Goal: Information Seeking & Learning: Check status

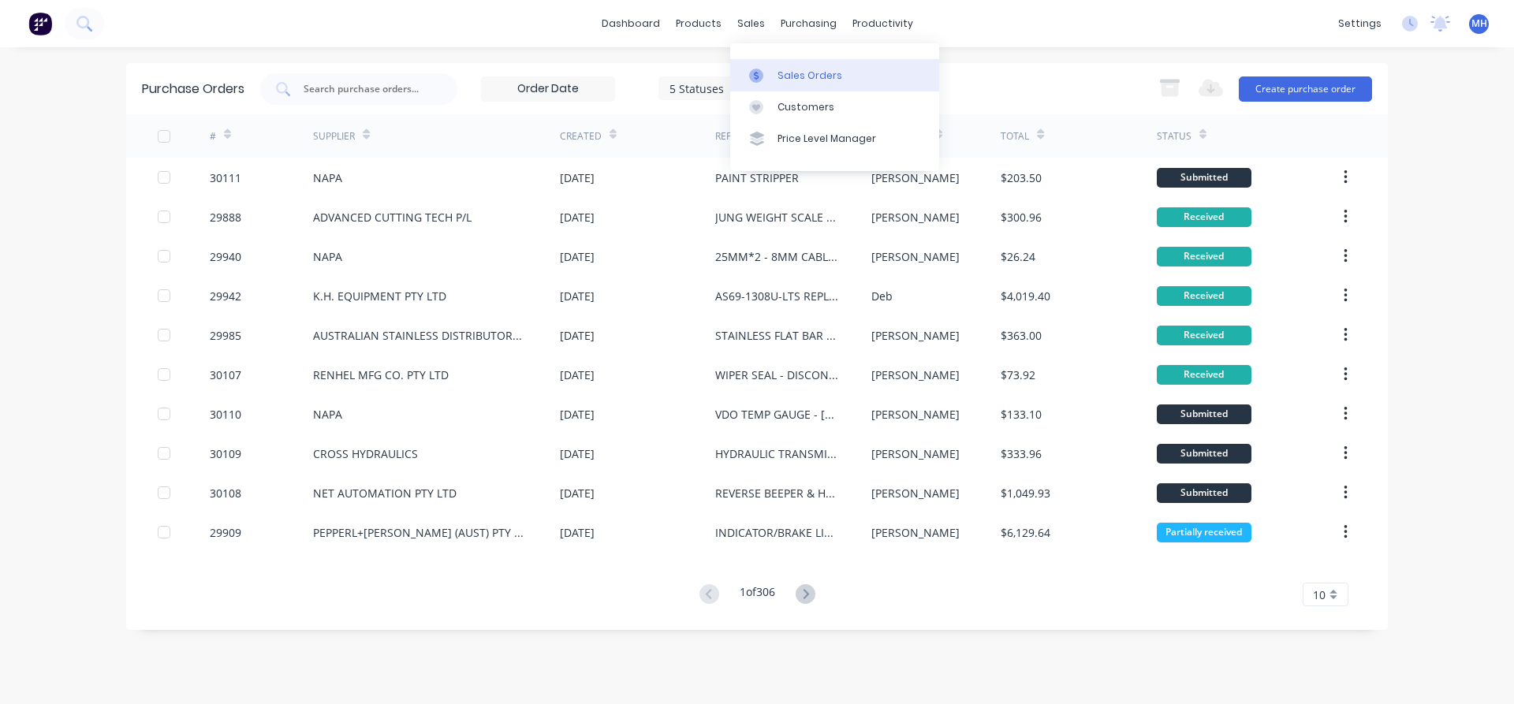
click at [803, 77] on div "Sales Orders" at bounding box center [809, 76] width 65 height 14
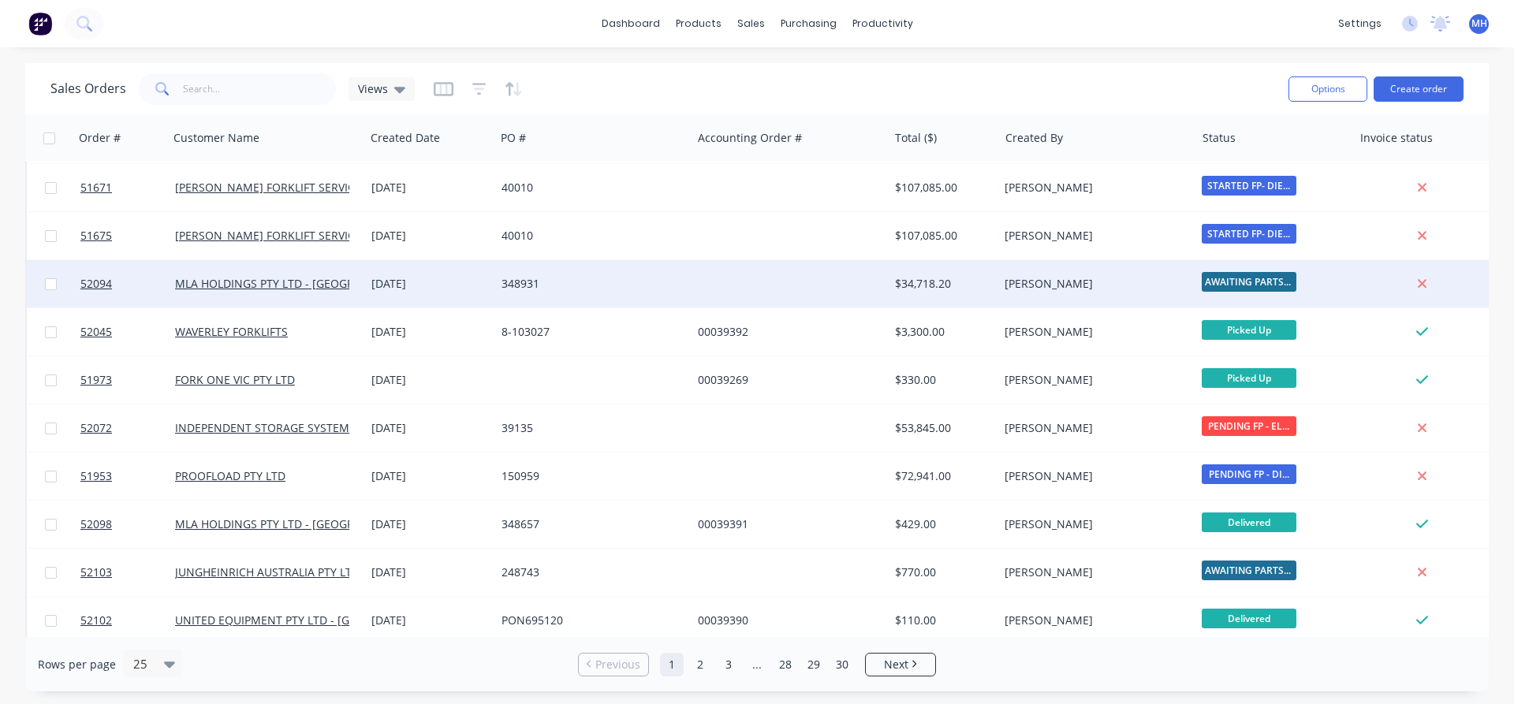
scroll to position [727, 0]
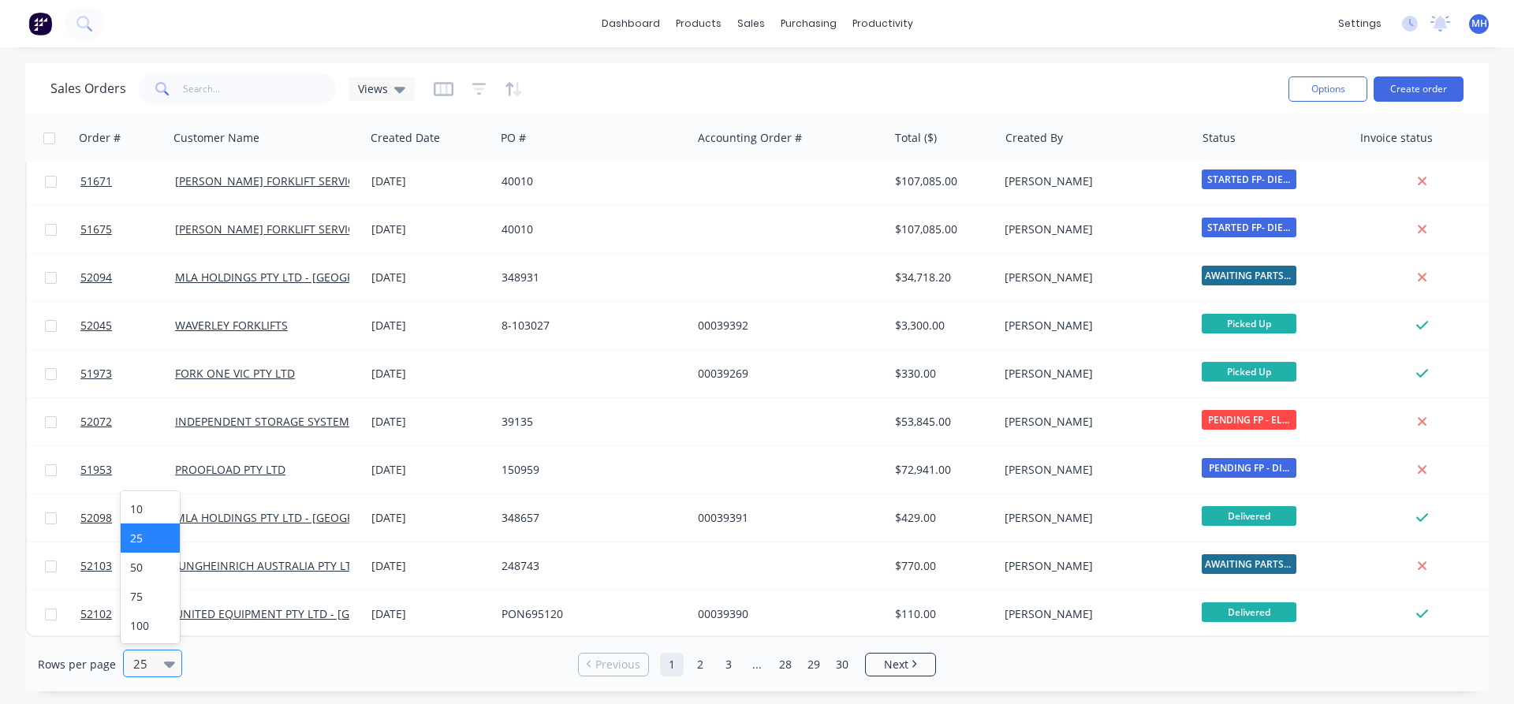
click at [172, 667] on icon at bounding box center [169, 663] width 11 height 17
click at [151, 621] on div "100" at bounding box center [150, 625] width 59 height 29
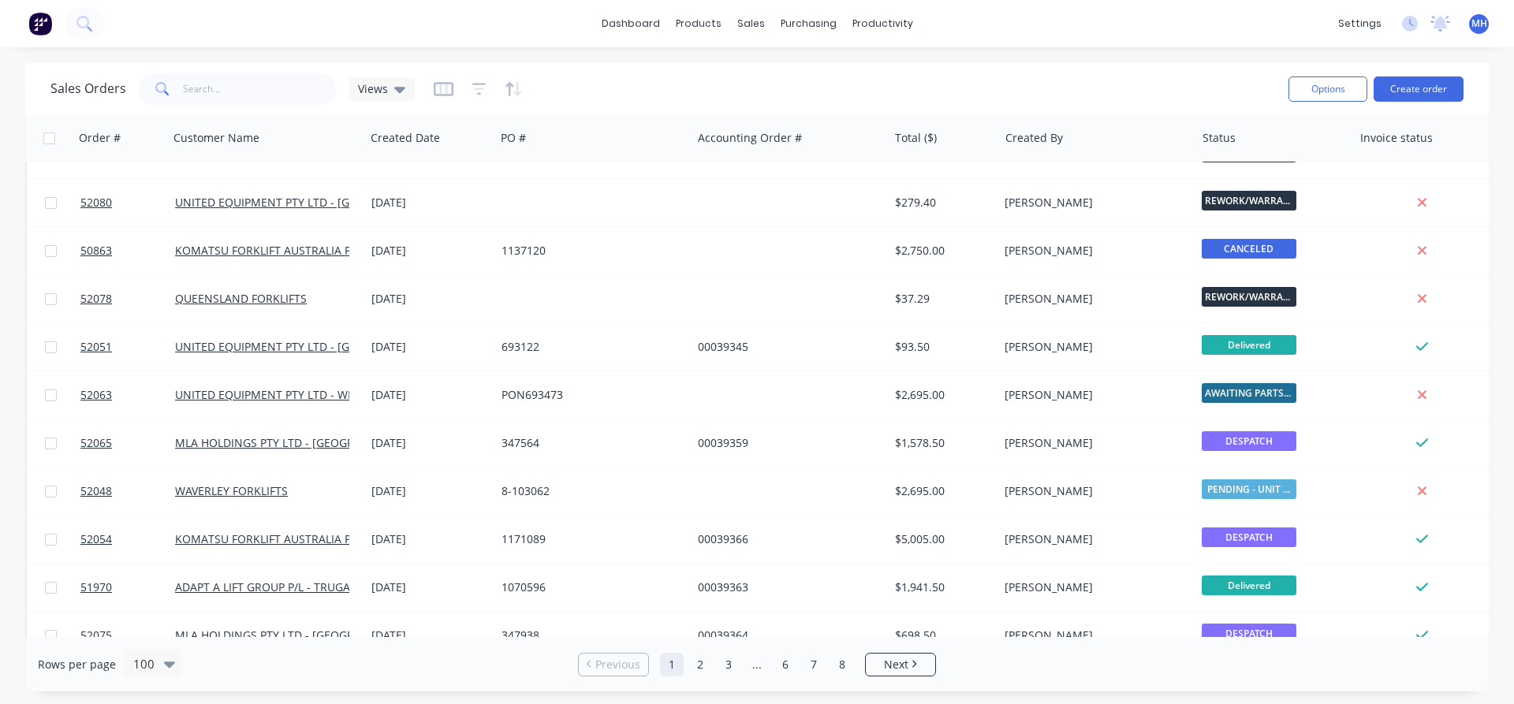
scroll to position [2876, 0]
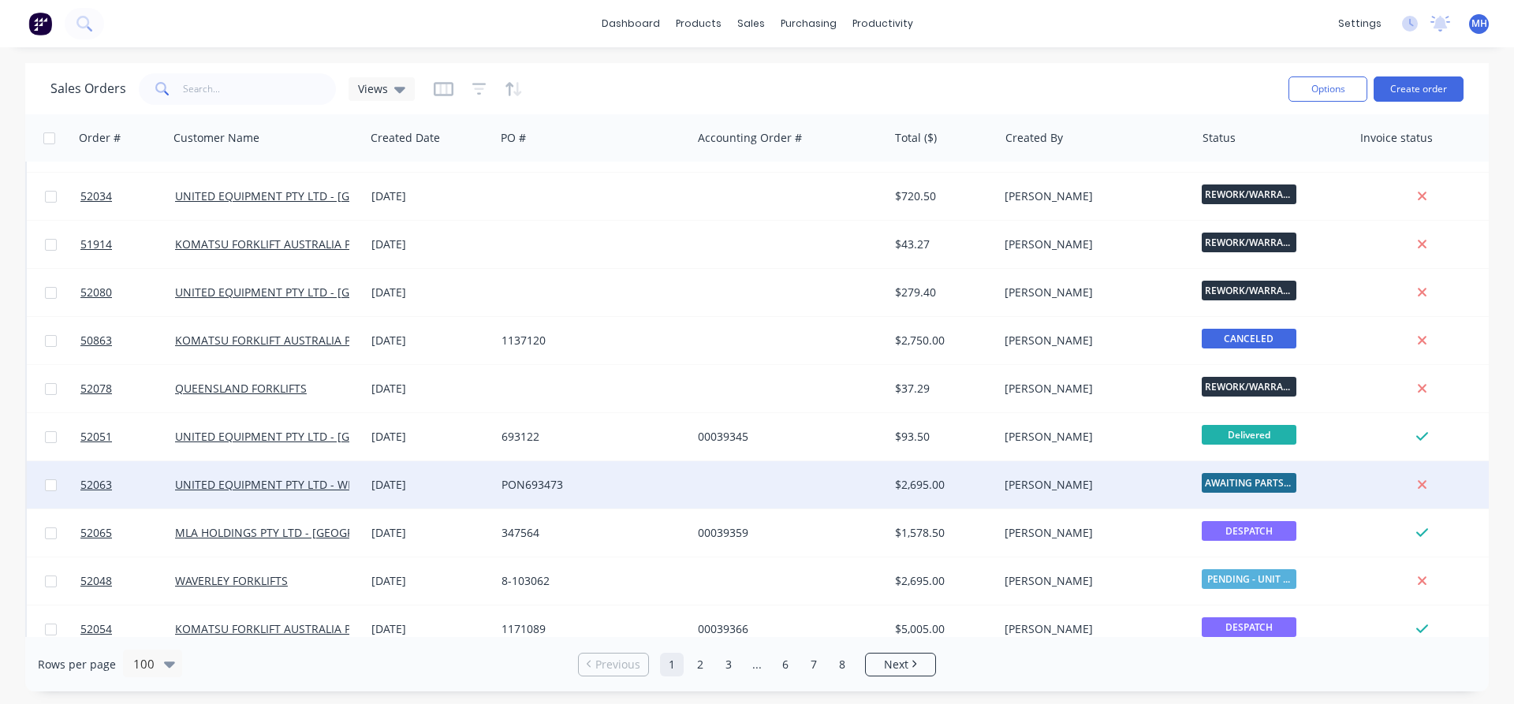
click at [694, 499] on div at bounding box center [789, 484] width 196 height 47
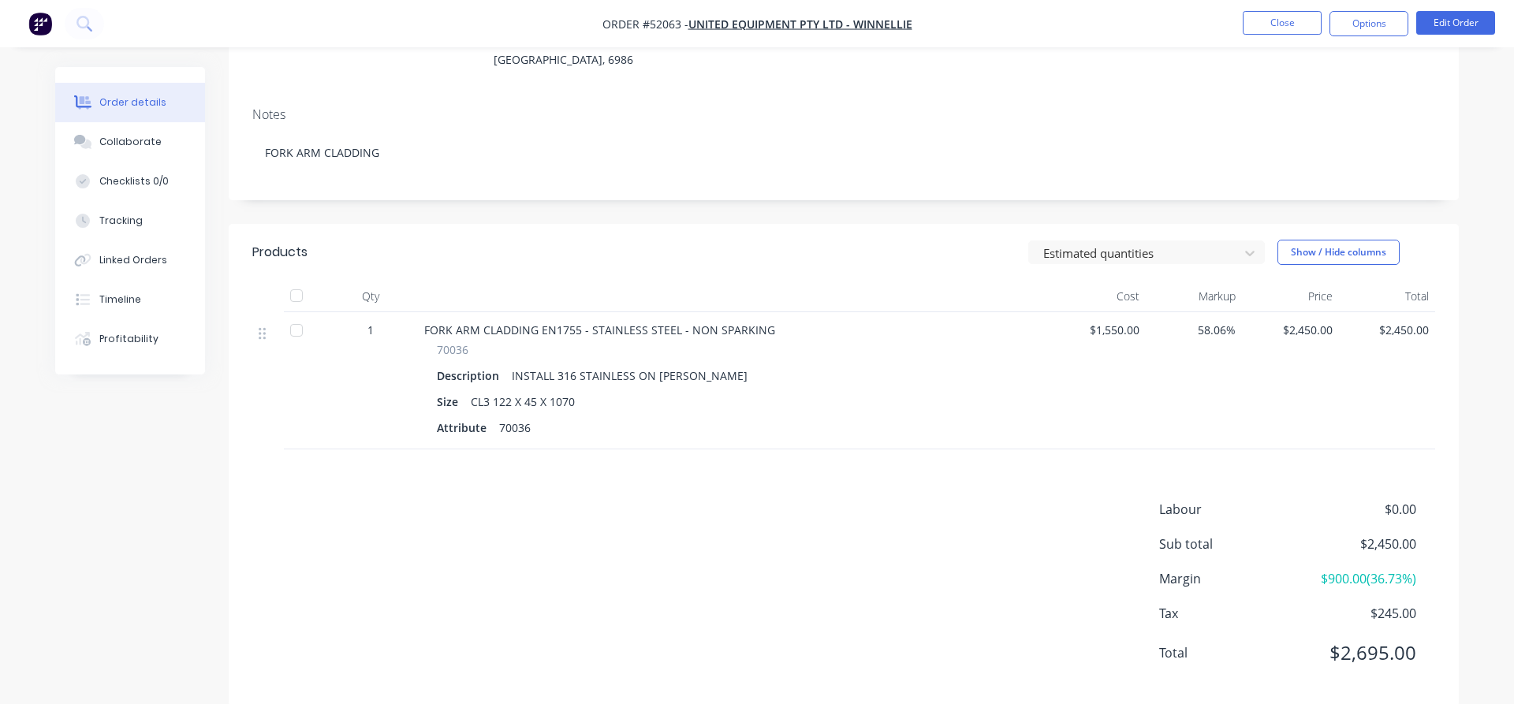
scroll to position [240, 0]
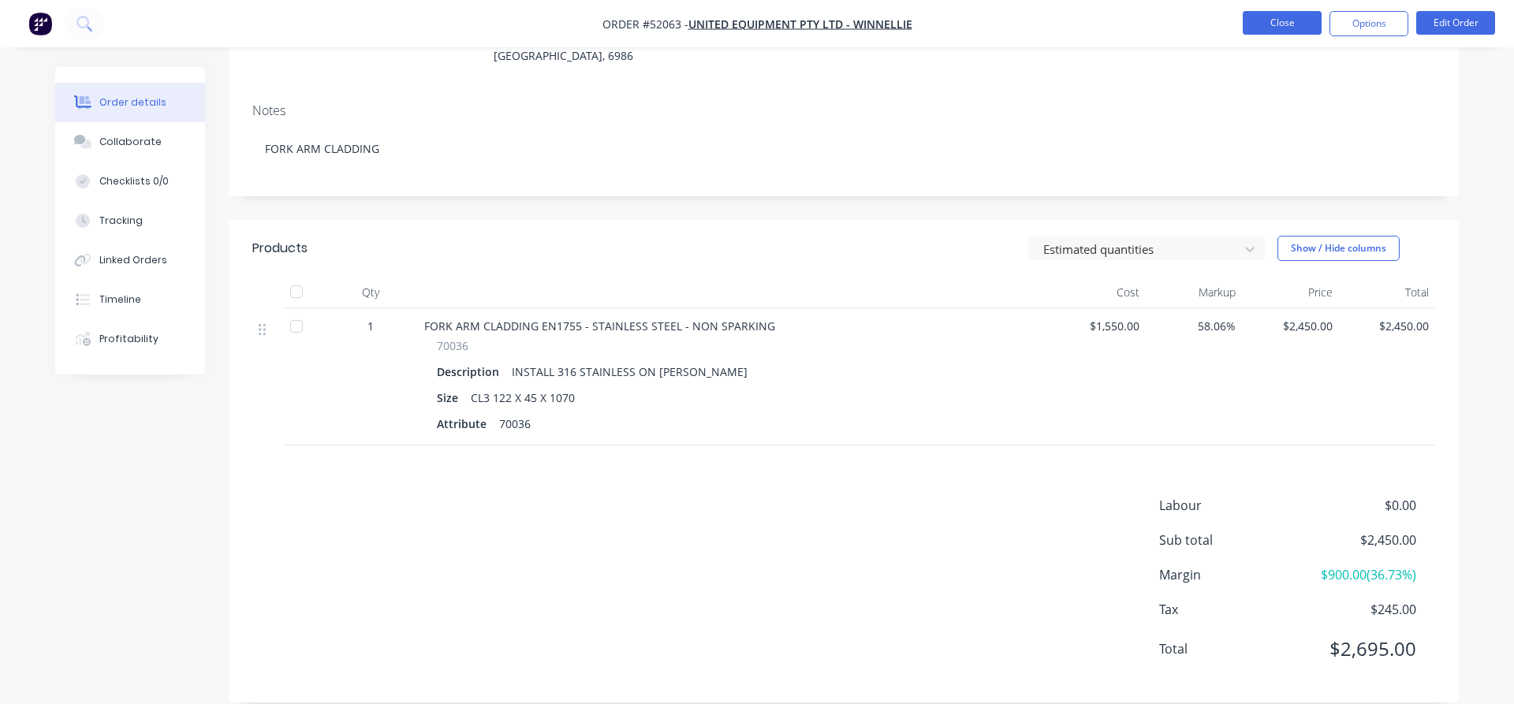
click at [1285, 28] on button "Close" at bounding box center [1282, 23] width 79 height 24
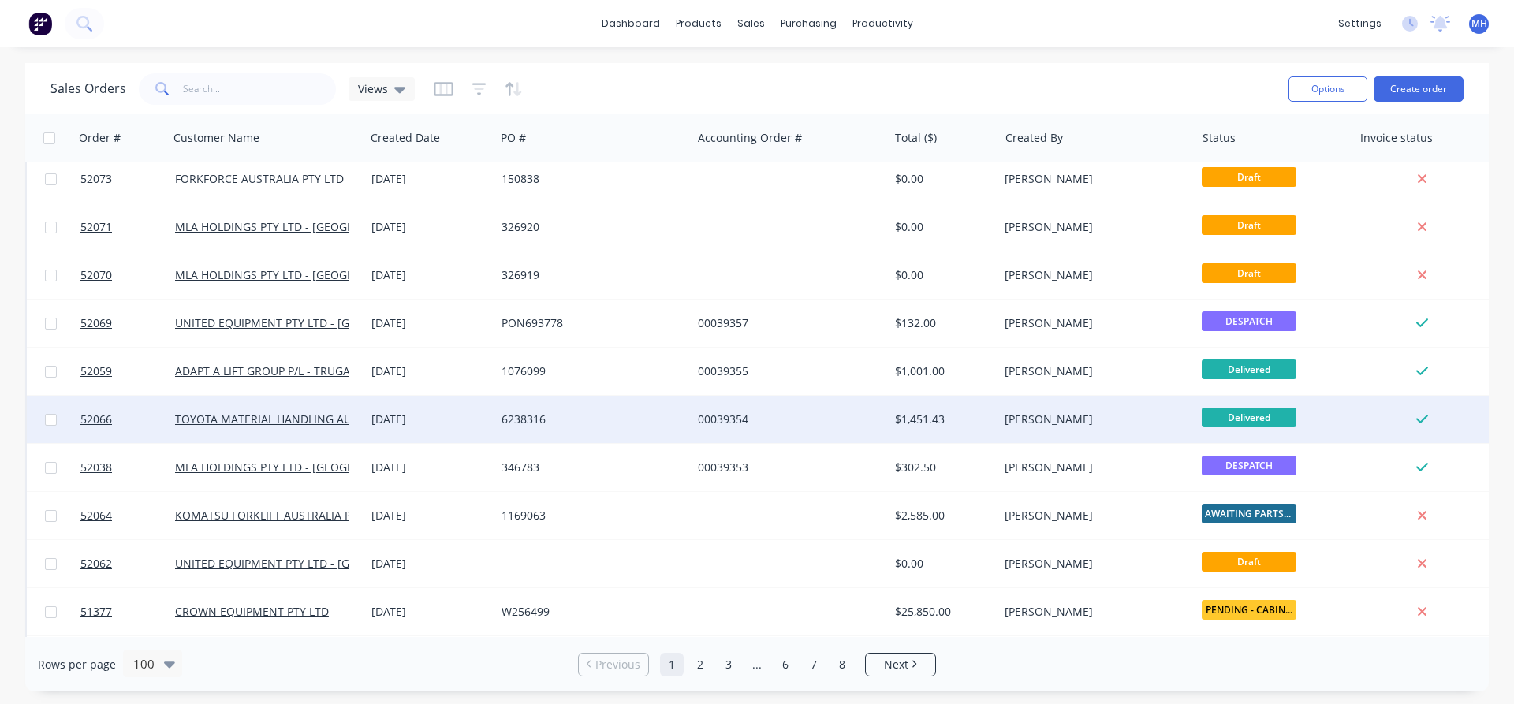
scroll to position [3685, 0]
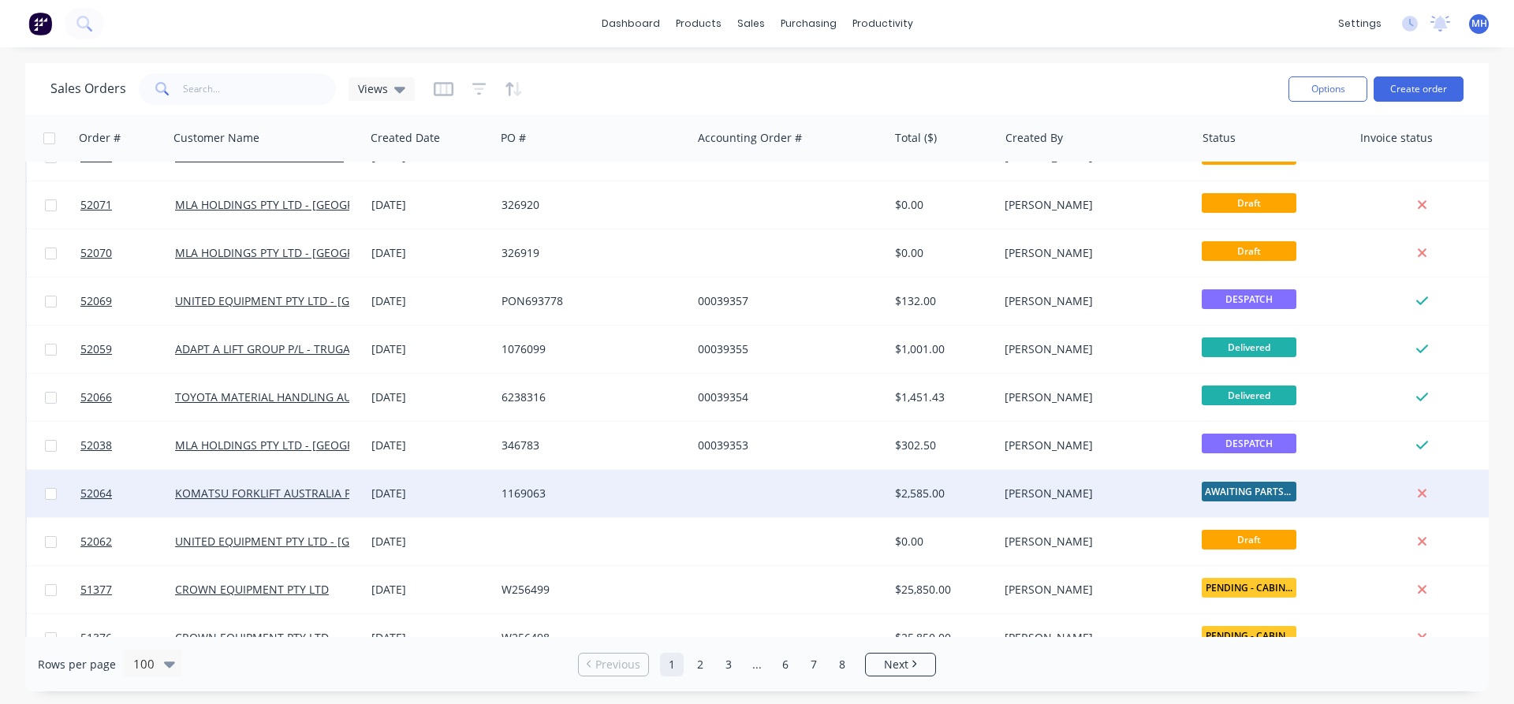
click at [937, 492] on div "$2,585.00" at bounding box center [941, 494] width 92 height 16
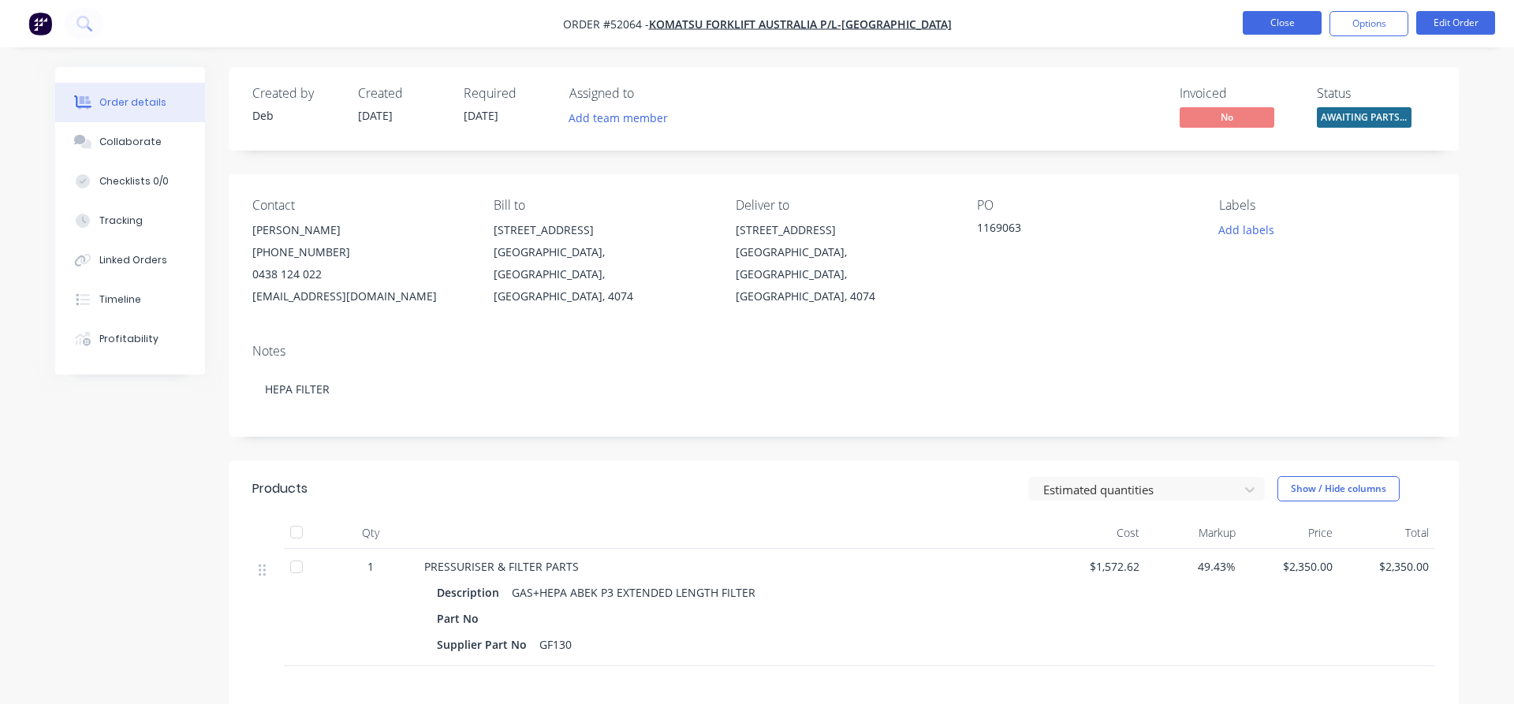
click at [1289, 20] on button "Close" at bounding box center [1282, 23] width 79 height 24
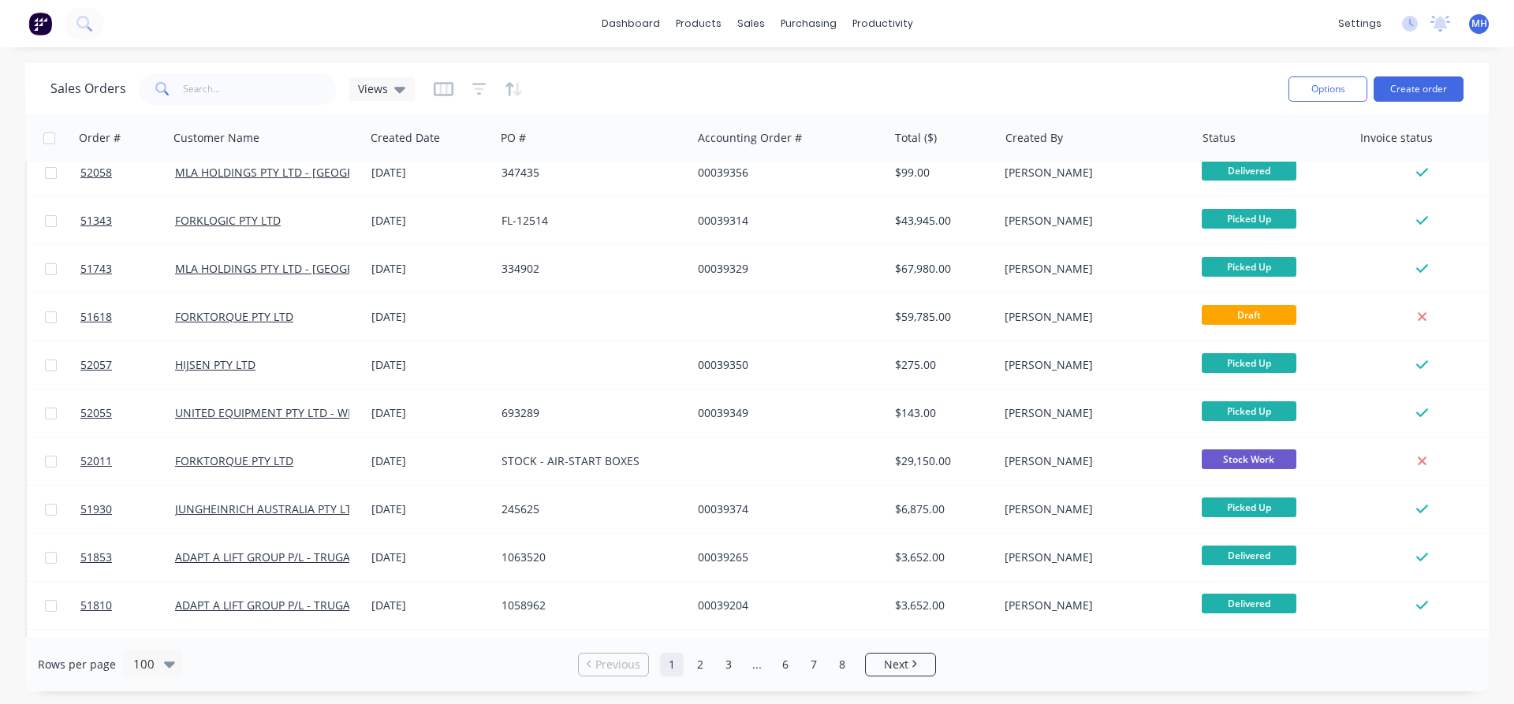
scroll to position [4334, 0]
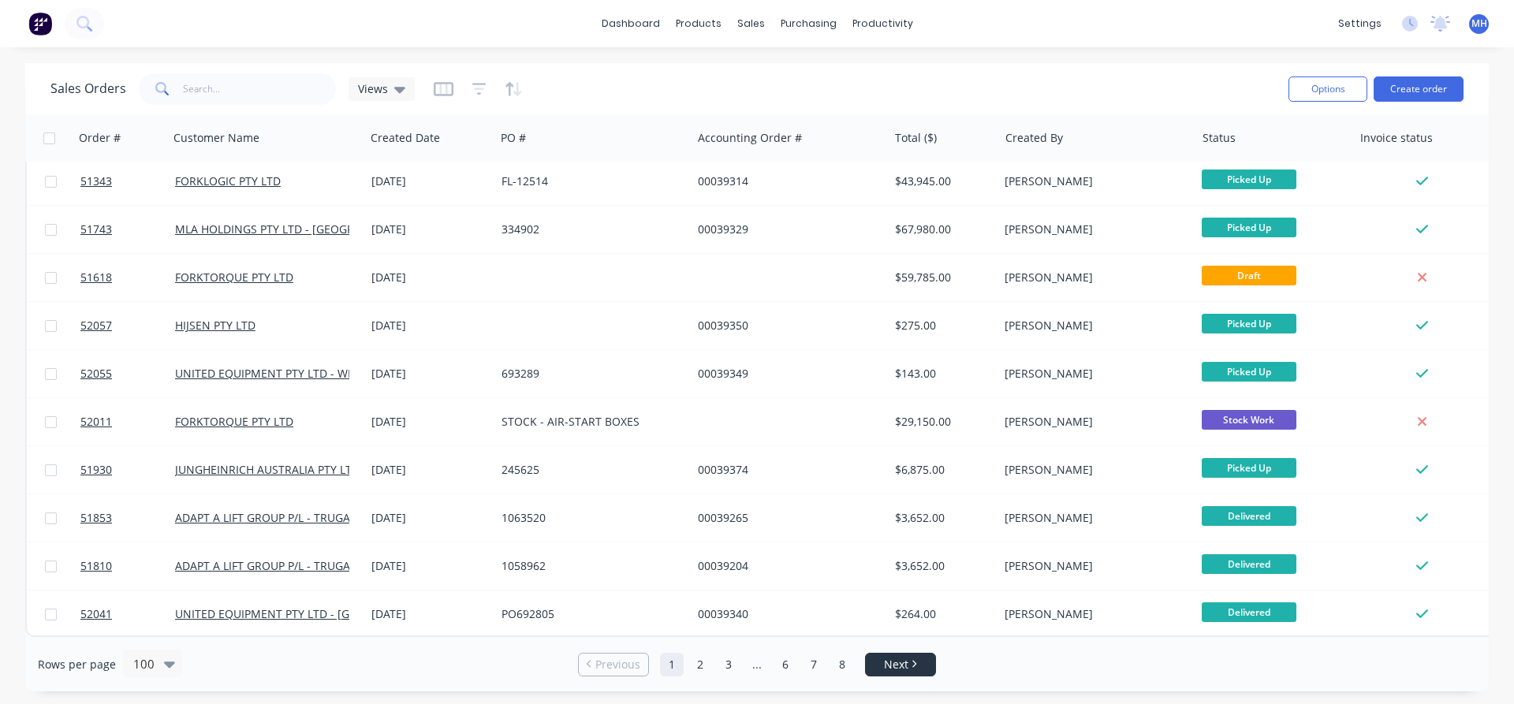
click at [881, 658] on link "Next" at bounding box center [900, 665] width 69 height 16
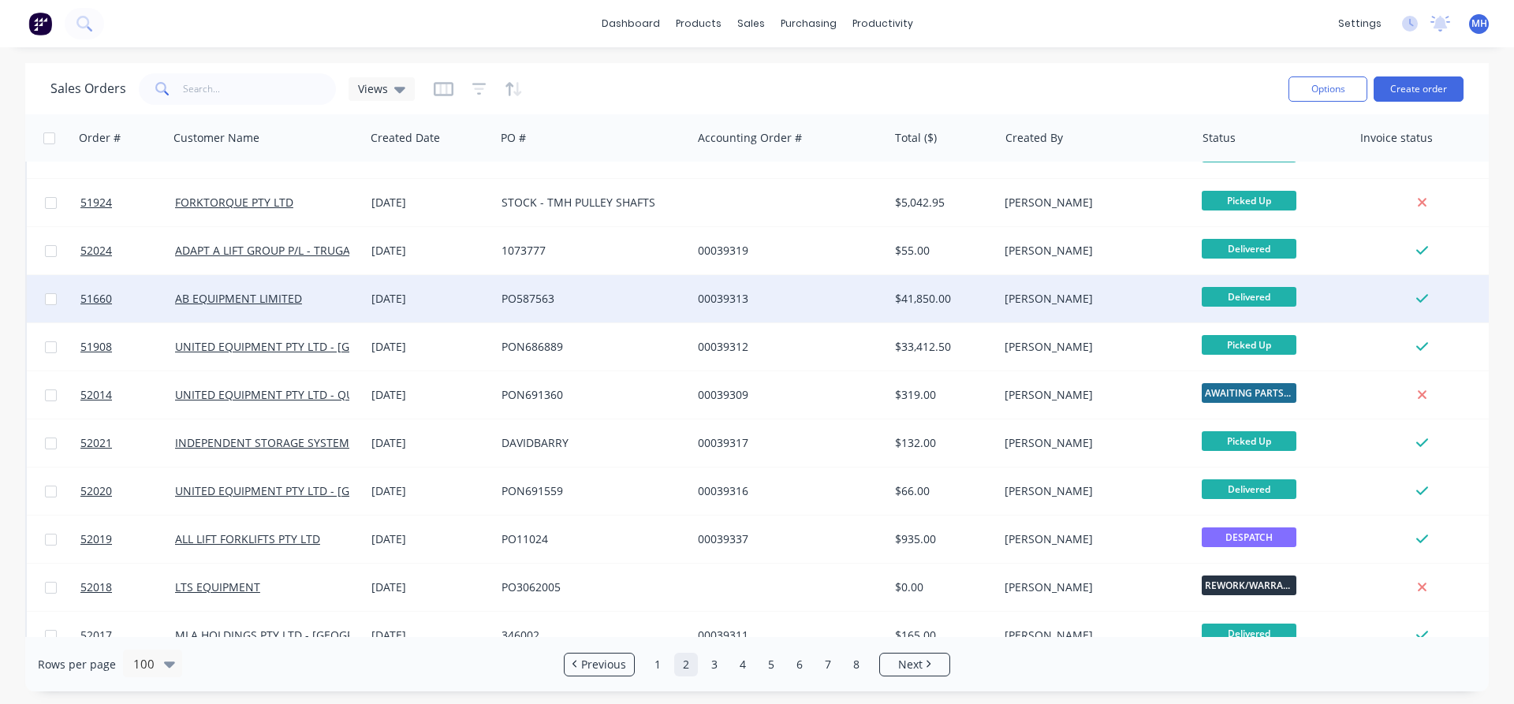
scroll to position [1528, 0]
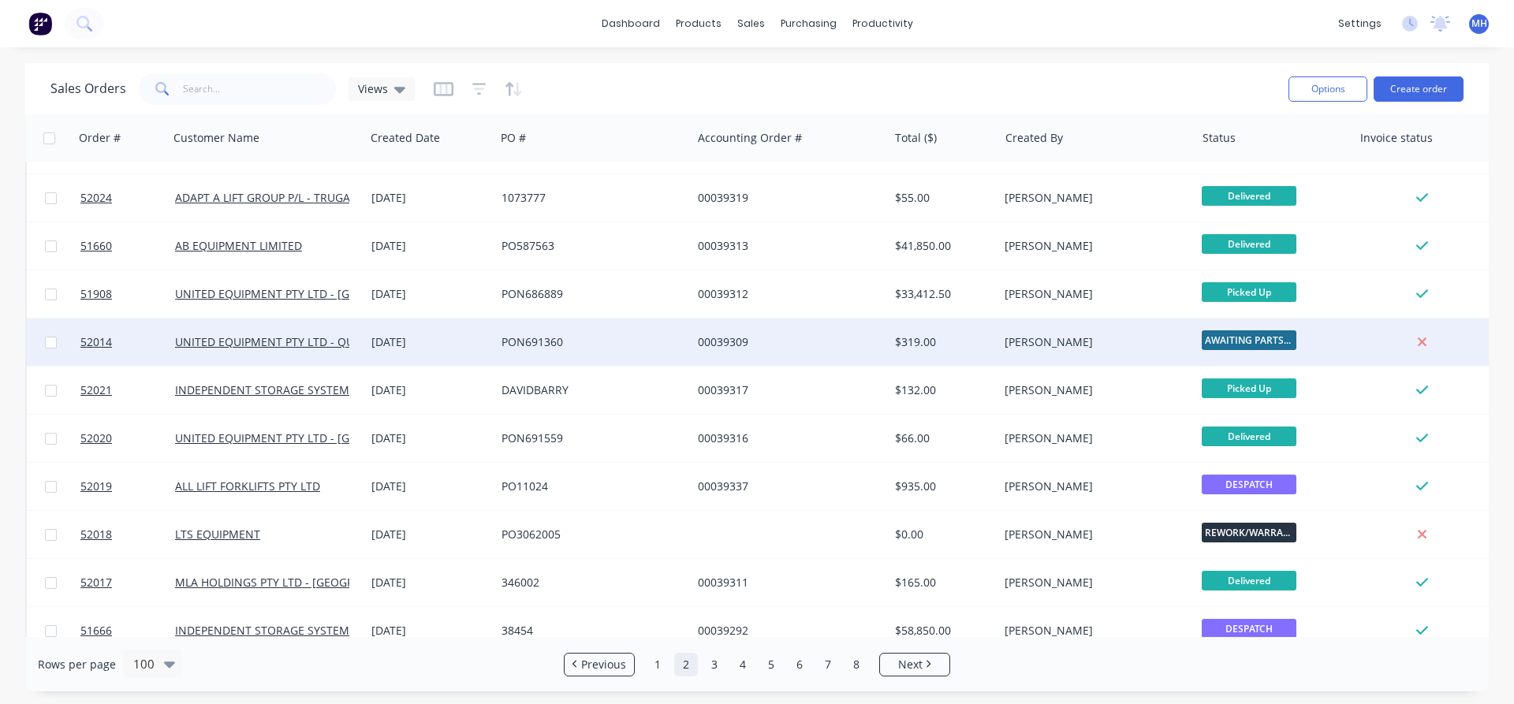
click at [1028, 351] on div "[PERSON_NAME]" at bounding box center [1096, 342] width 196 height 47
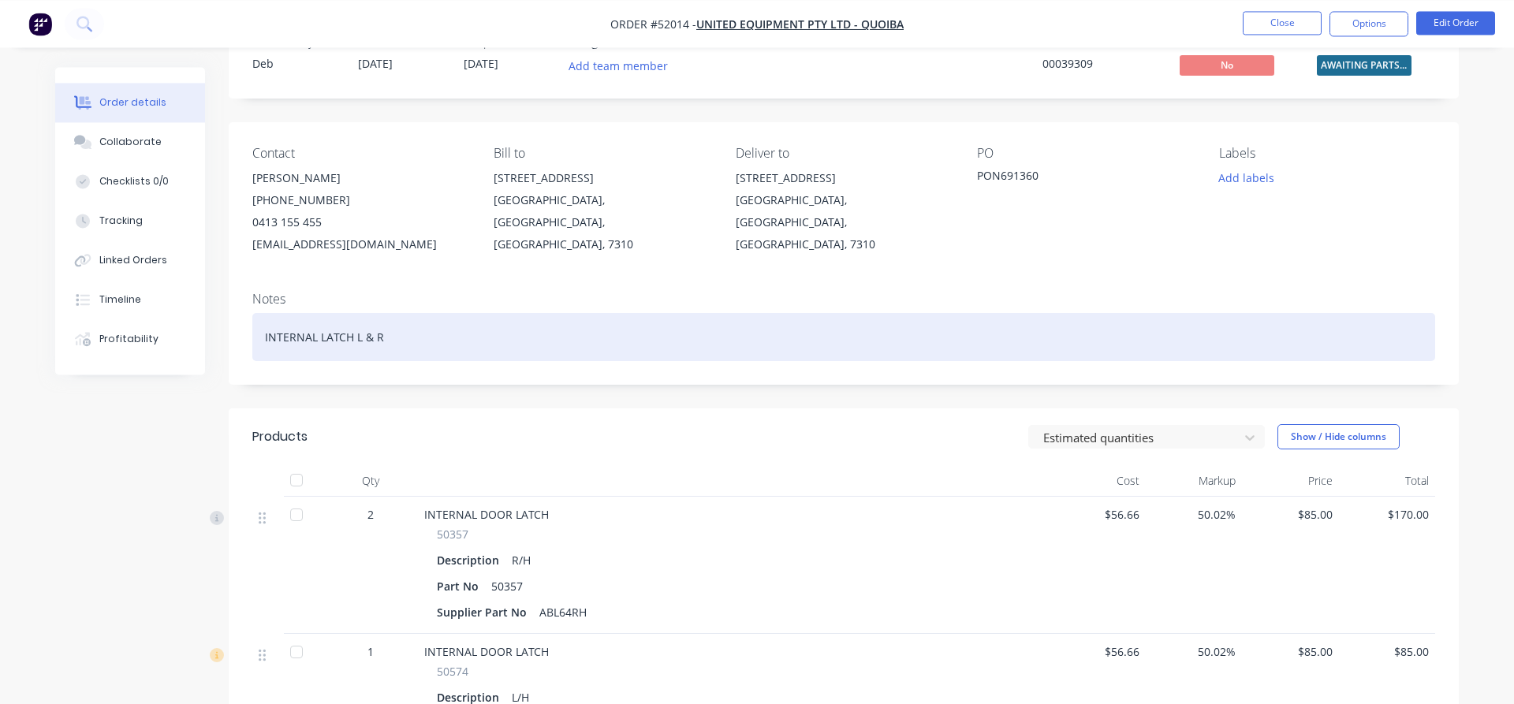
scroll to position [80, 0]
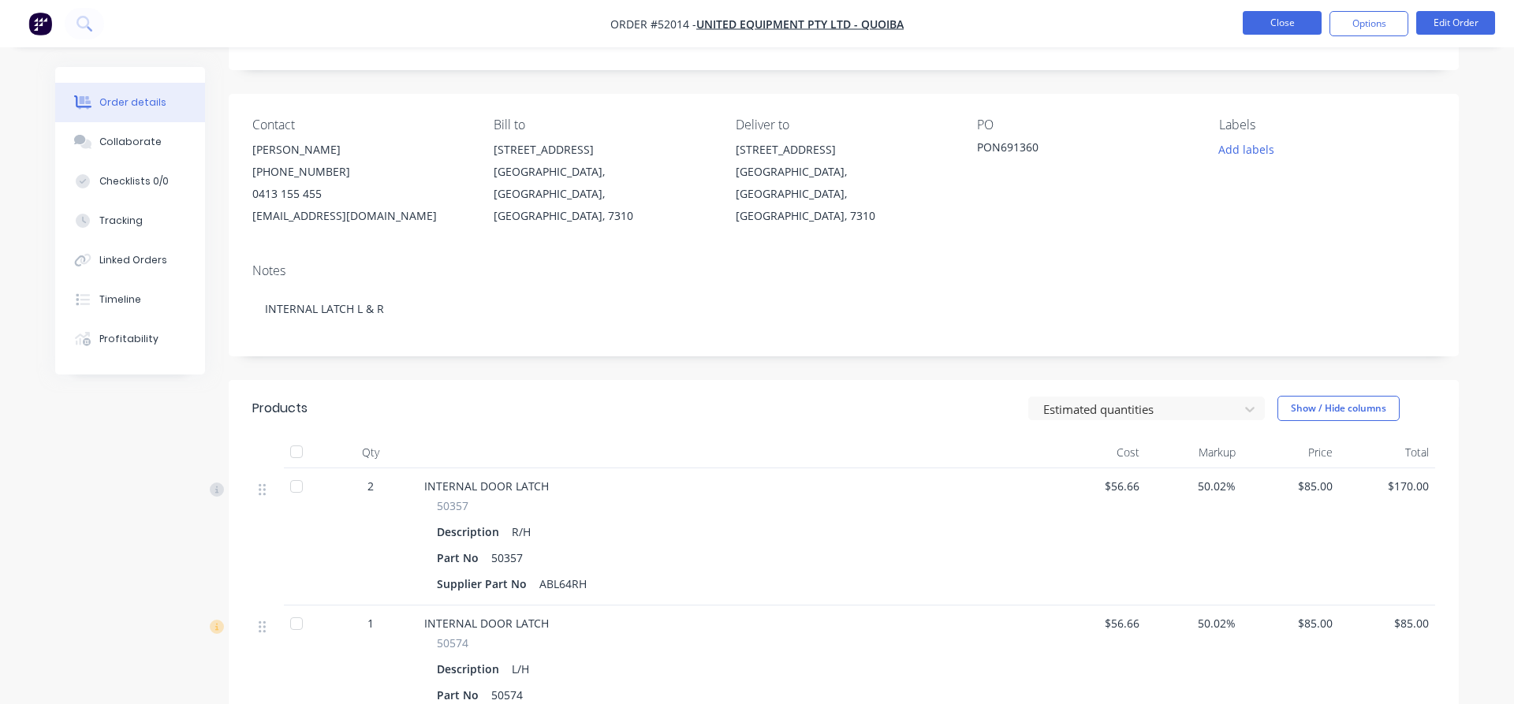
click at [1277, 24] on button "Close" at bounding box center [1282, 23] width 79 height 24
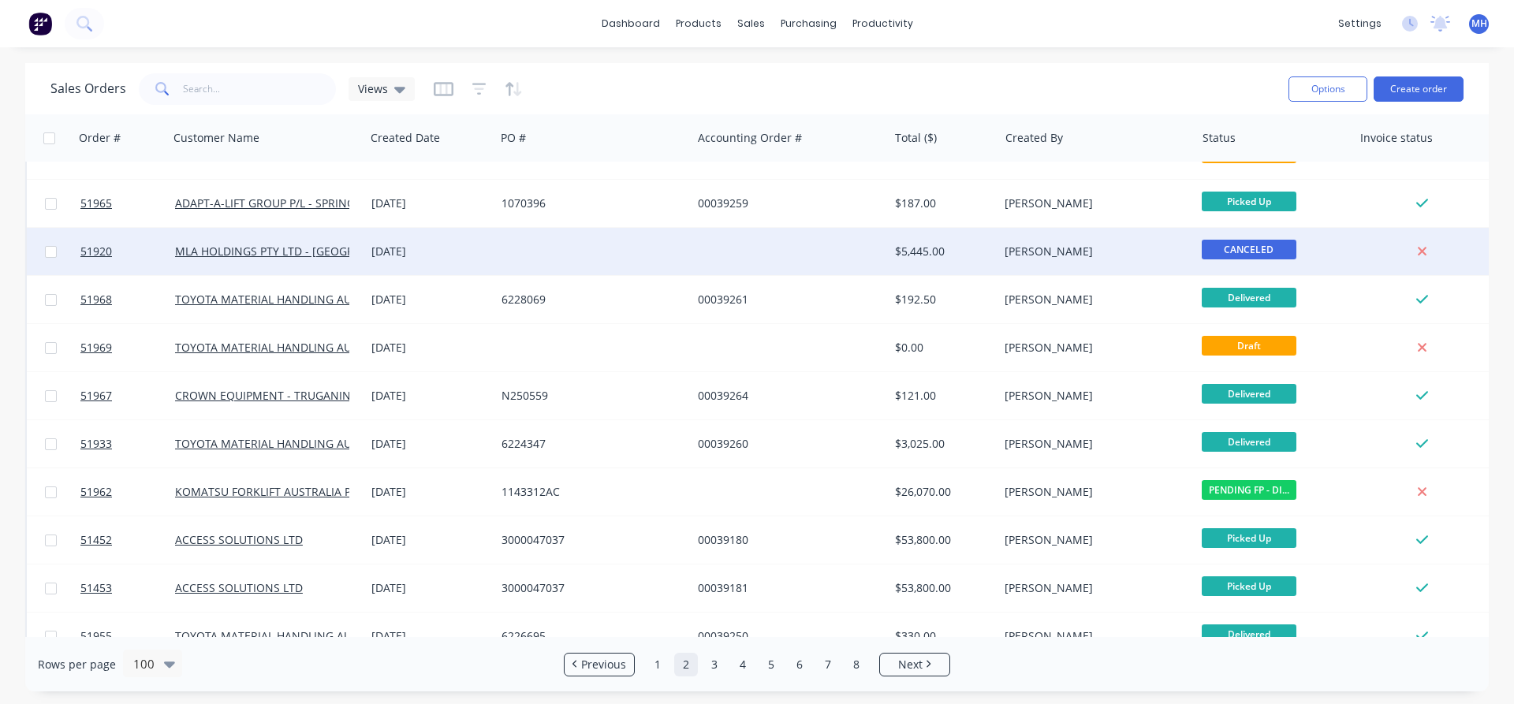
scroll to position [4334, 0]
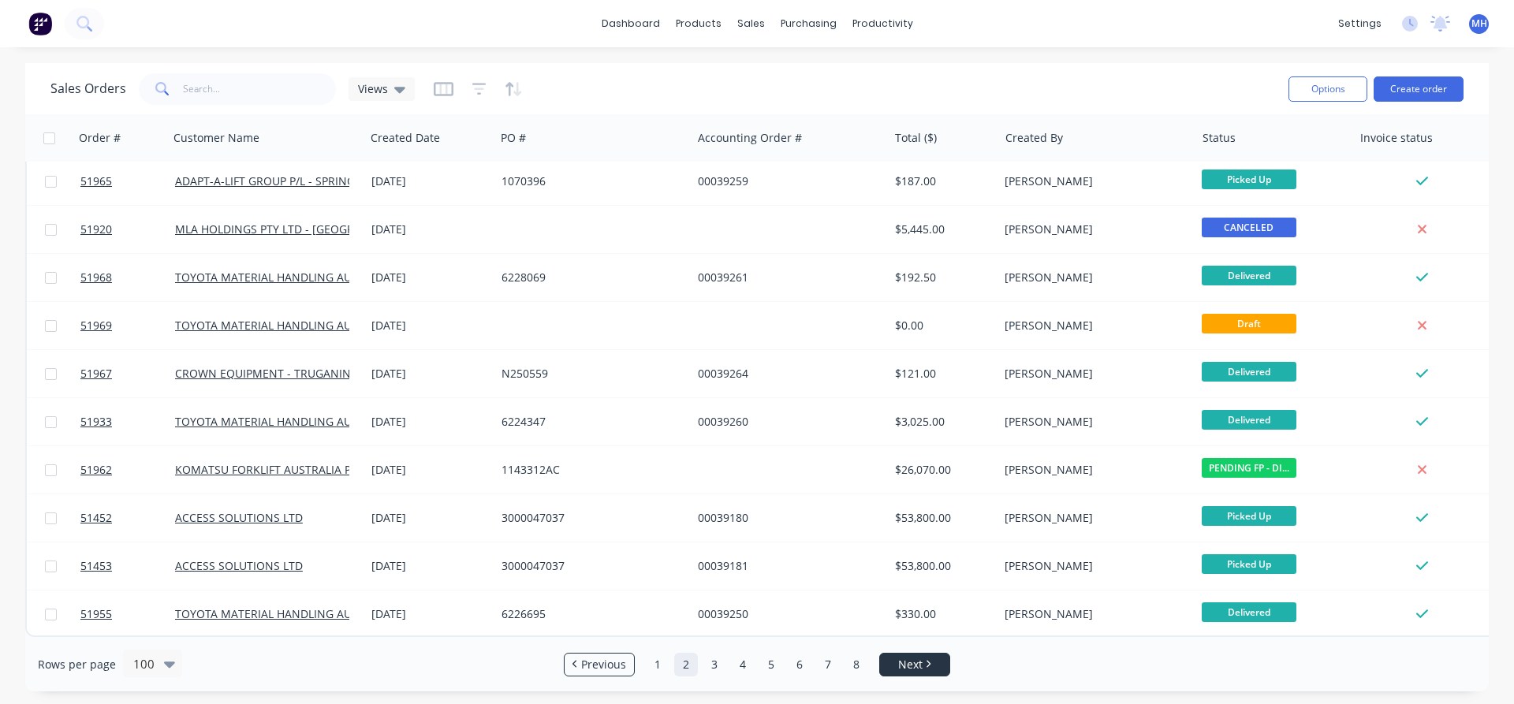
click at [905, 665] on span "Next" at bounding box center [910, 665] width 24 height 16
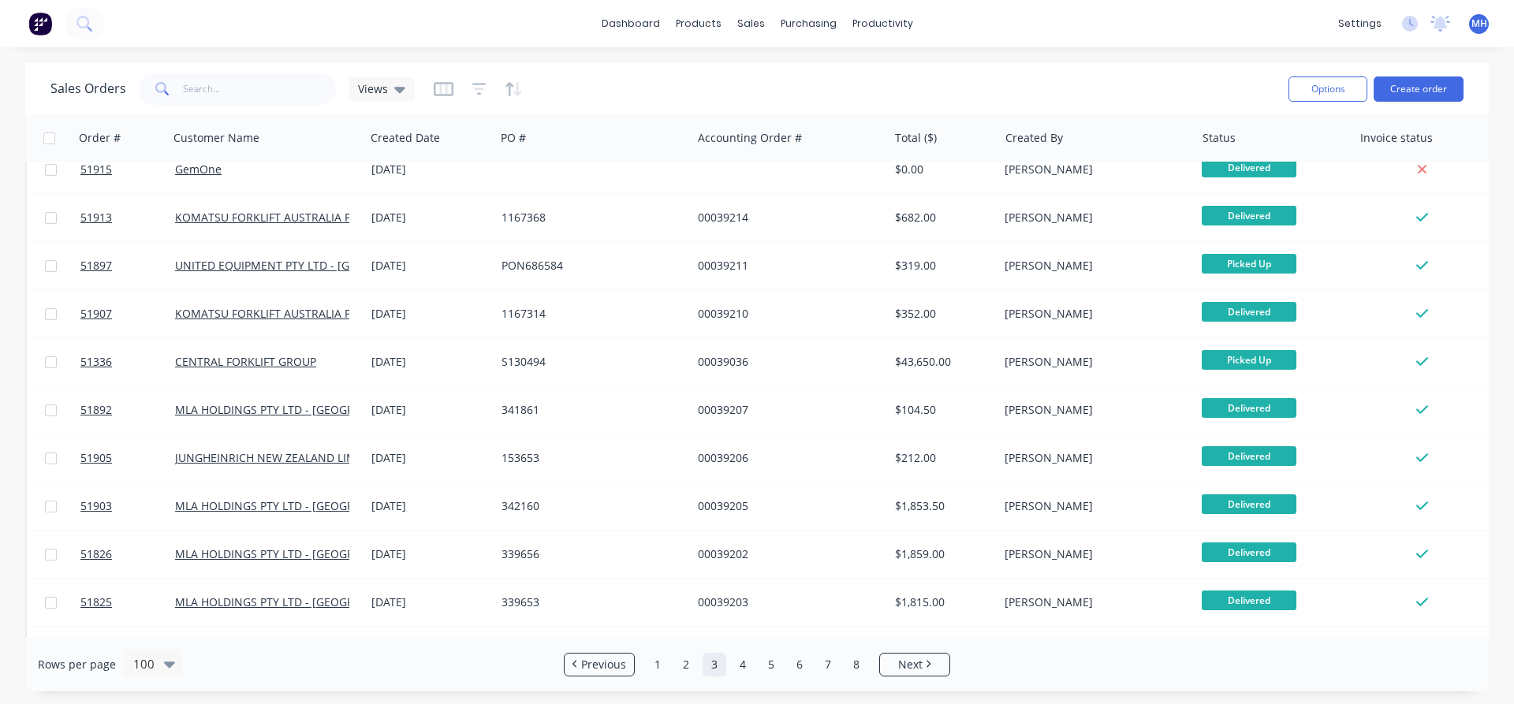
scroll to position [2876, 0]
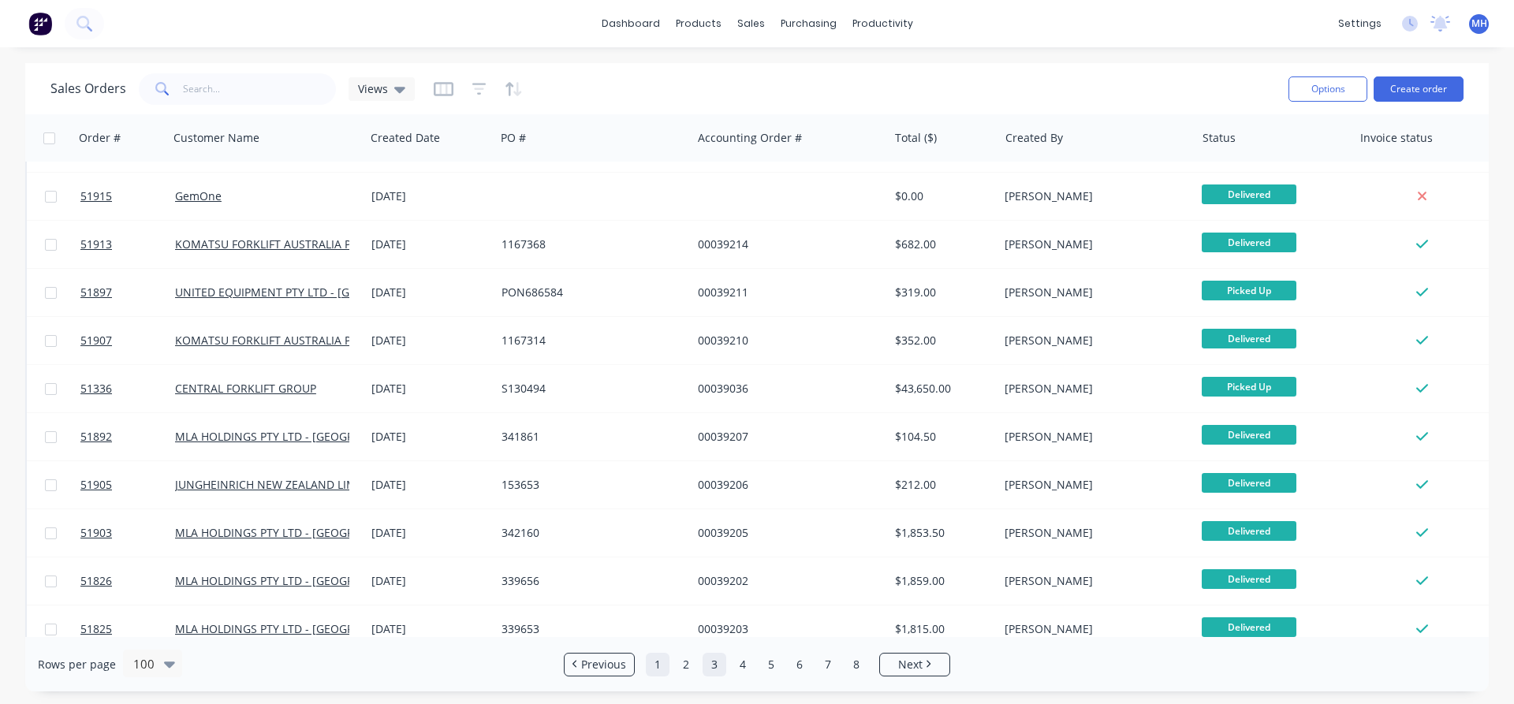
click at [654, 661] on link "1" at bounding box center [658, 665] width 24 height 24
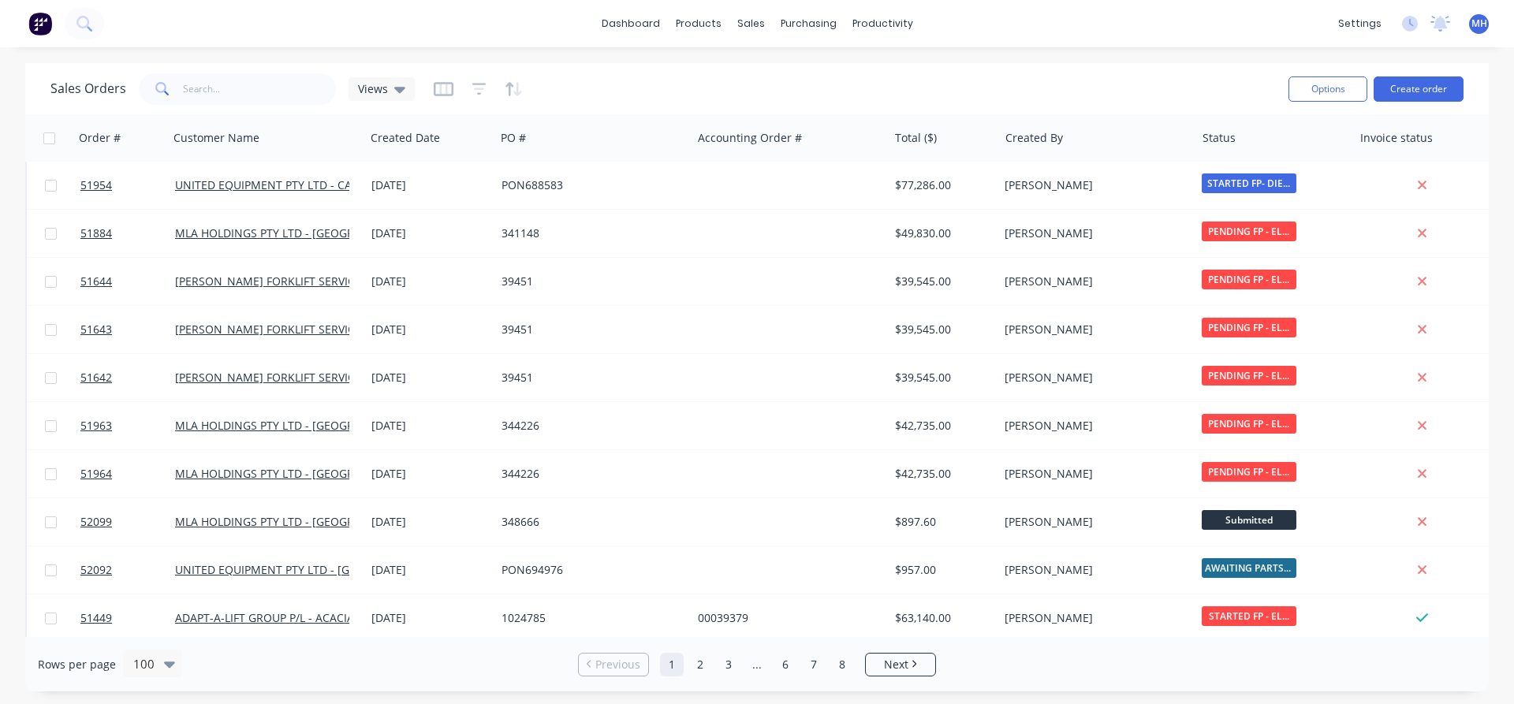
scroll to position [1438, 0]
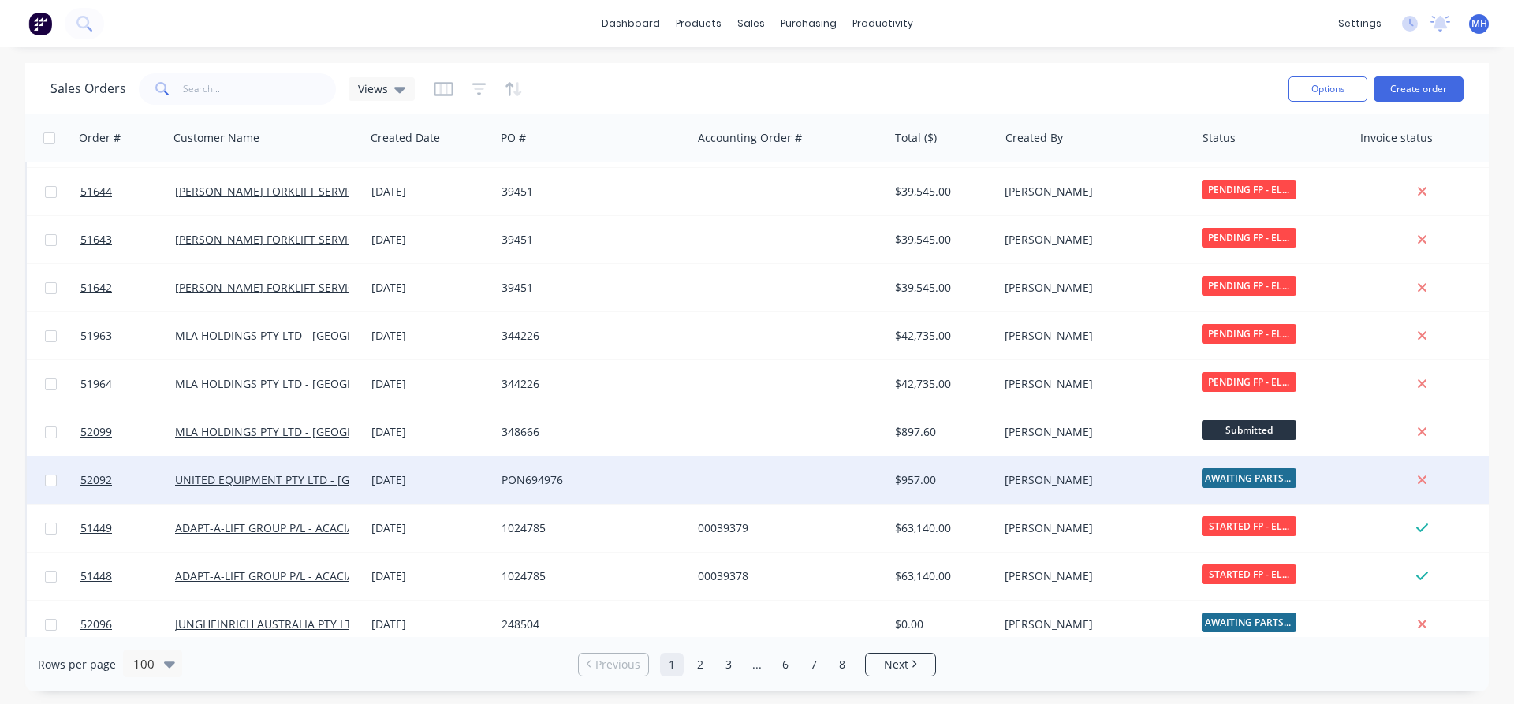
click at [940, 483] on div "$957.00" at bounding box center [941, 480] width 92 height 16
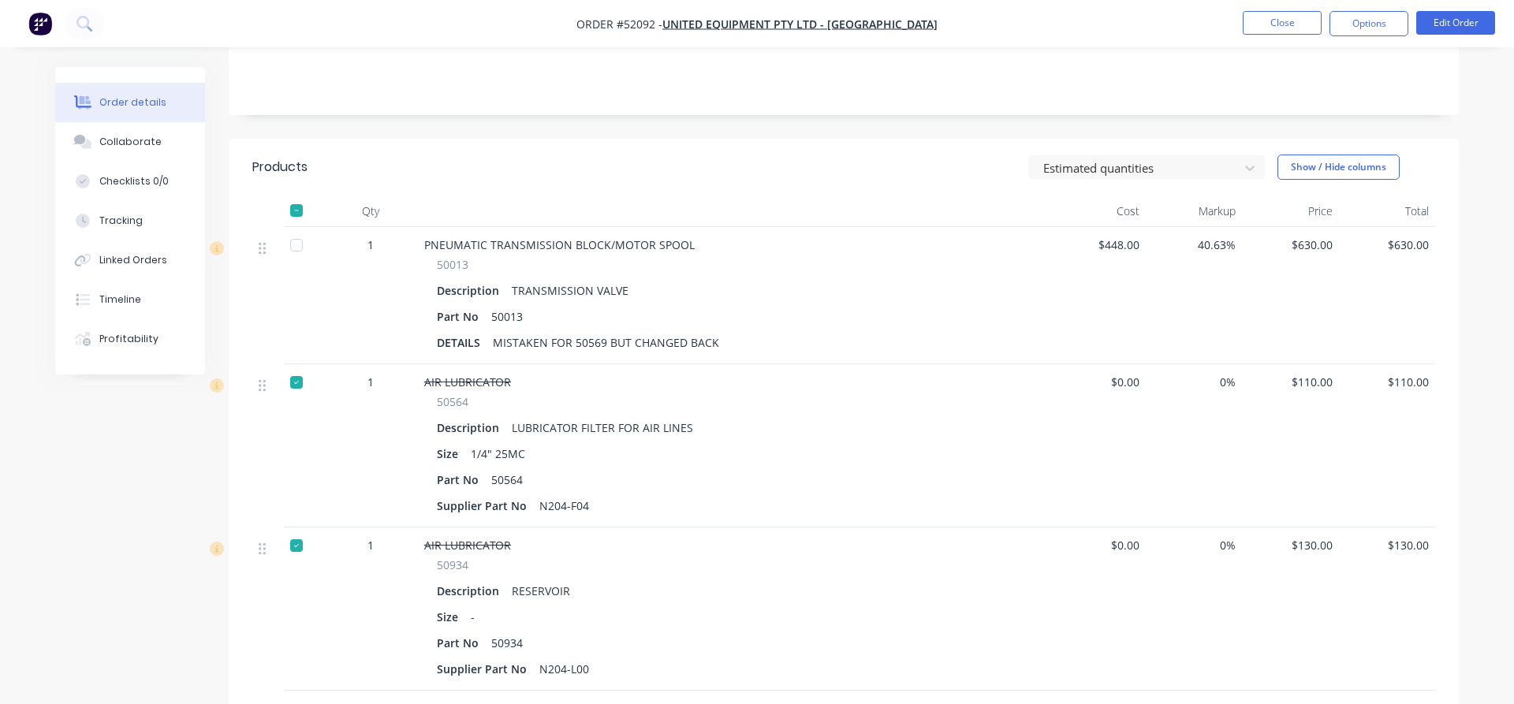
scroll to position [402, 0]
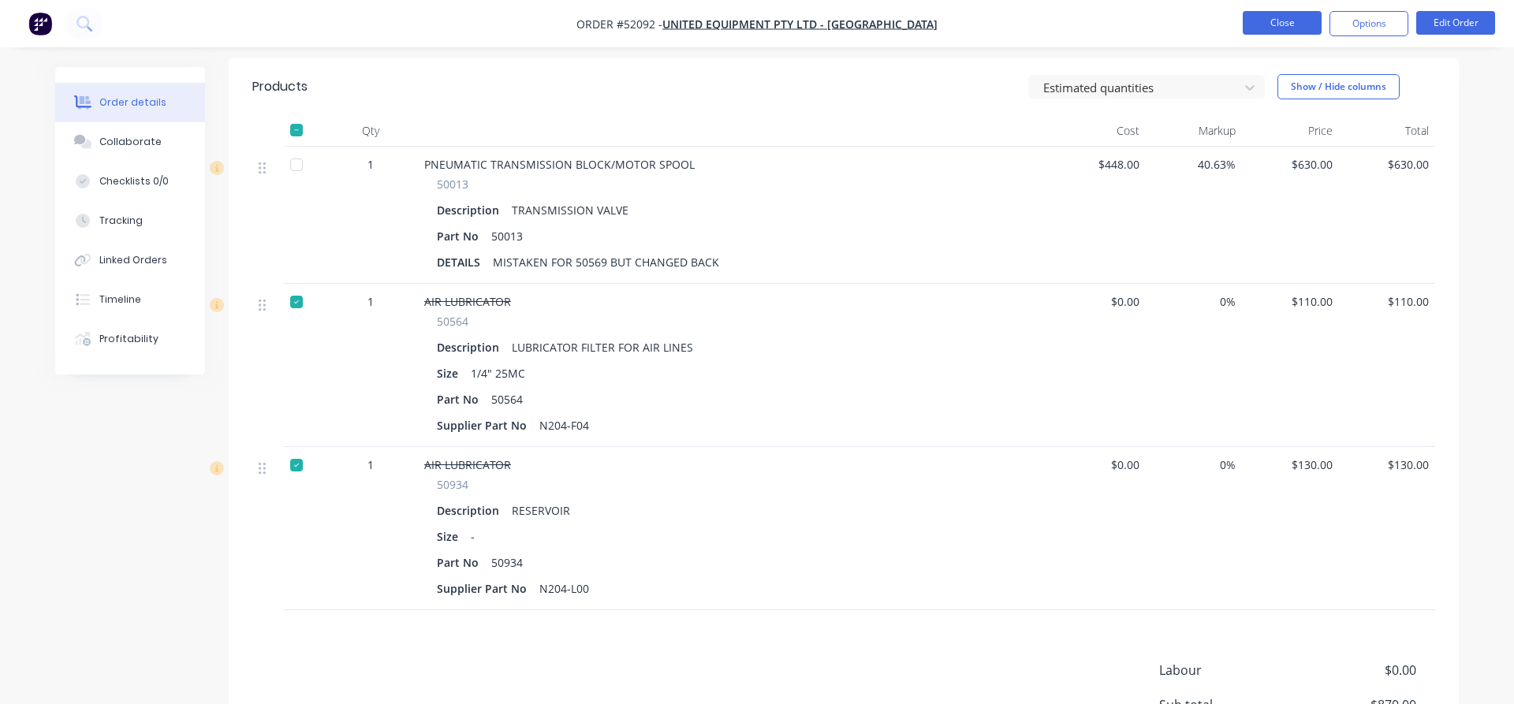
click at [1265, 21] on button "Close" at bounding box center [1282, 23] width 79 height 24
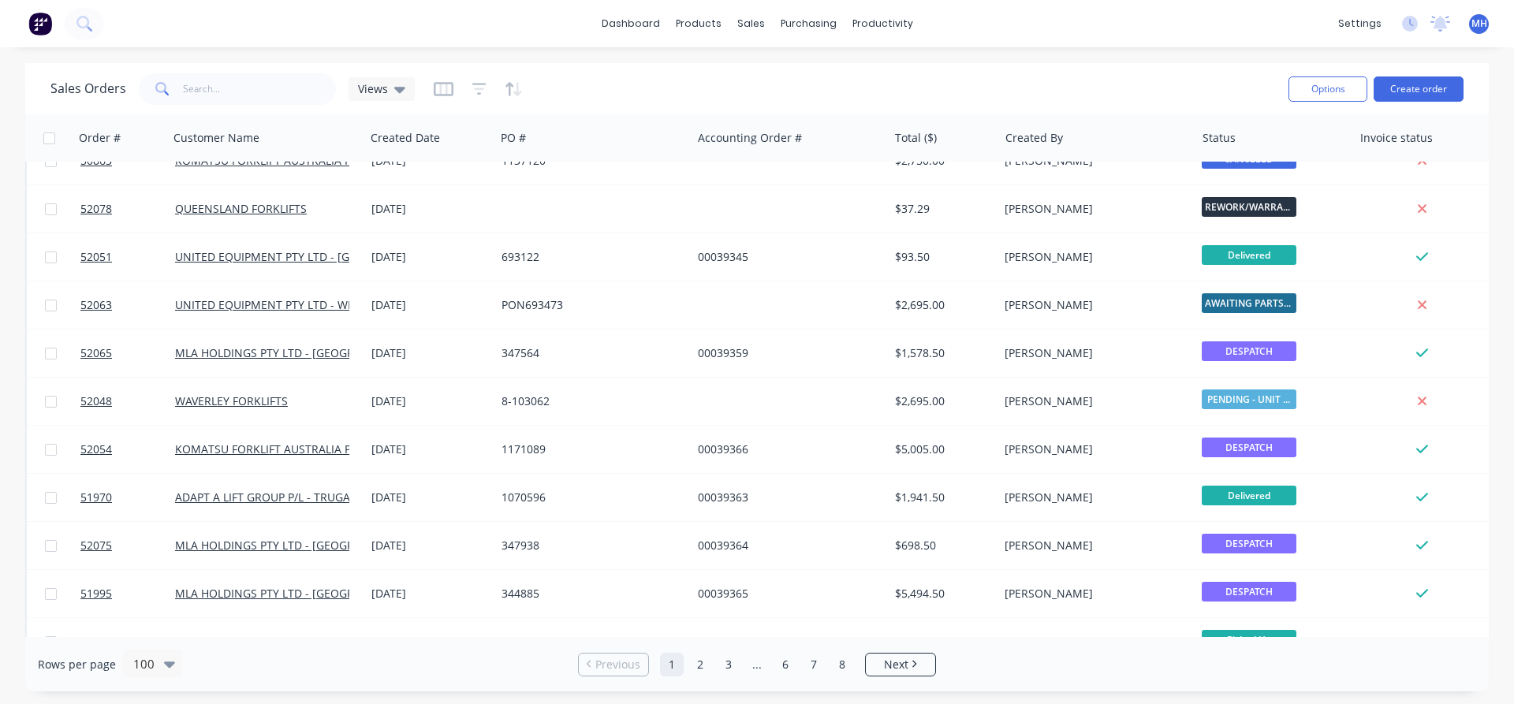
scroll to position [3326, 0]
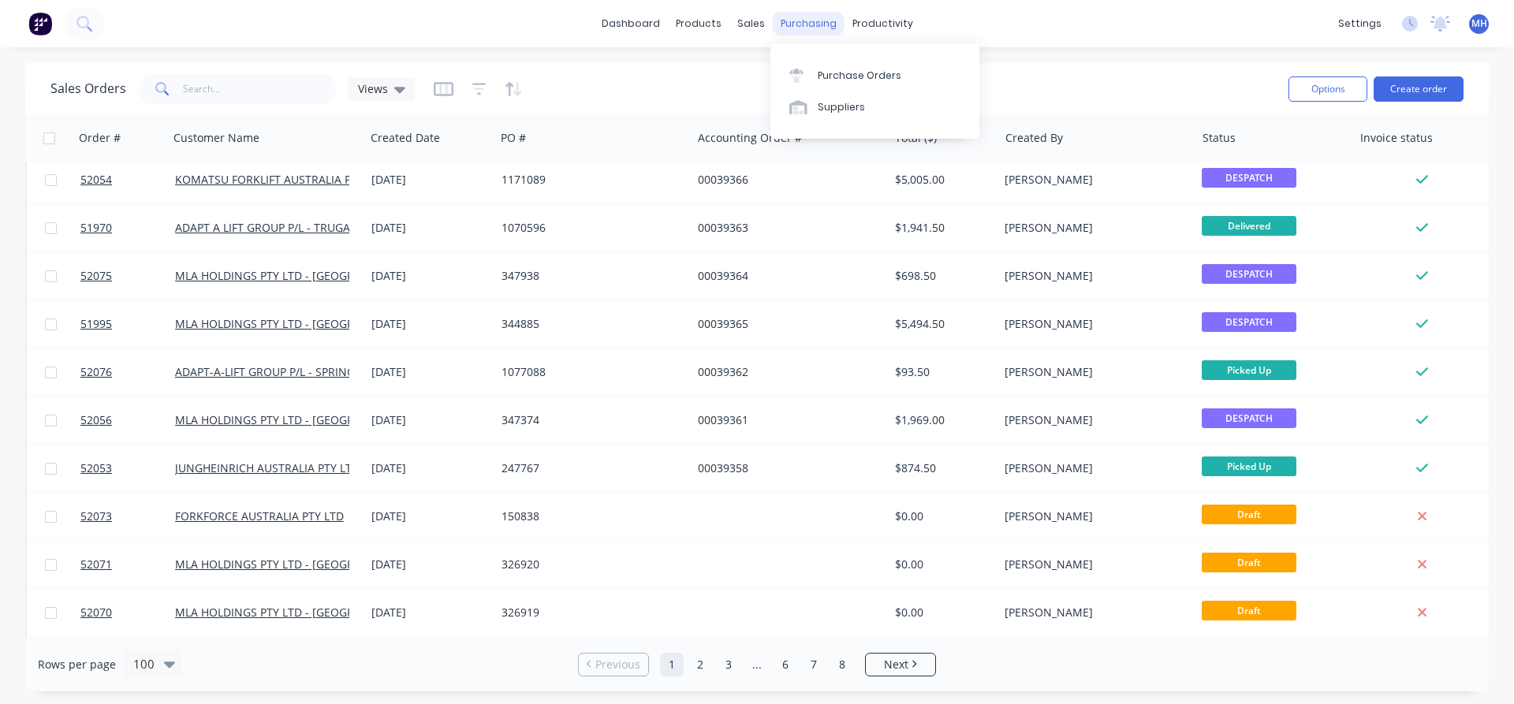
click at [789, 28] on div "purchasing" at bounding box center [809, 24] width 72 height 24
click at [829, 73] on div "Purchase Orders" at bounding box center [860, 76] width 84 height 14
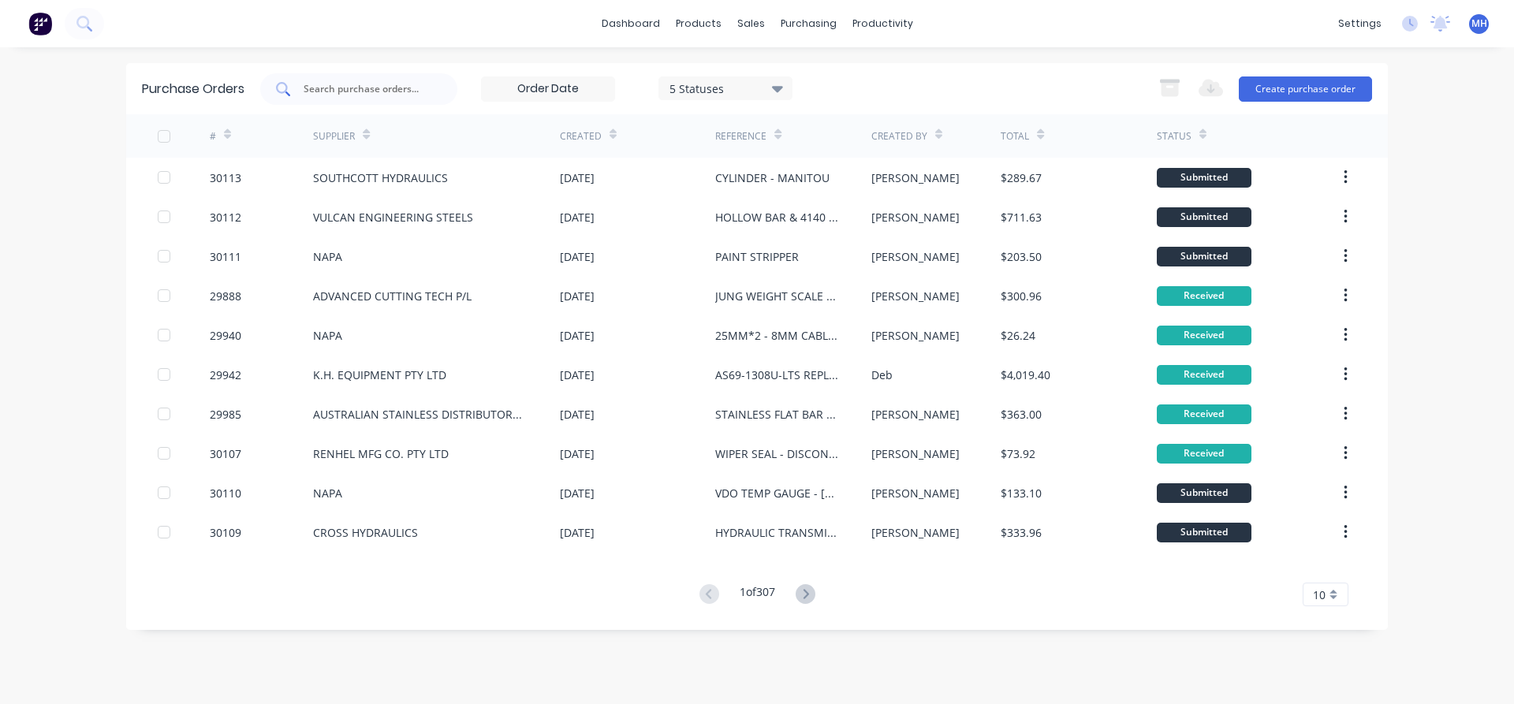
click at [331, 88] on input "text" at bounding box center [367, 89] width 131 height 16
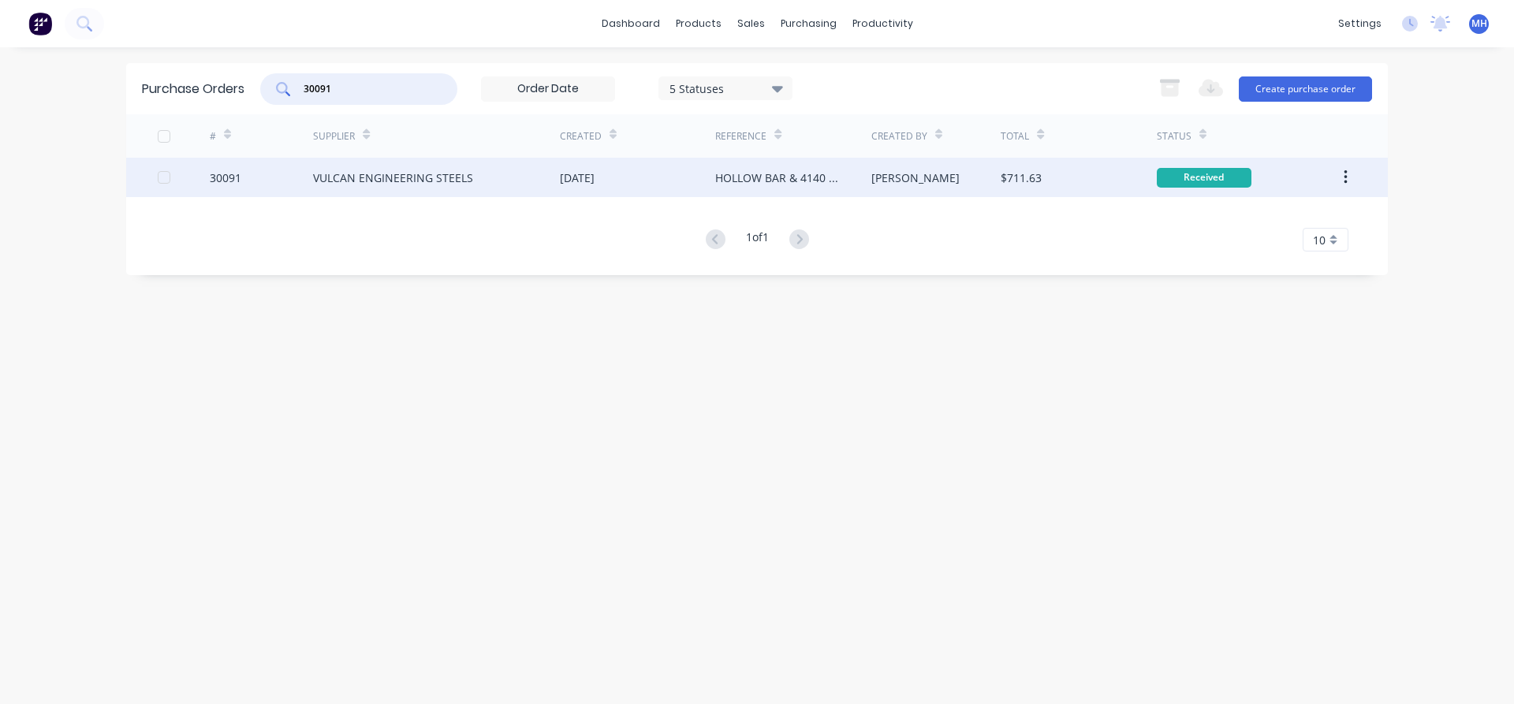
type input "30091"
click at [395, 177] on div "VULCAN ENGINEERING STEELS" at bounding box center [393, 178] width 160 height 17
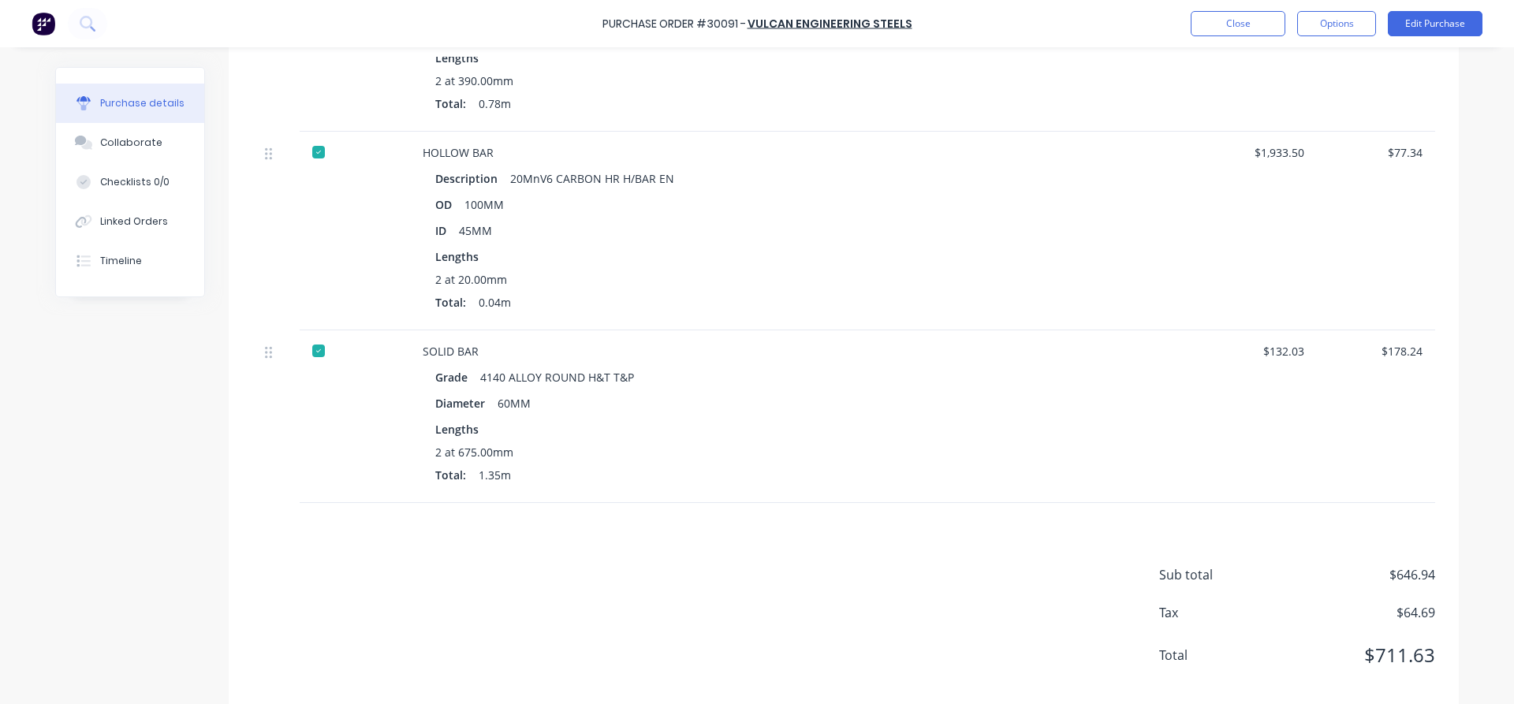
scroll to position [766, 0]
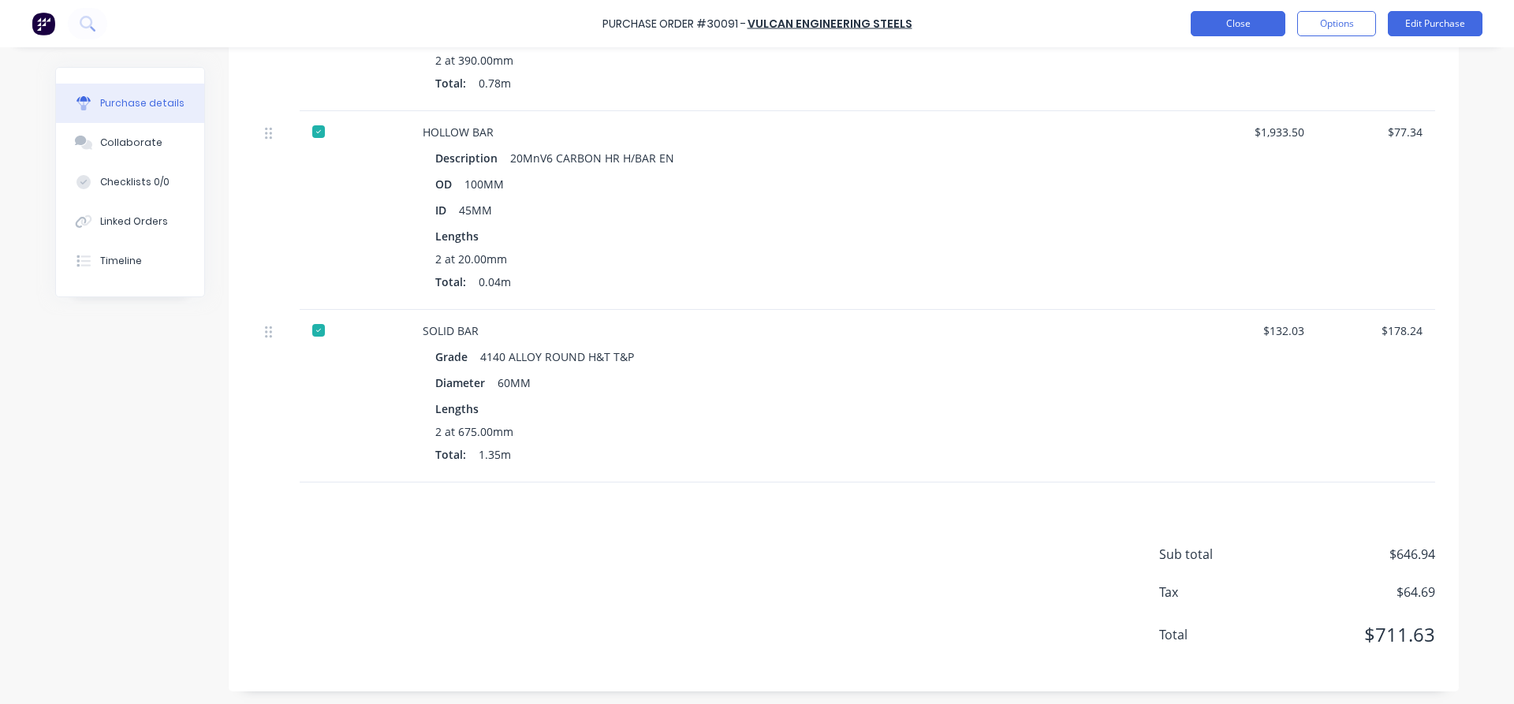
click at [1210, 25] on button "Close" at bounding box center [1238, 23] width 95 height 25
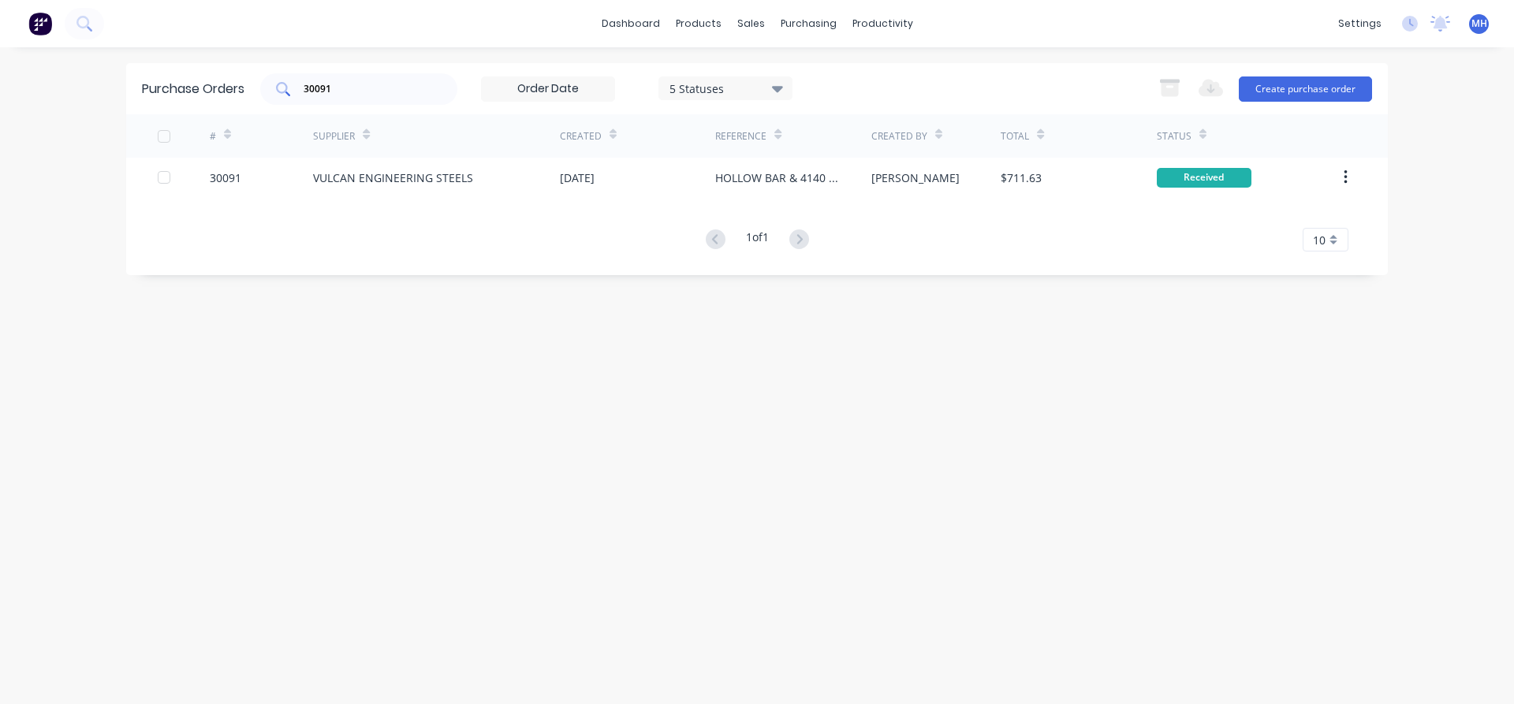
click at [345, 95] on input "30091" at bounding box center [367, 89] width 131 height 16
type input "30066"
drag, startPoint x: 336, startPoint y: 88, endPoint x: 277, endPoint y: 84, distance: 59.3
click at [302, 84] on input "30066" at bounding box center [367, 89] width 131 height 16
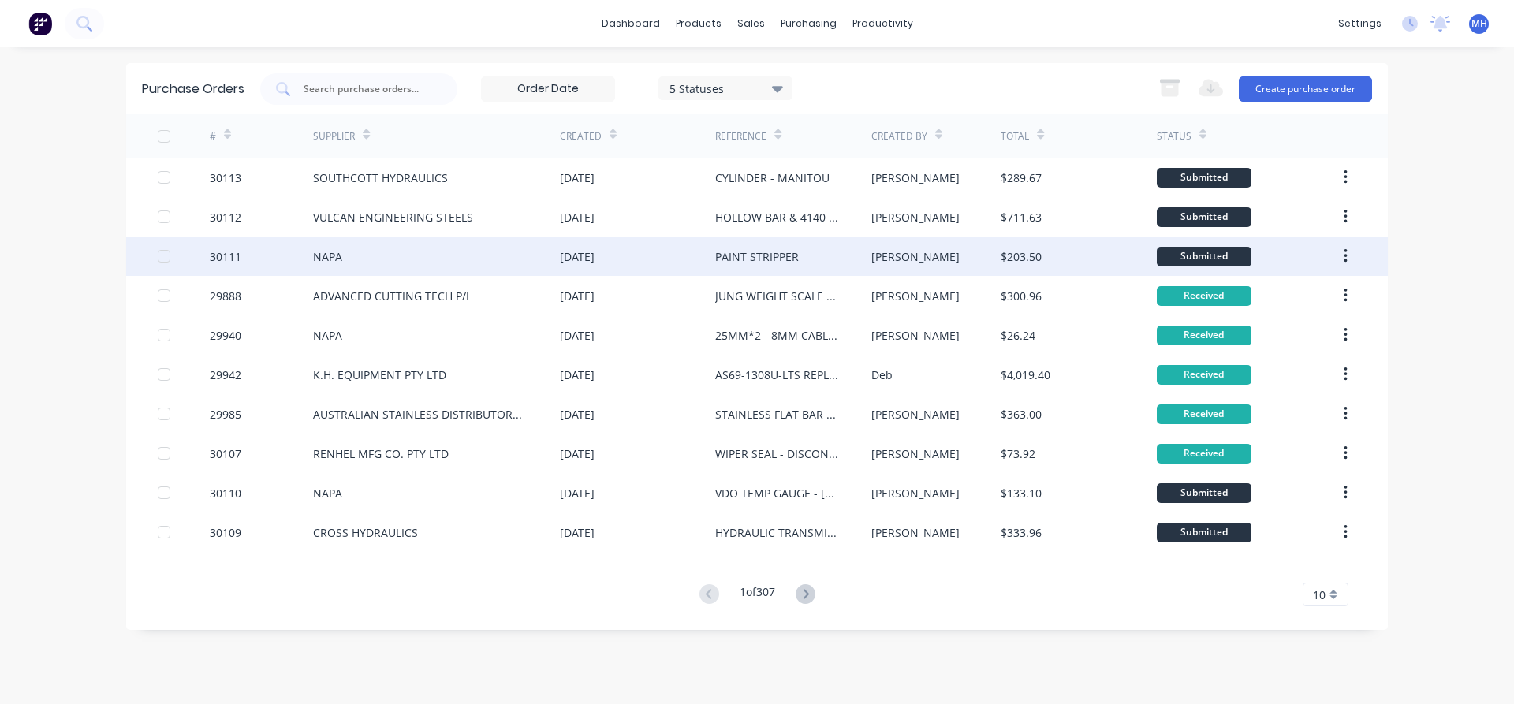
click at [421, 263] on div "NAPA" at bounding box center [436, 256] width 247 height 39
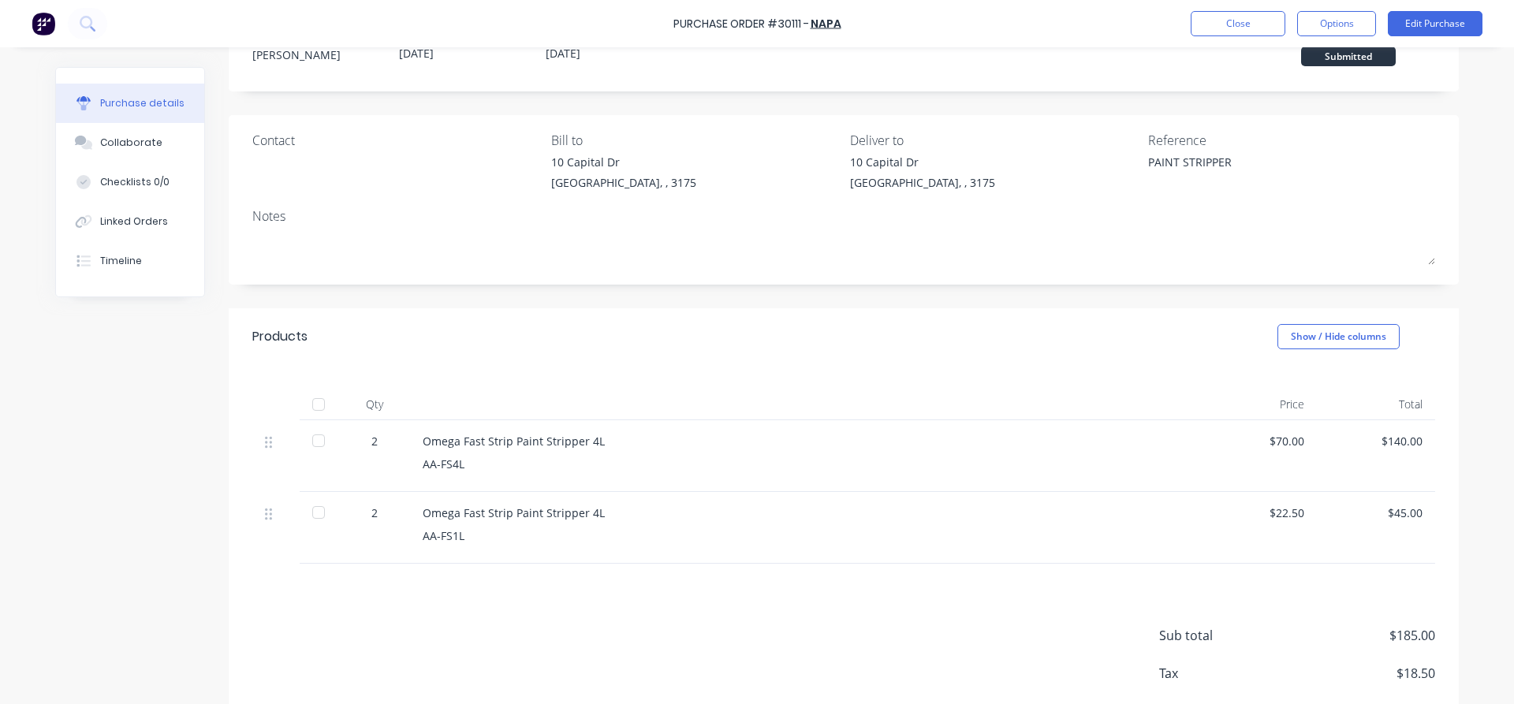
scroll to position [140, 0]
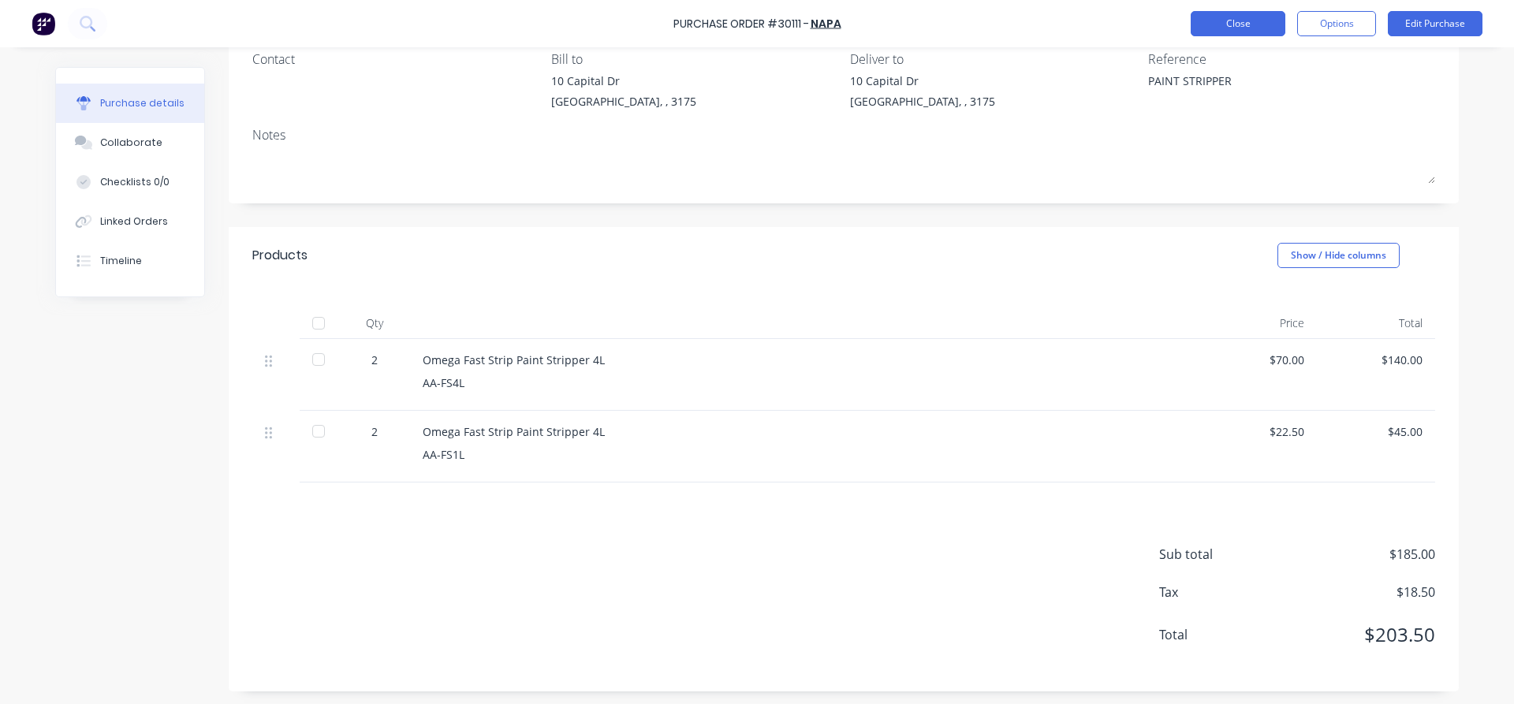
click at [1269, 28] on button "Close" at bounding box center [1238, 23] width 95 height 25
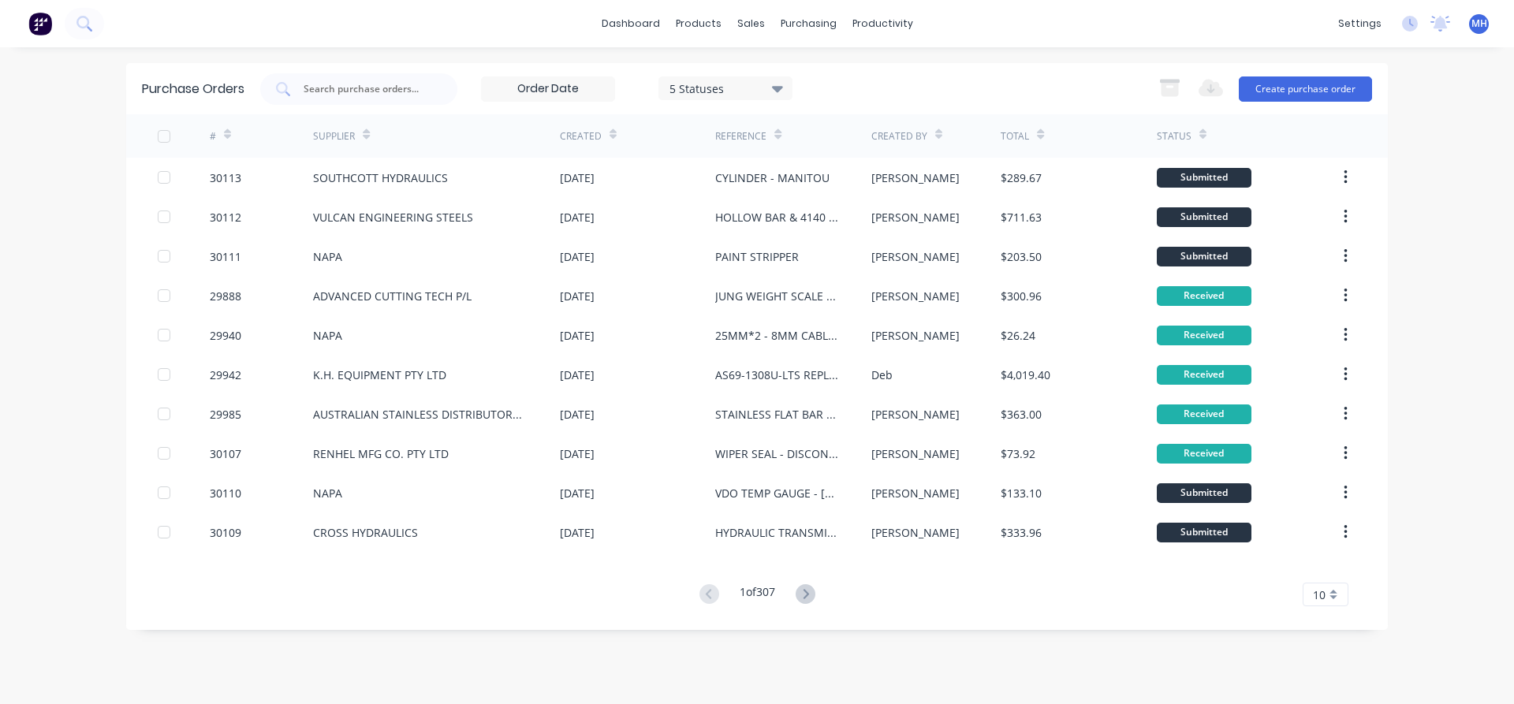
click at [1341, 597] on div "10" at bounding box center [1326, 595] width 46 height 24
click at [1324, 572] on div "35" at bounding box center [1325, 568] width 44 height 28
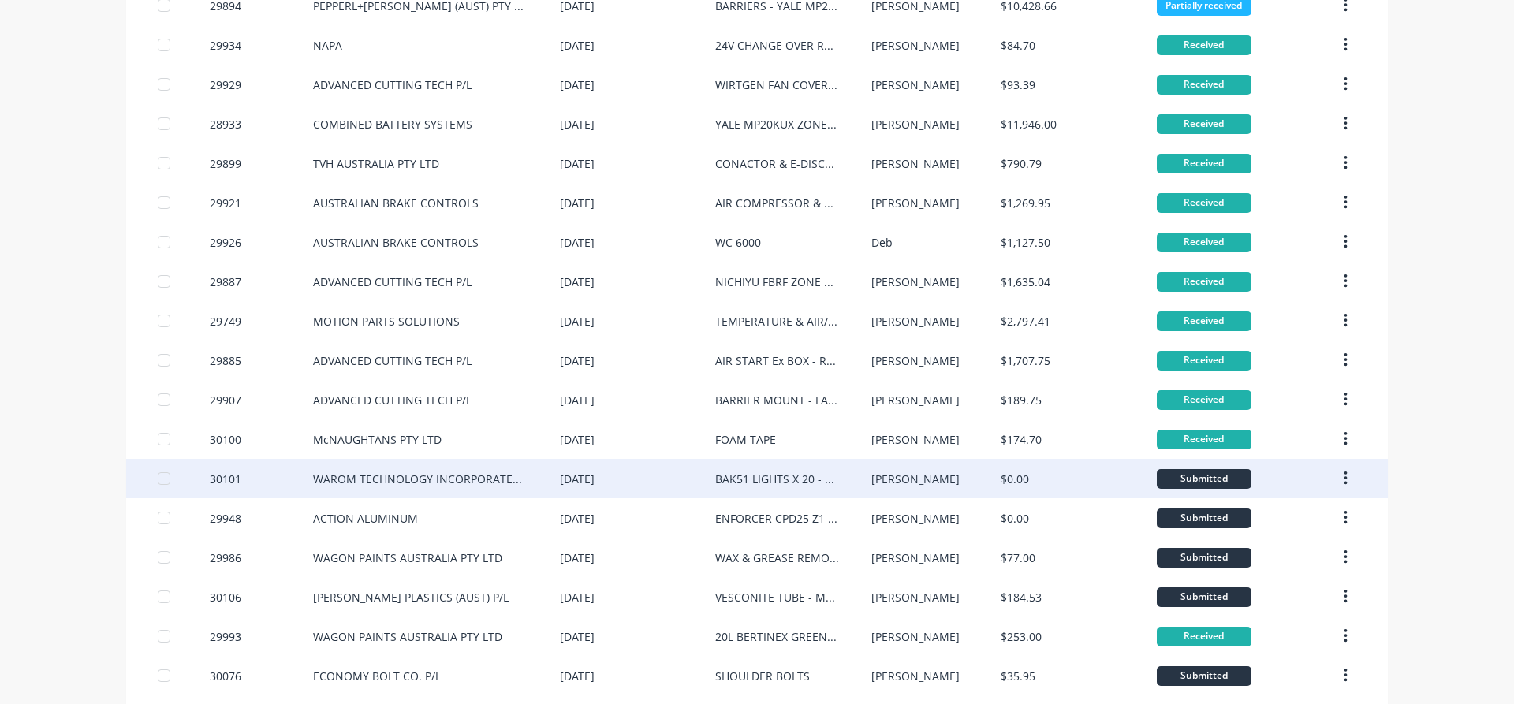
scroll to position [658, 0]
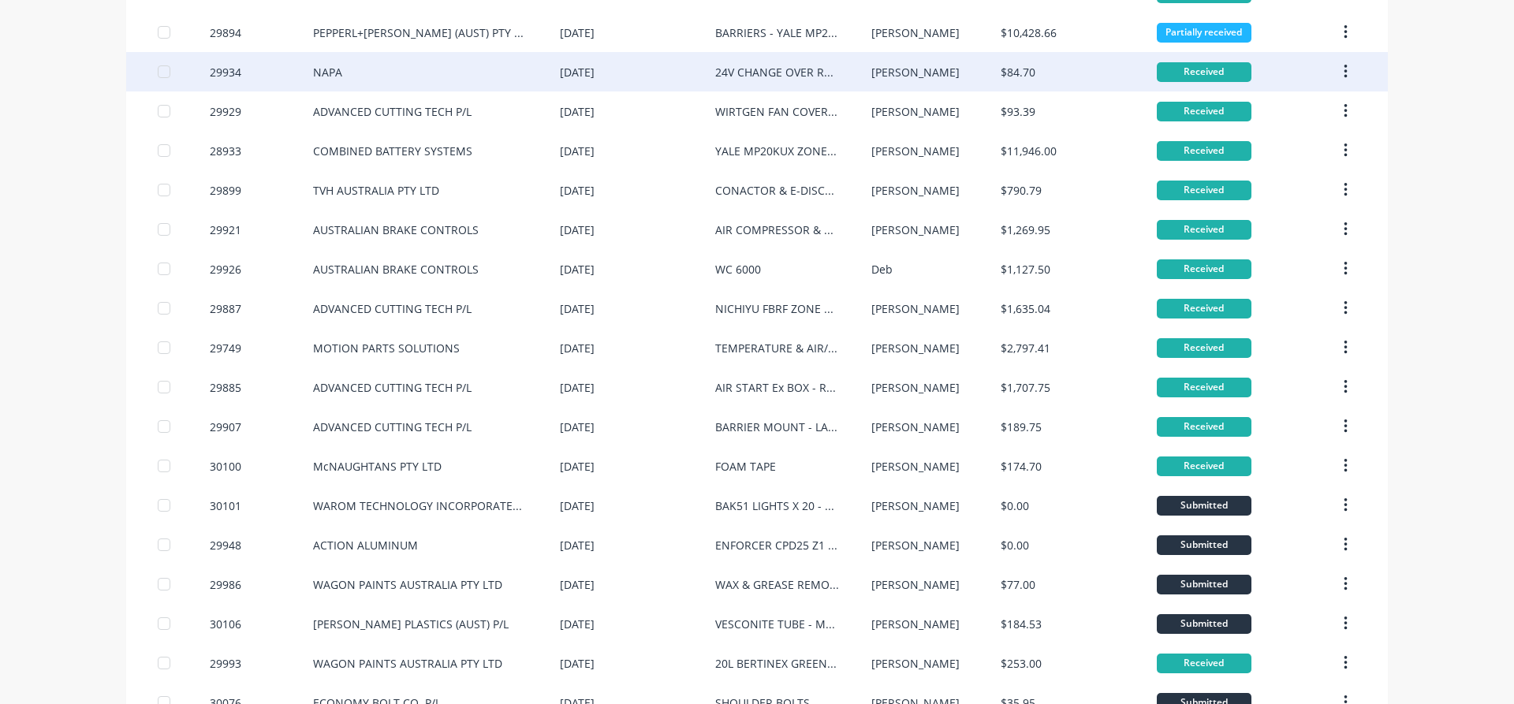
click at [337, 75] on div "NAPA" at bounding box center [327, 72] width 29 height 17
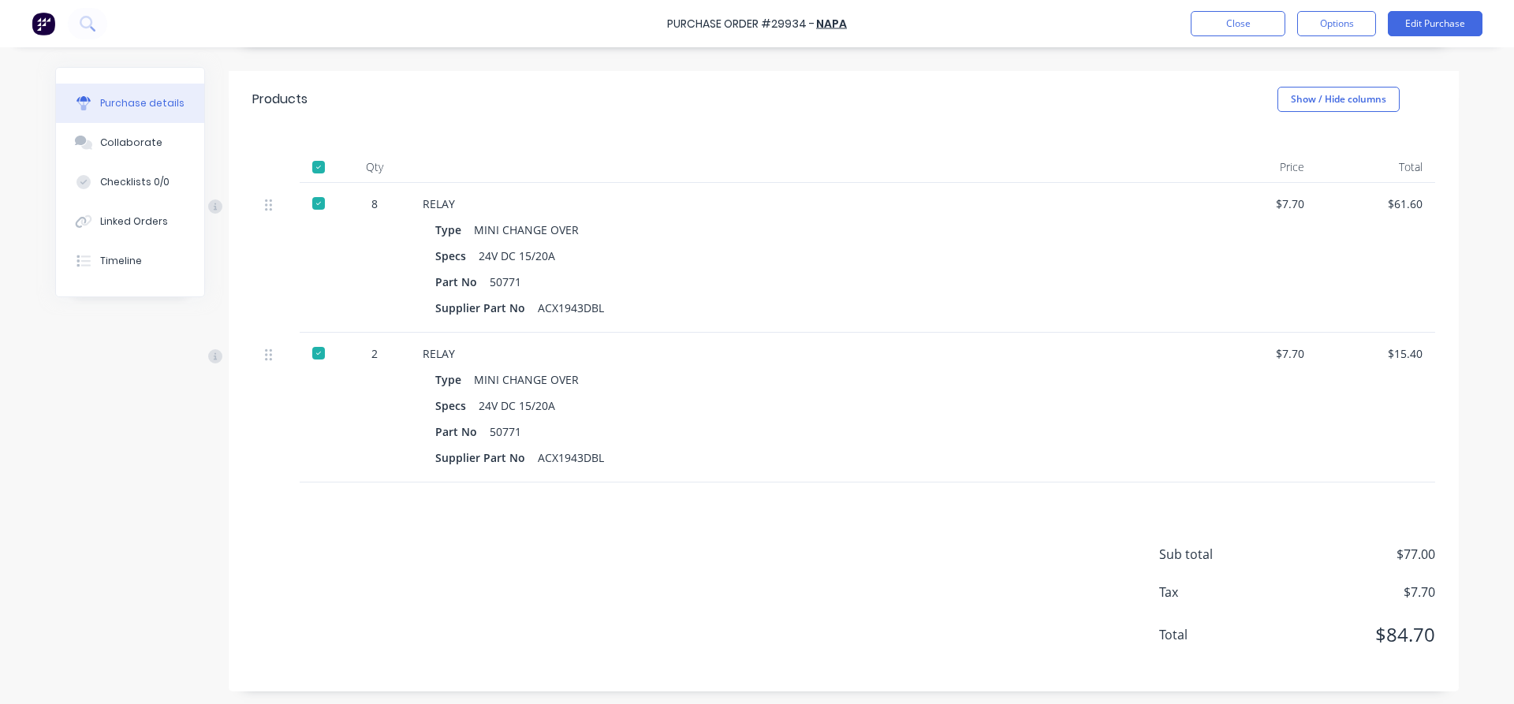
scroll to position [207, 0]
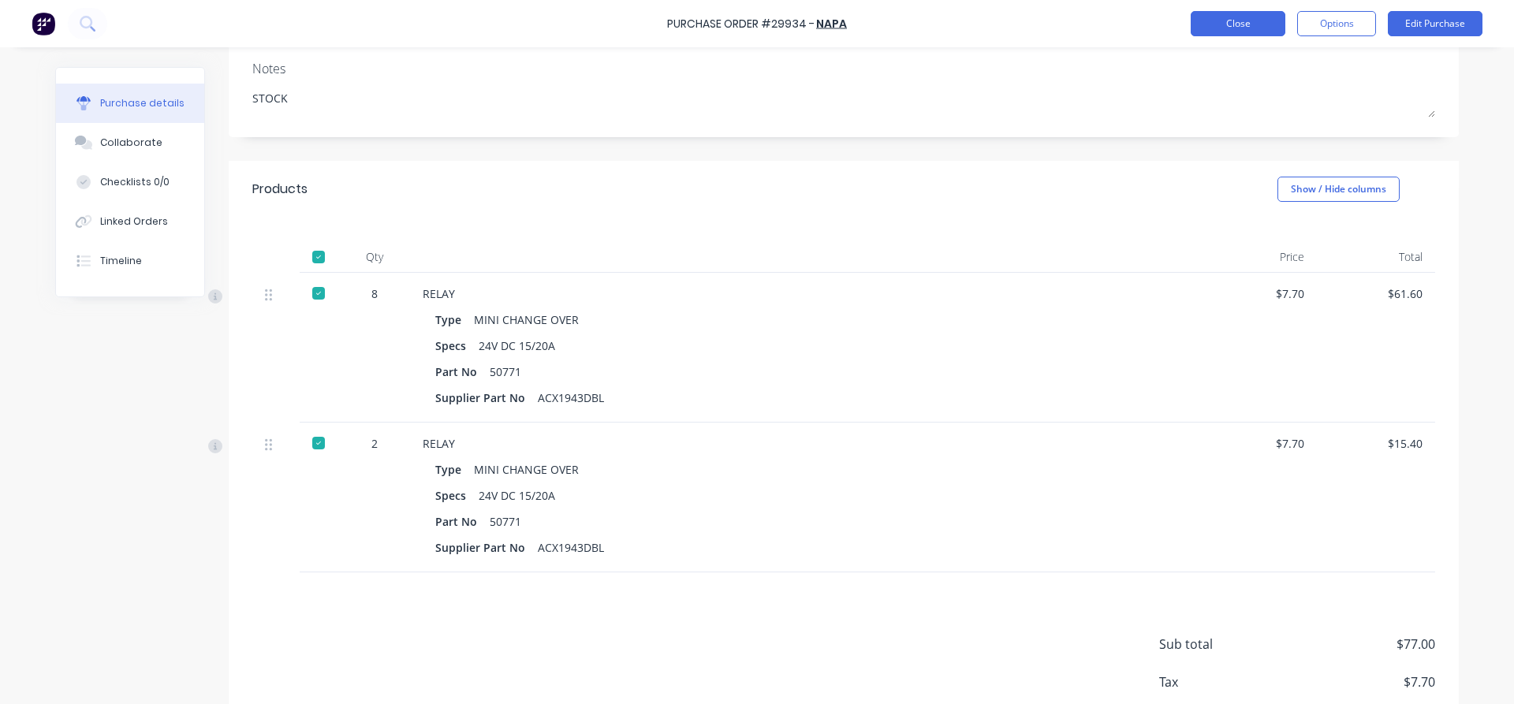
click at [1235, 24] on button "Close" at bounding box center [1238, 23] width 95 height 25
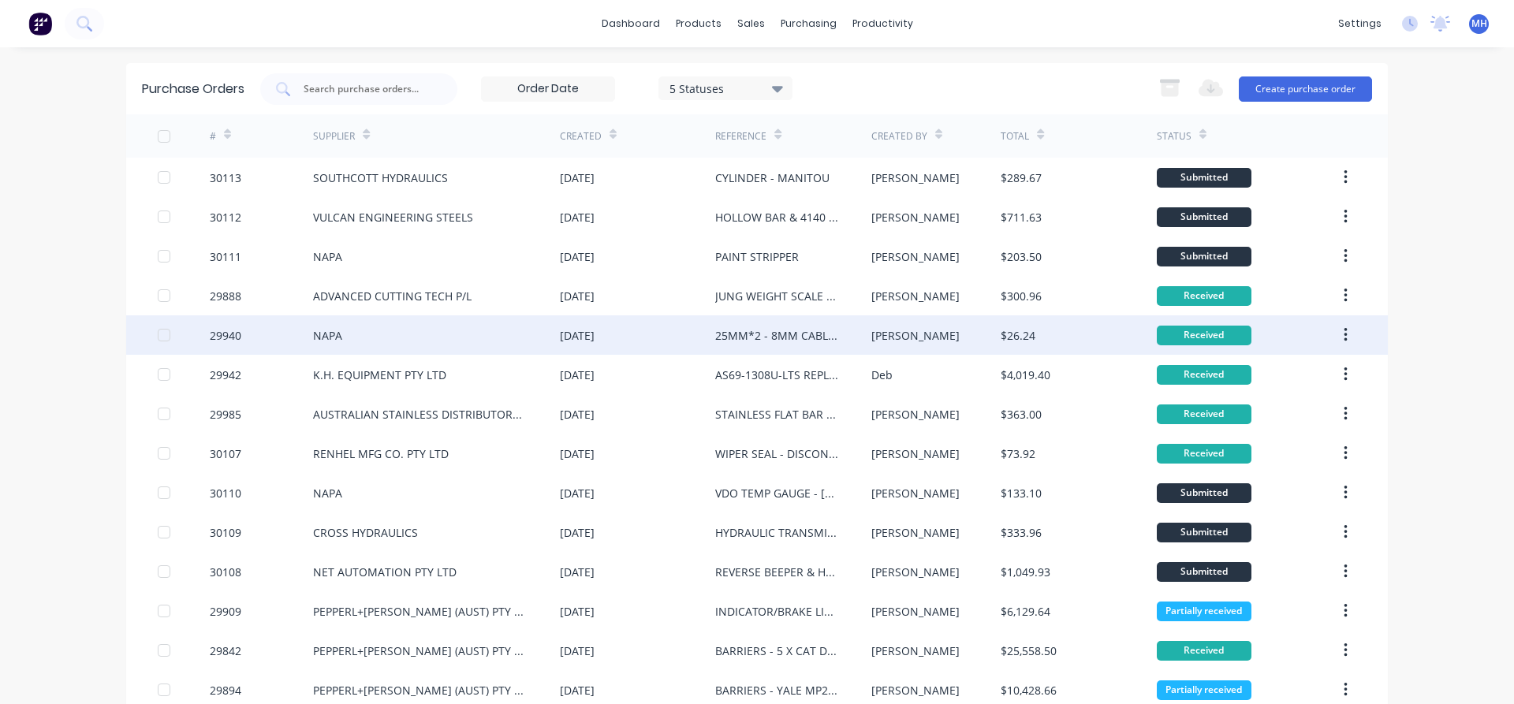
click at [348, 326] on div "NAPA" at bounding box center [436, 334] width 247 height 39
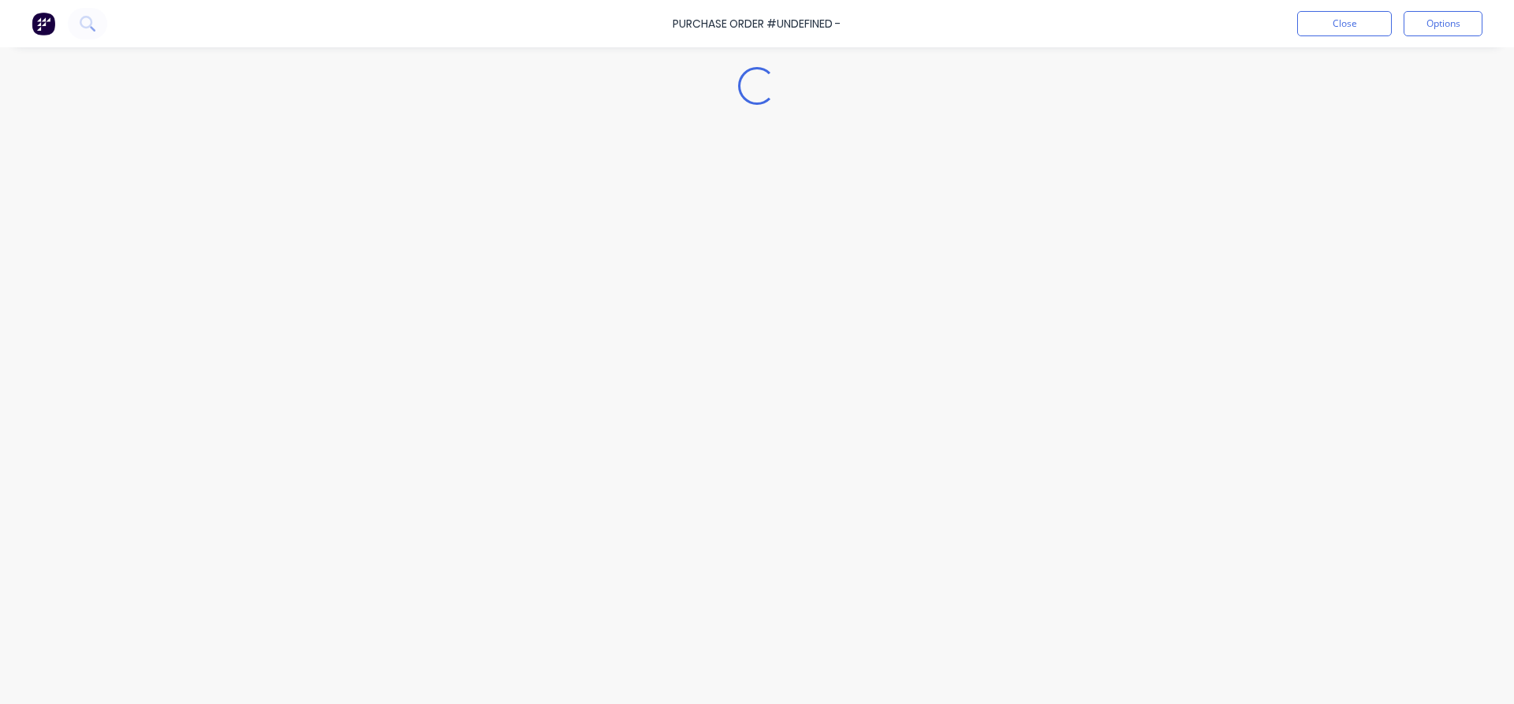
type textarea "x"
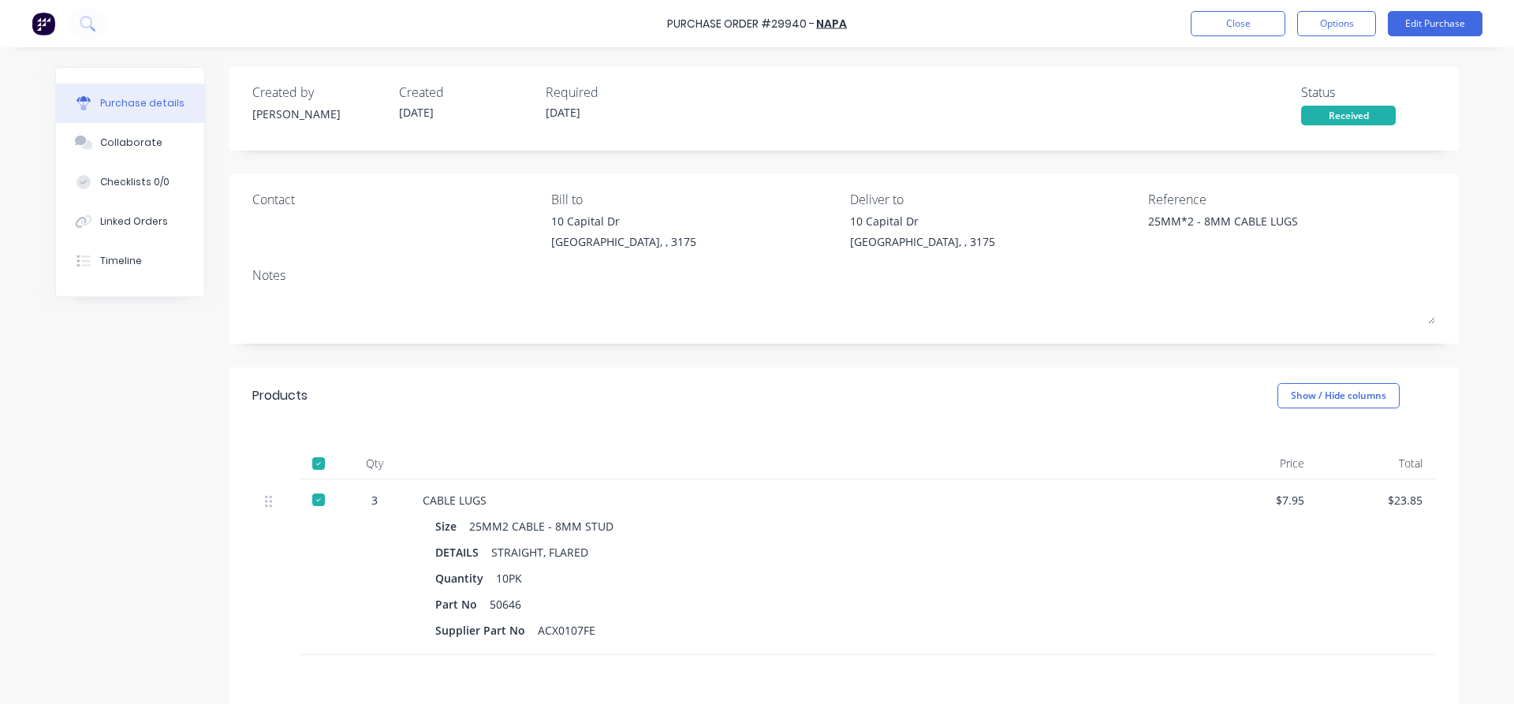
scroll to position [173, 0]
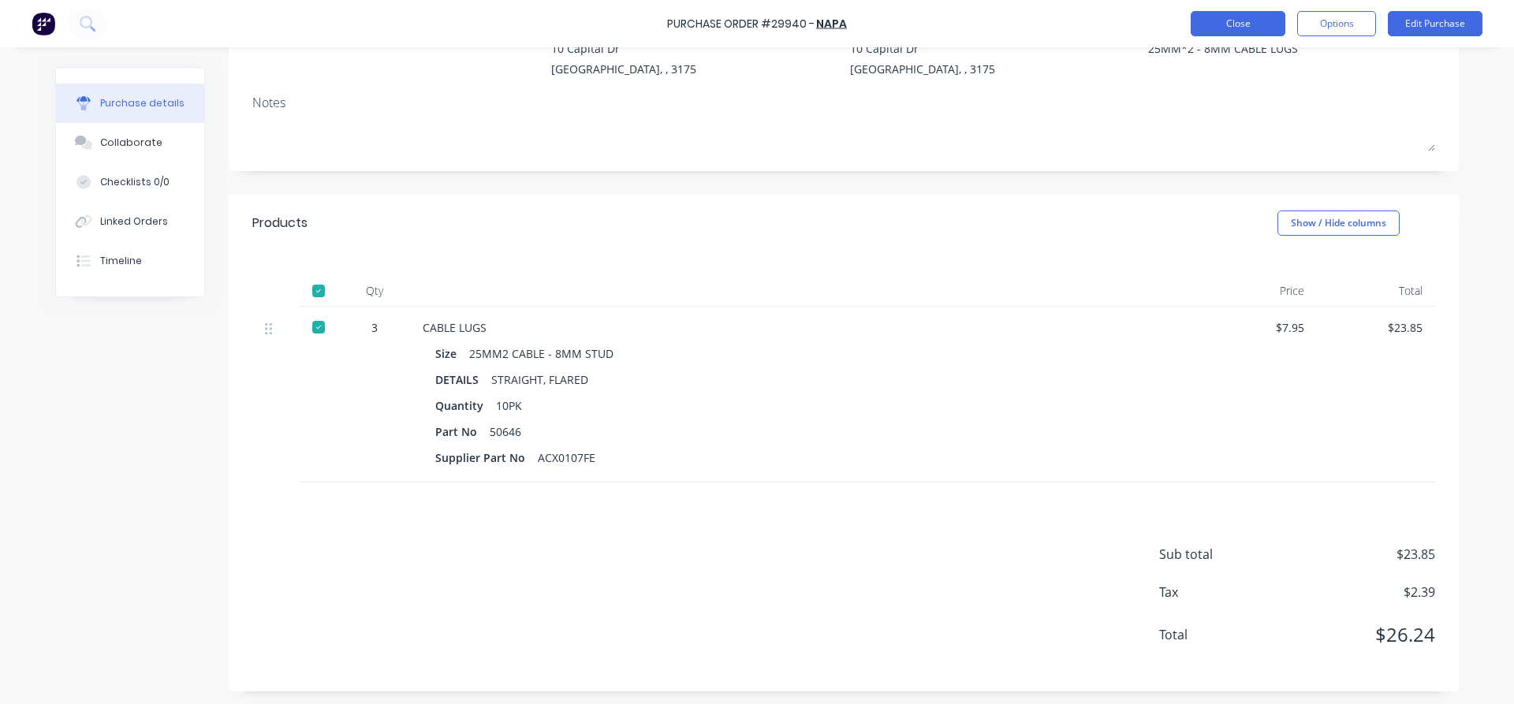
click at [1265, 23] on button "Close" at bounding box center [1238, 23] width 95 height 25
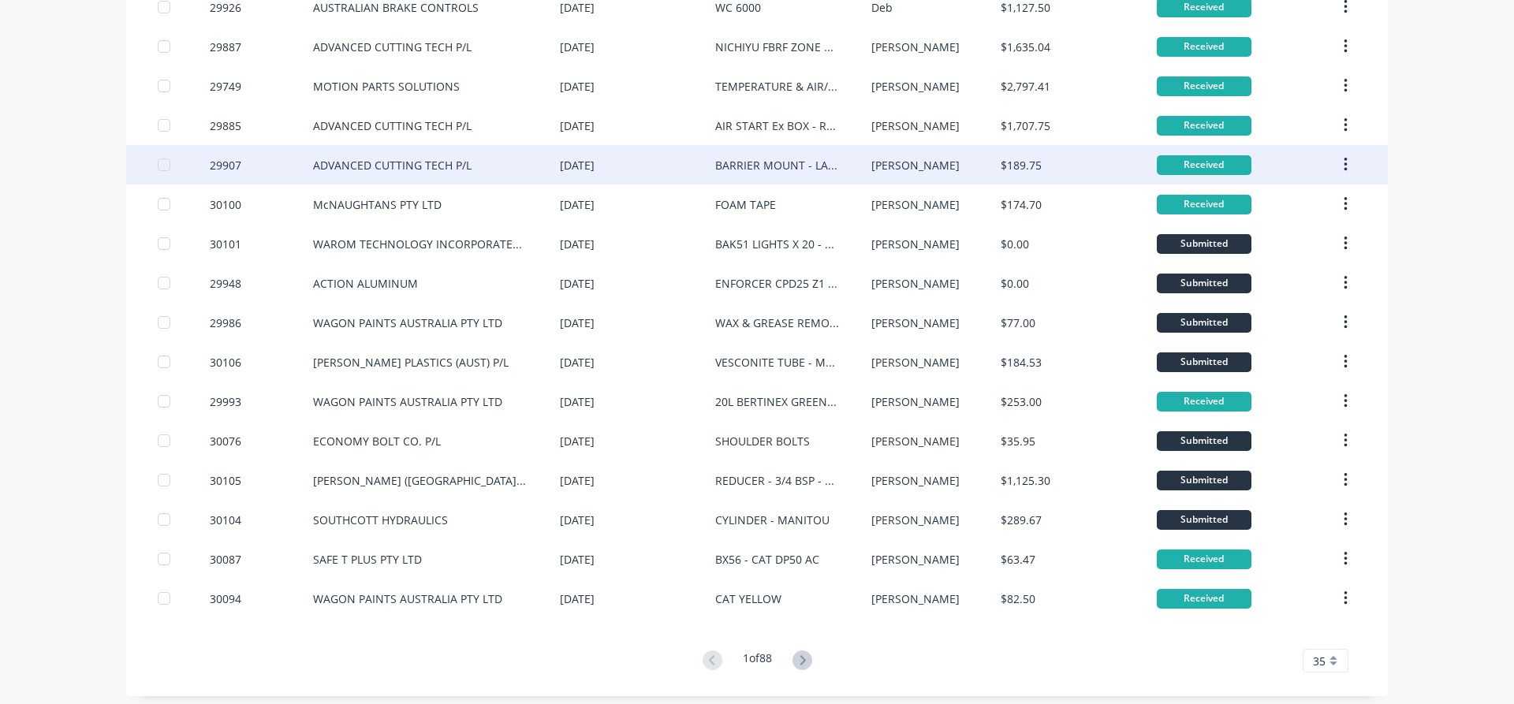
scroll to position [927, 0]
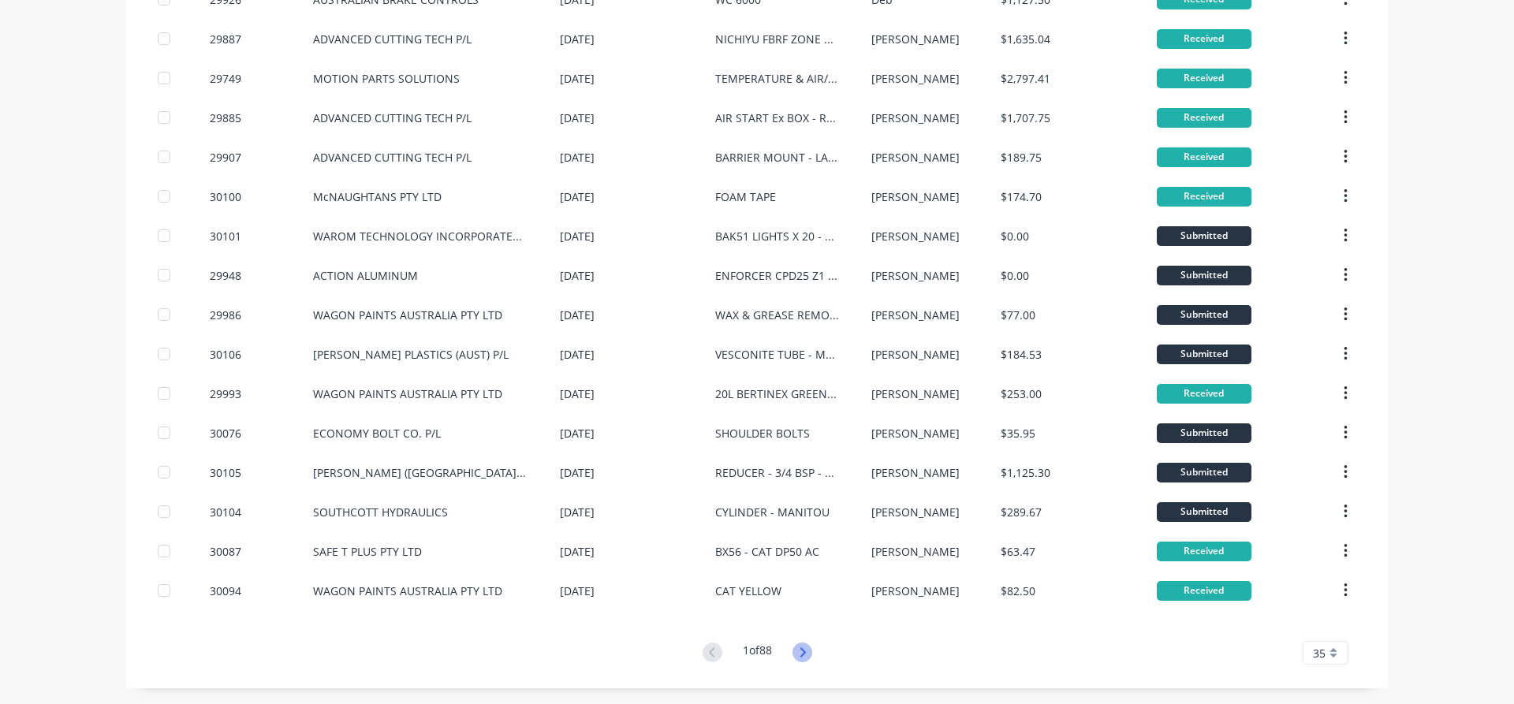
click at [800, 653] on icon at bounding box center [802, 653] width 20 height 20
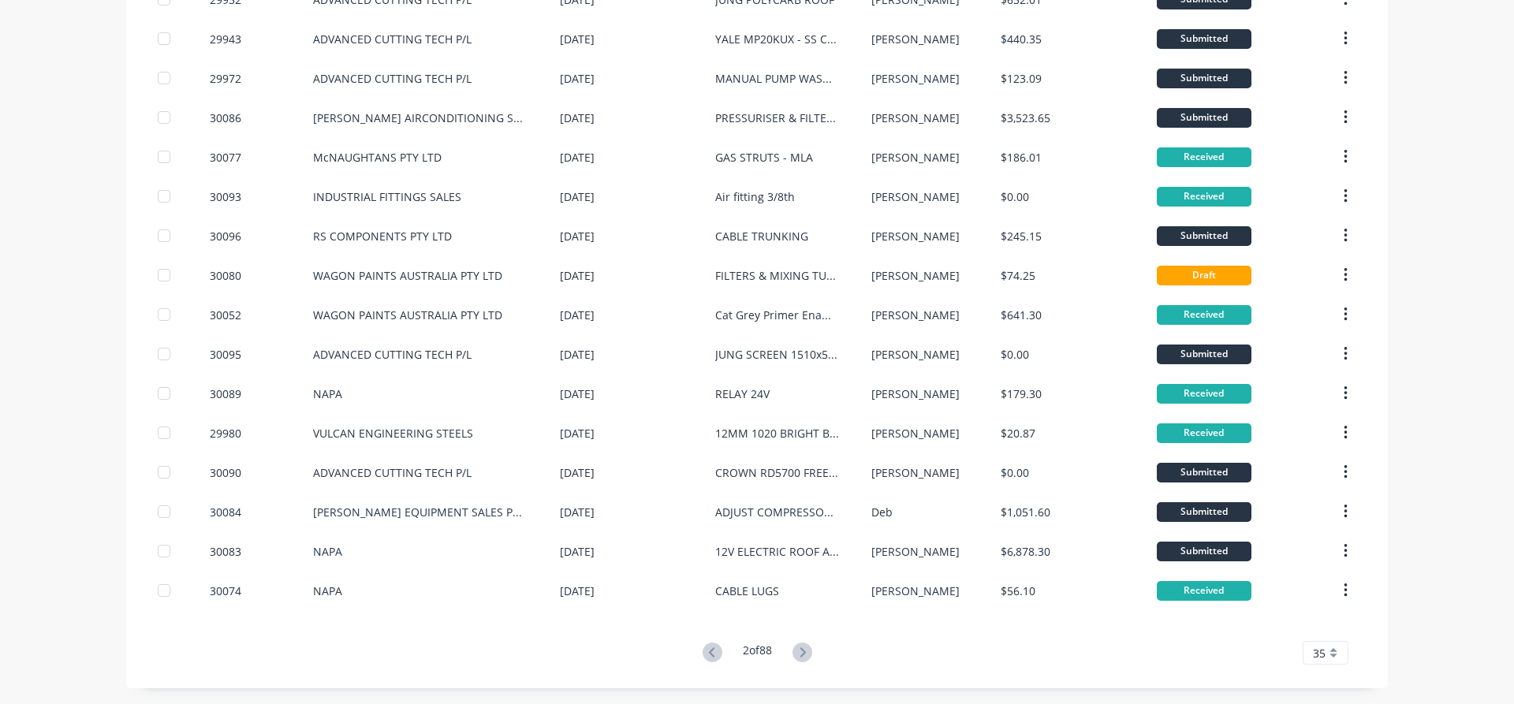
click at [808, 643] on button at bounding box center [802, 653] width 29 height 23
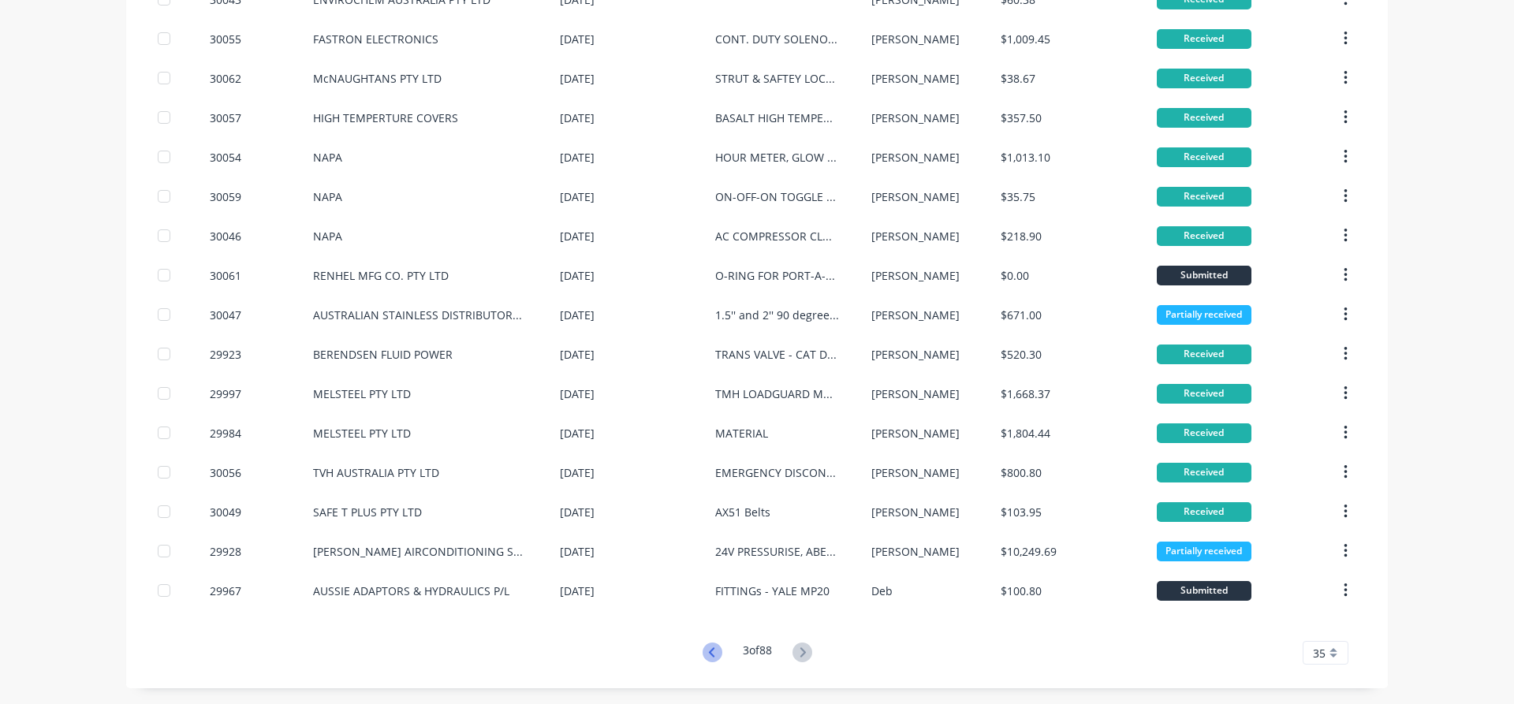
click at [711, 651] on icon at bounding box center [713, 653] width 20 height 20
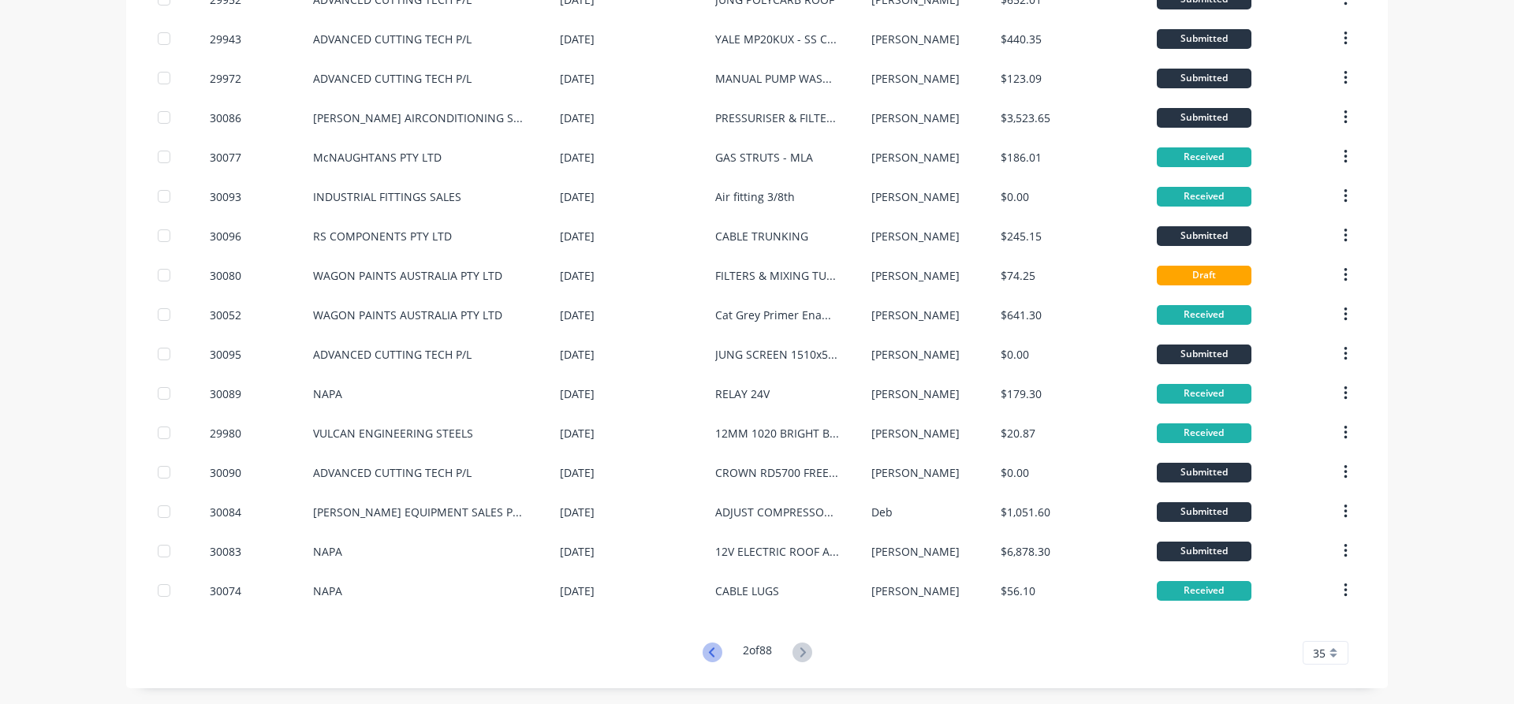
click at [710, 651] on icon at bounding box center [711, 651] width 6 height 9
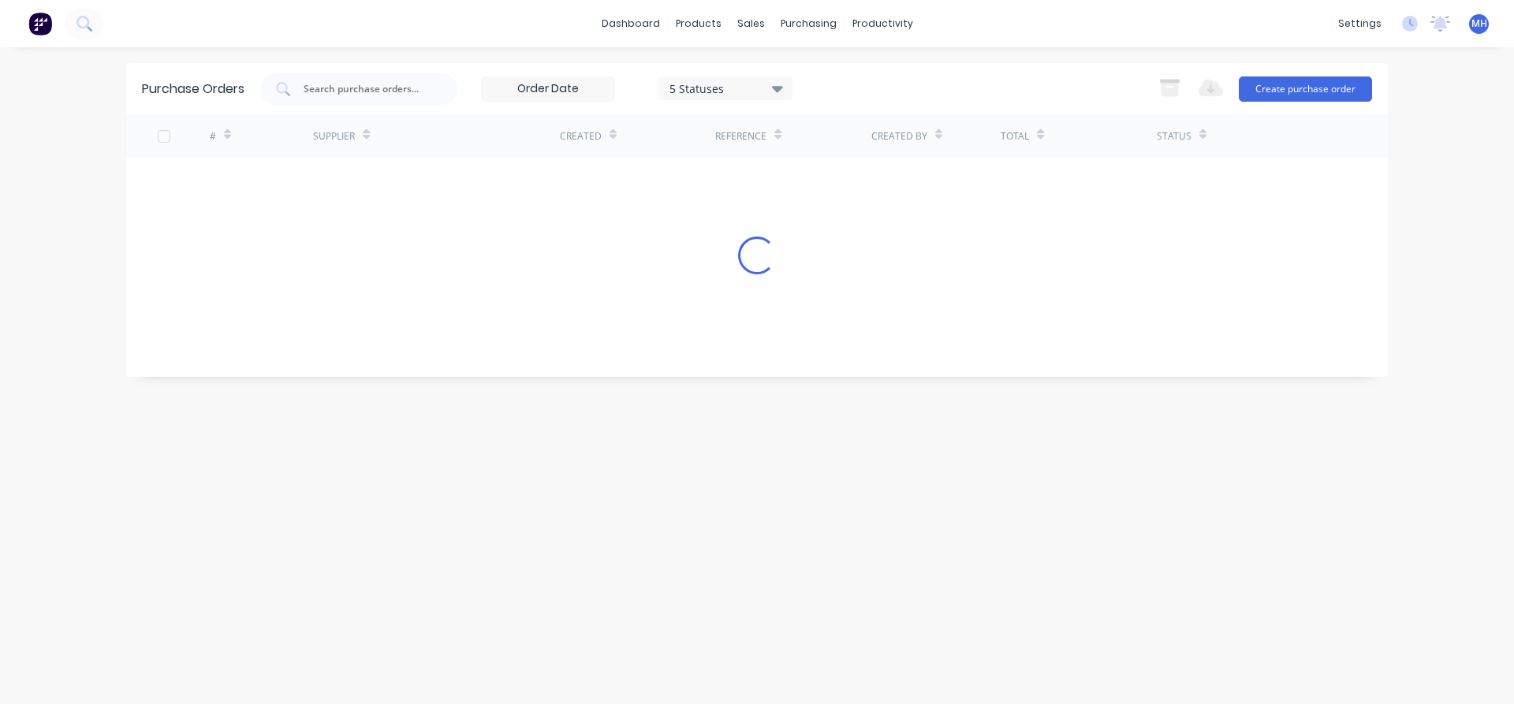
scroll to position [0, 0]
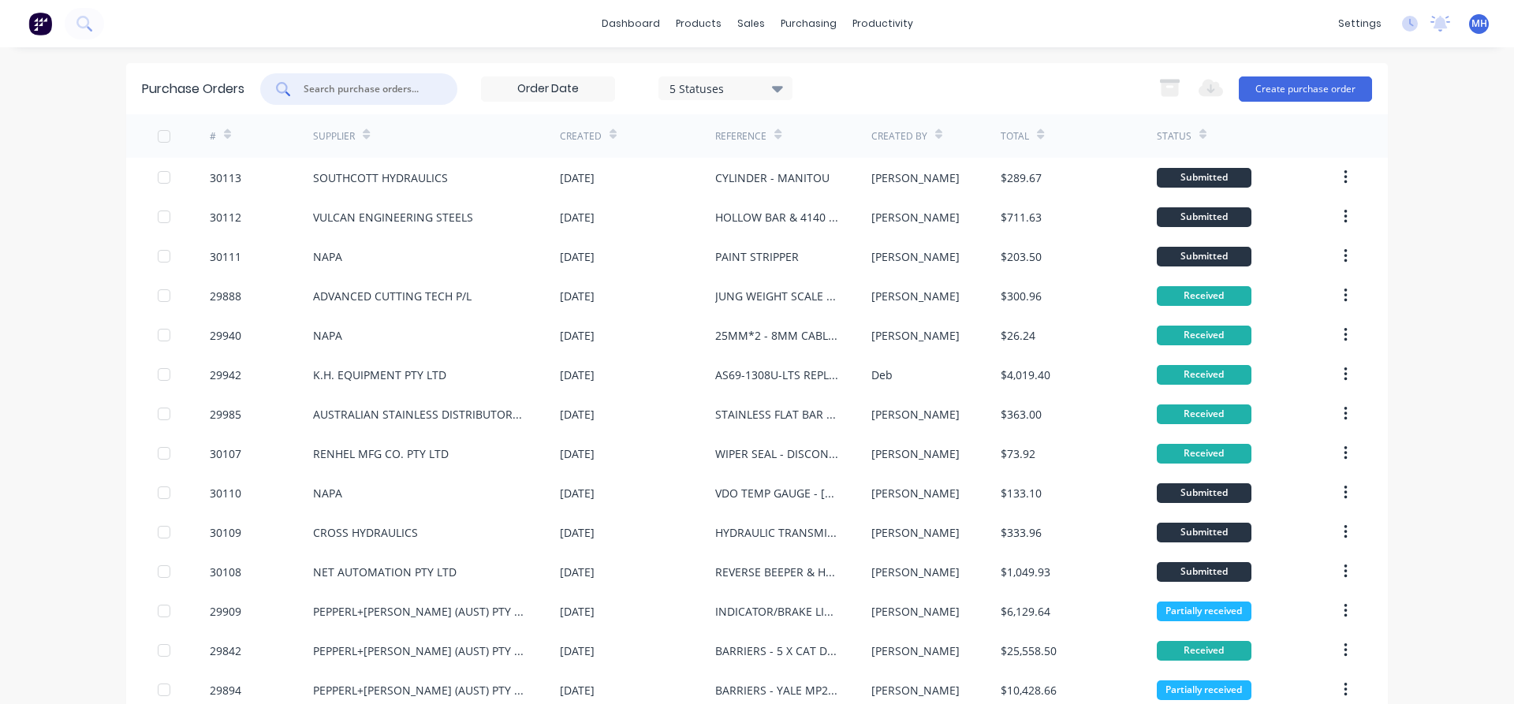
click at [349, 84] on input "text" at bounding box center [367, 89] width 131 height 16
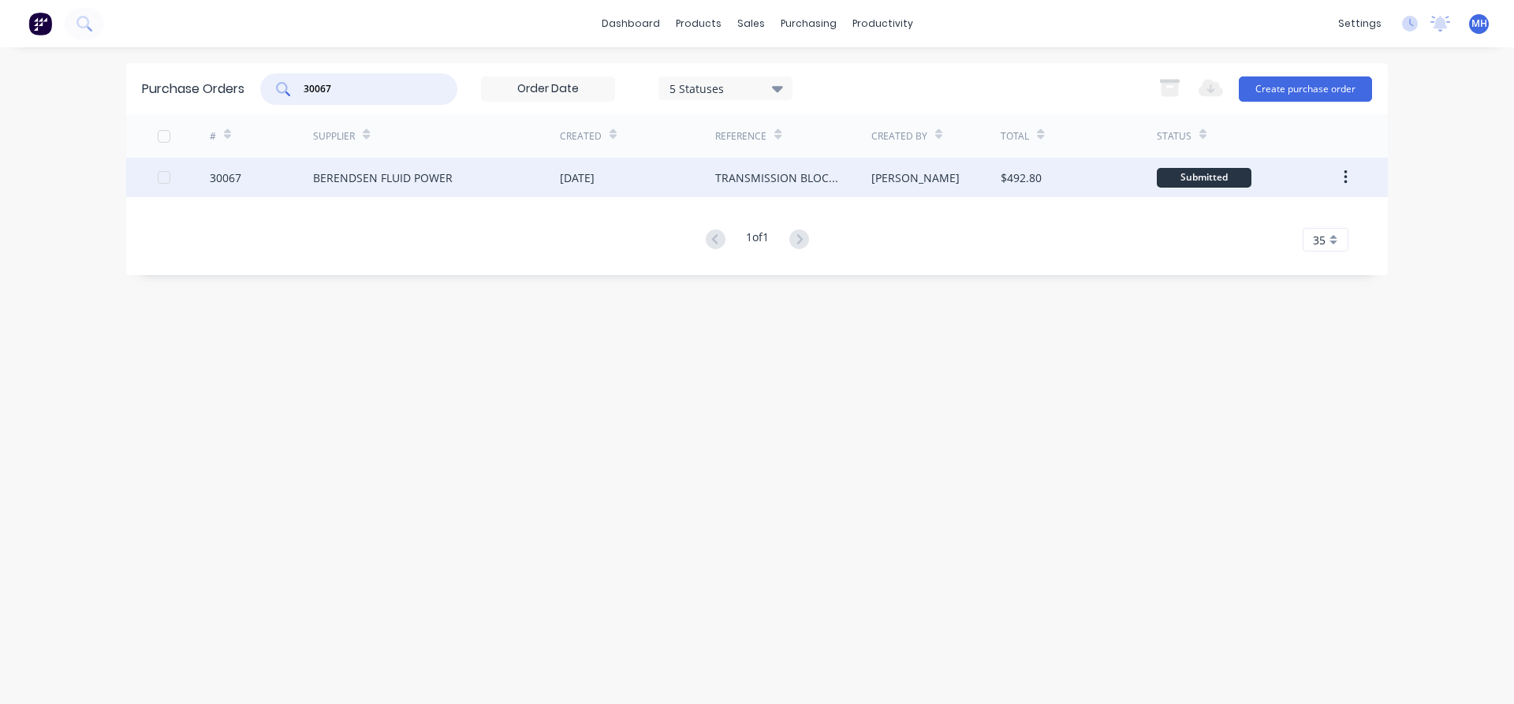
type input "30067"
click at [422, 174] on div "BERENDSEN FLUID POWER" at bounding box center [383, 178] width 140 height 17
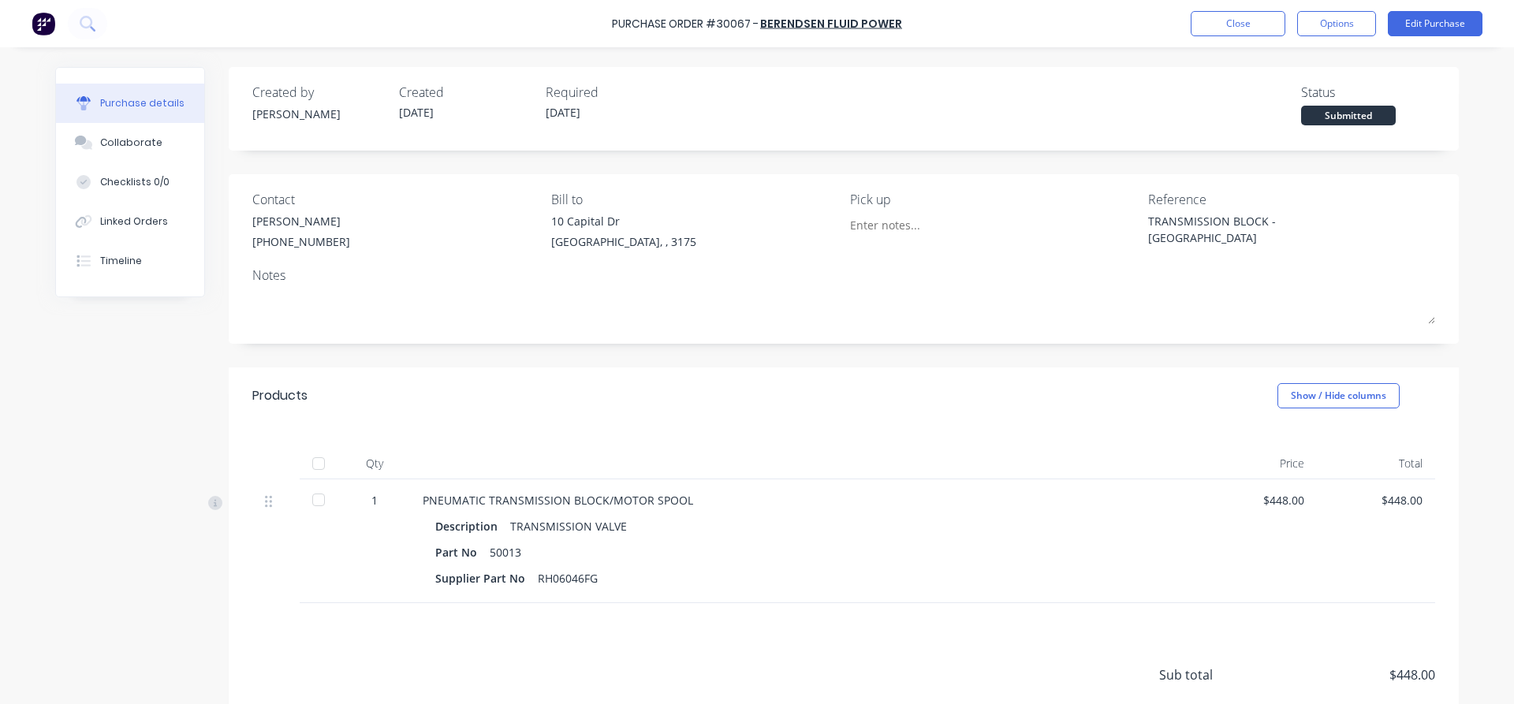
type textarea "x"
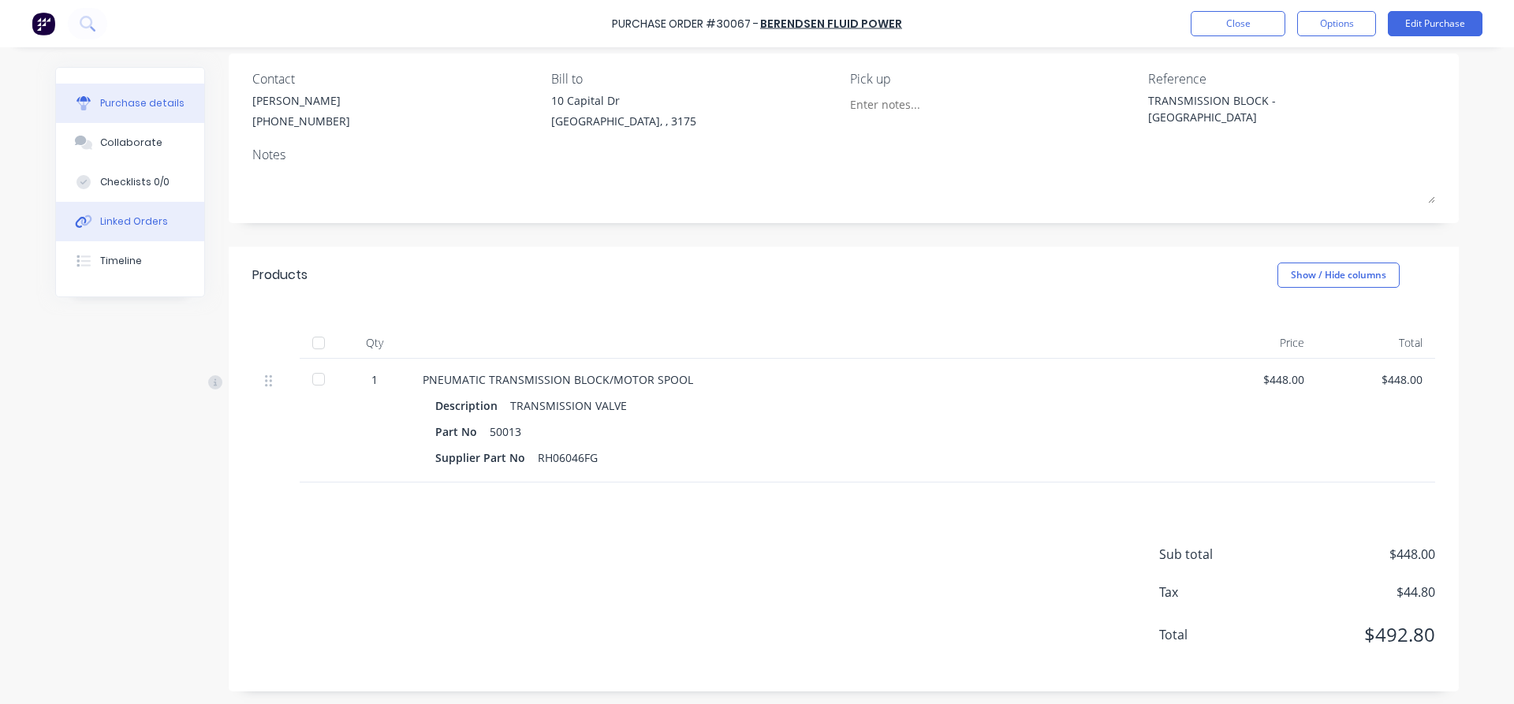
click at [133, 223] on div "Linked Orders" at bounding box center [134, 221] width 68 height 14
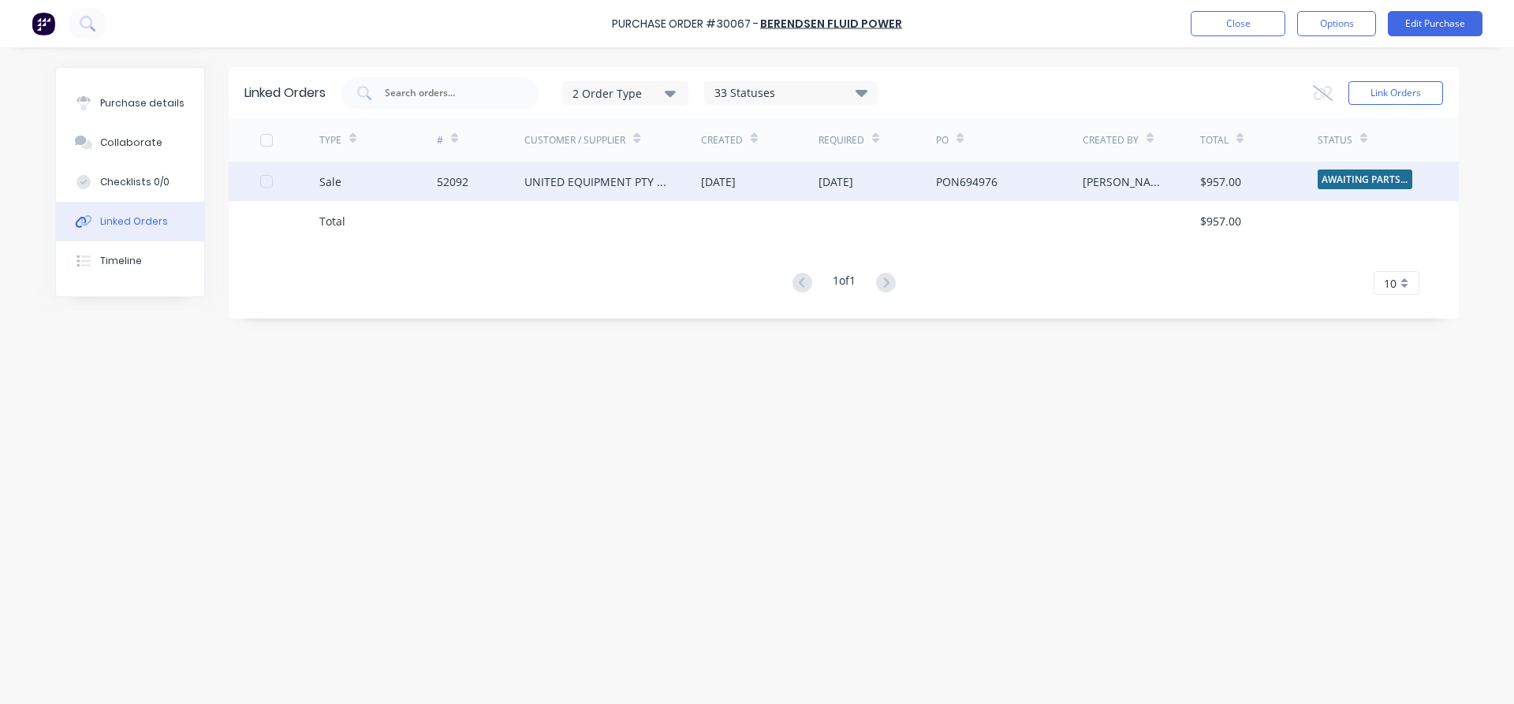
click at [542, 183] on div "UNITED EQUIPMENT PTY LTD - [GEOGRAPHIC_DATA]" at bounding box center [596, 181] width 145 height 17
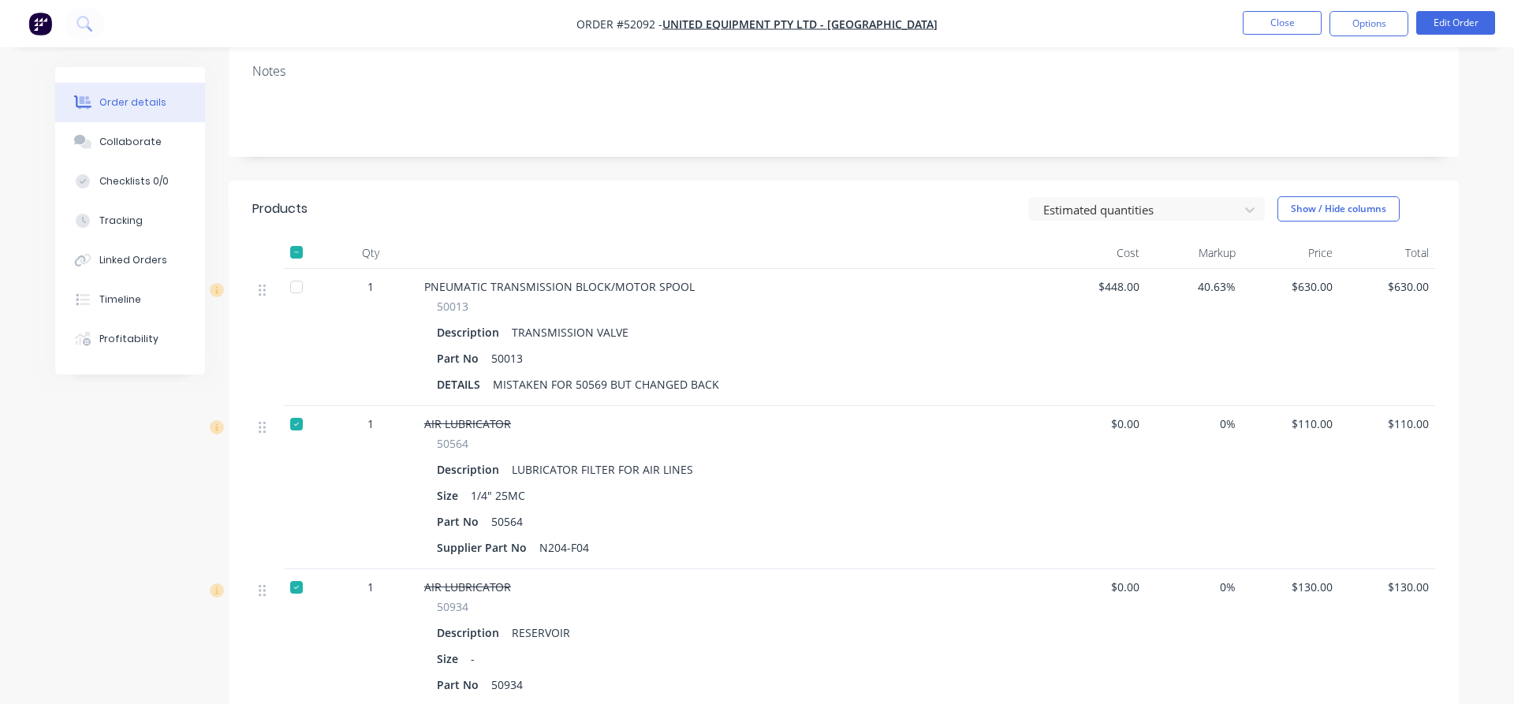
scroll to position [322, 0]
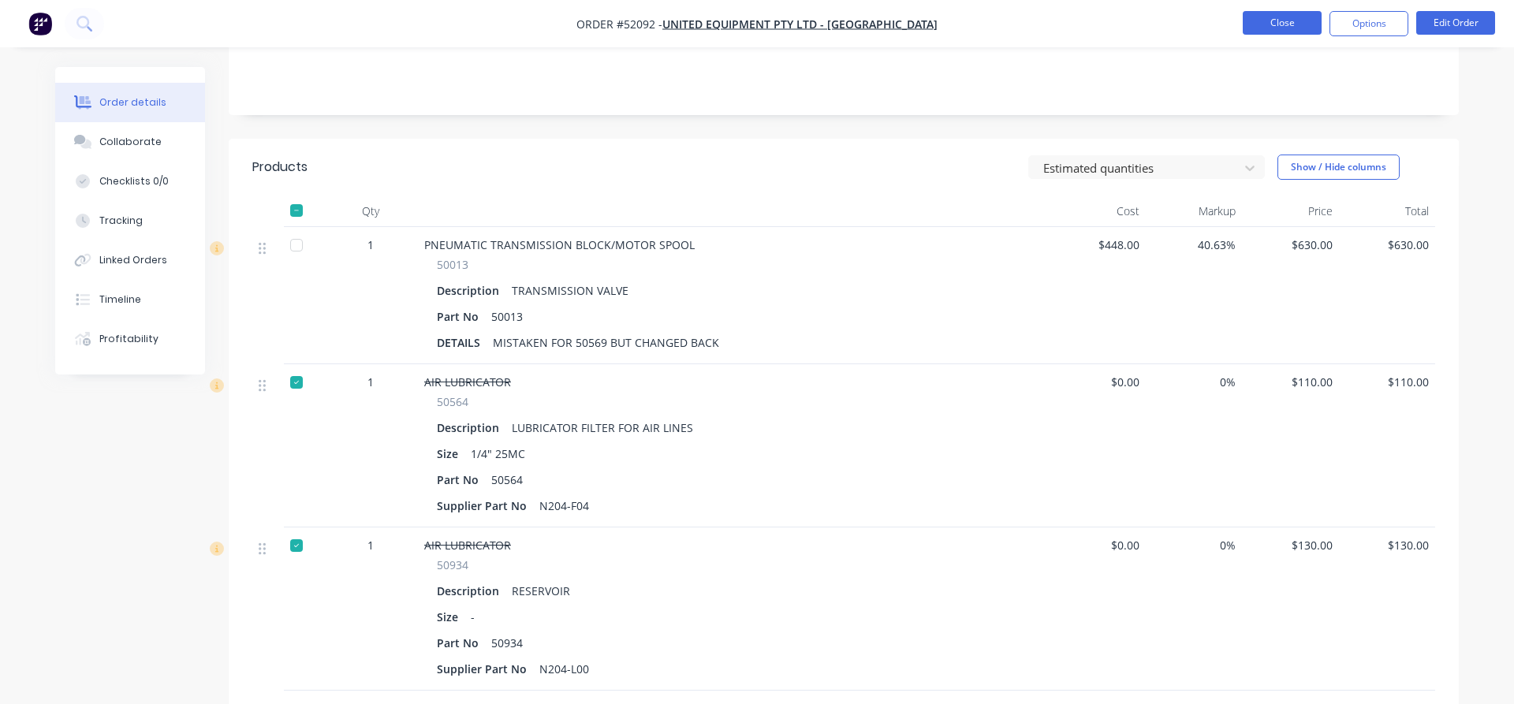
click at [1272, 27] on button "Close" at bounding box center [1282, 23] width 79 height 24
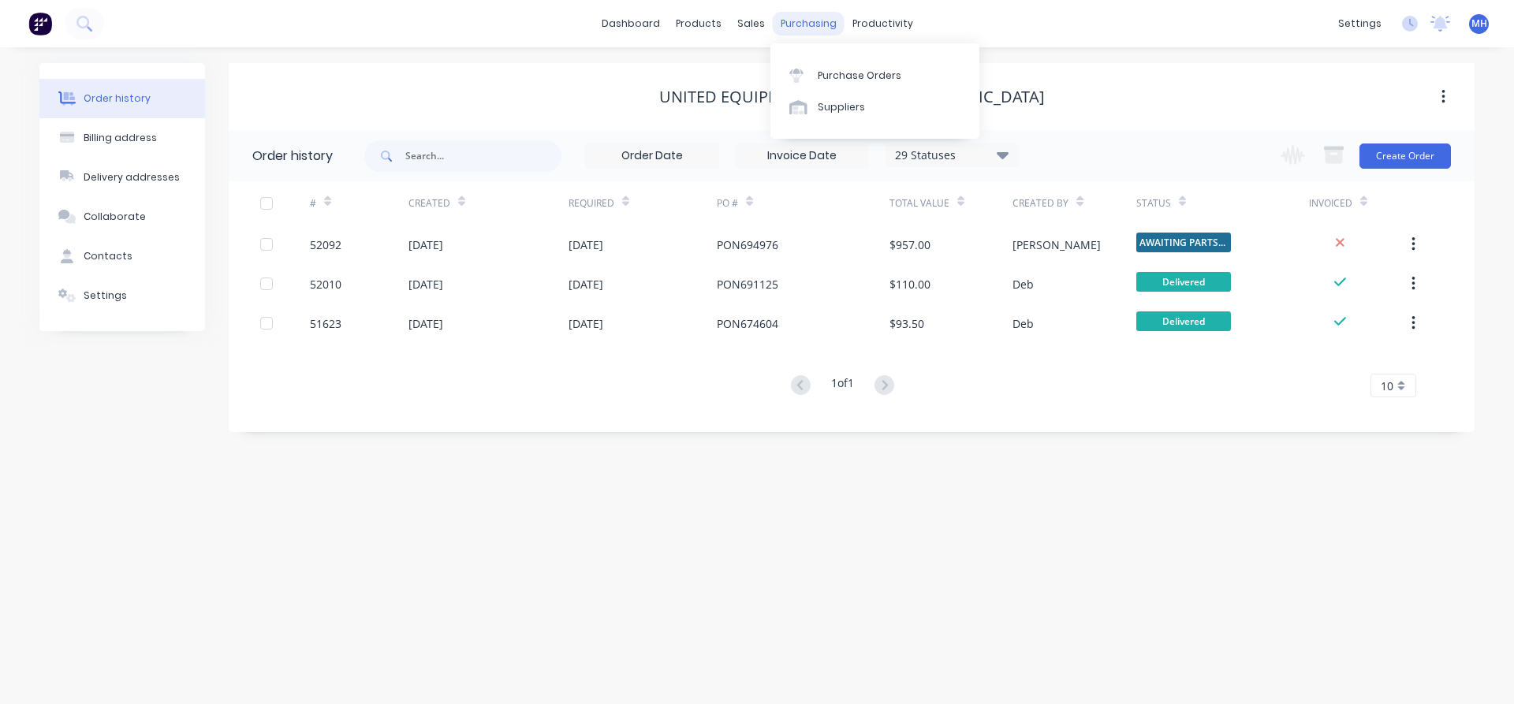
click at [804, 22] on div "purchasing" at bounding box center [809, 24] width 72 height 24
click at [852, 79] on div "Purchase Orders" at bounding box center [860, 76] width 84 height 14
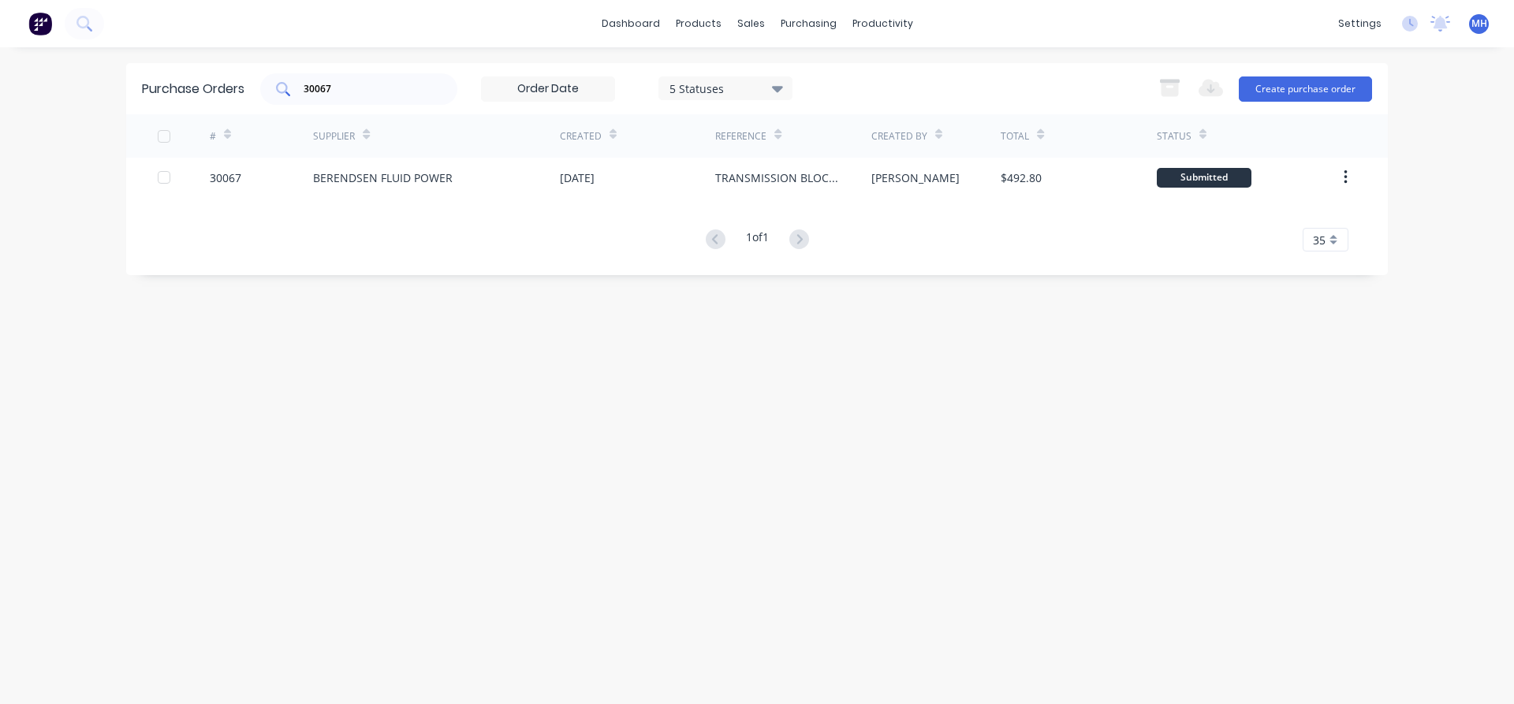
drag, startPoint x: 322, startPoint y: 76, endPoint x: 336, endPoint y: 91, distance: 20.6
click at [322, 78] on div "30067" at bounding box center [358, 89] width 197 height 32
drag, startPoint x: 344, startPoint y: 93, endPoint x: 187, endPoint y: 84, distance: 157.1
click at [302, 84] on input "30067" at bounding box center [367, 89] width 131 height 16
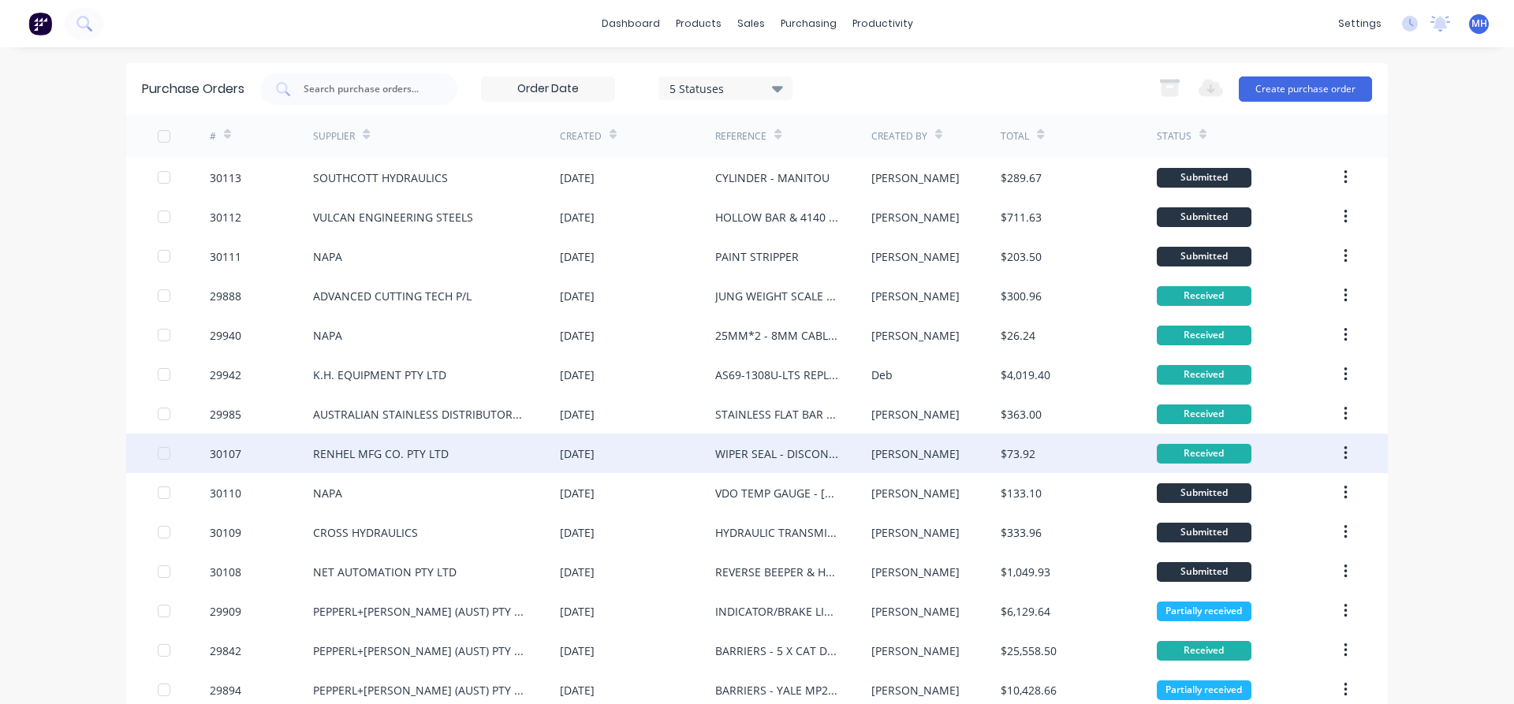
drag, startPoint x: 550, startPoint y: 514, endPoint x: 281, endPoint y: 190, distance: 420.6
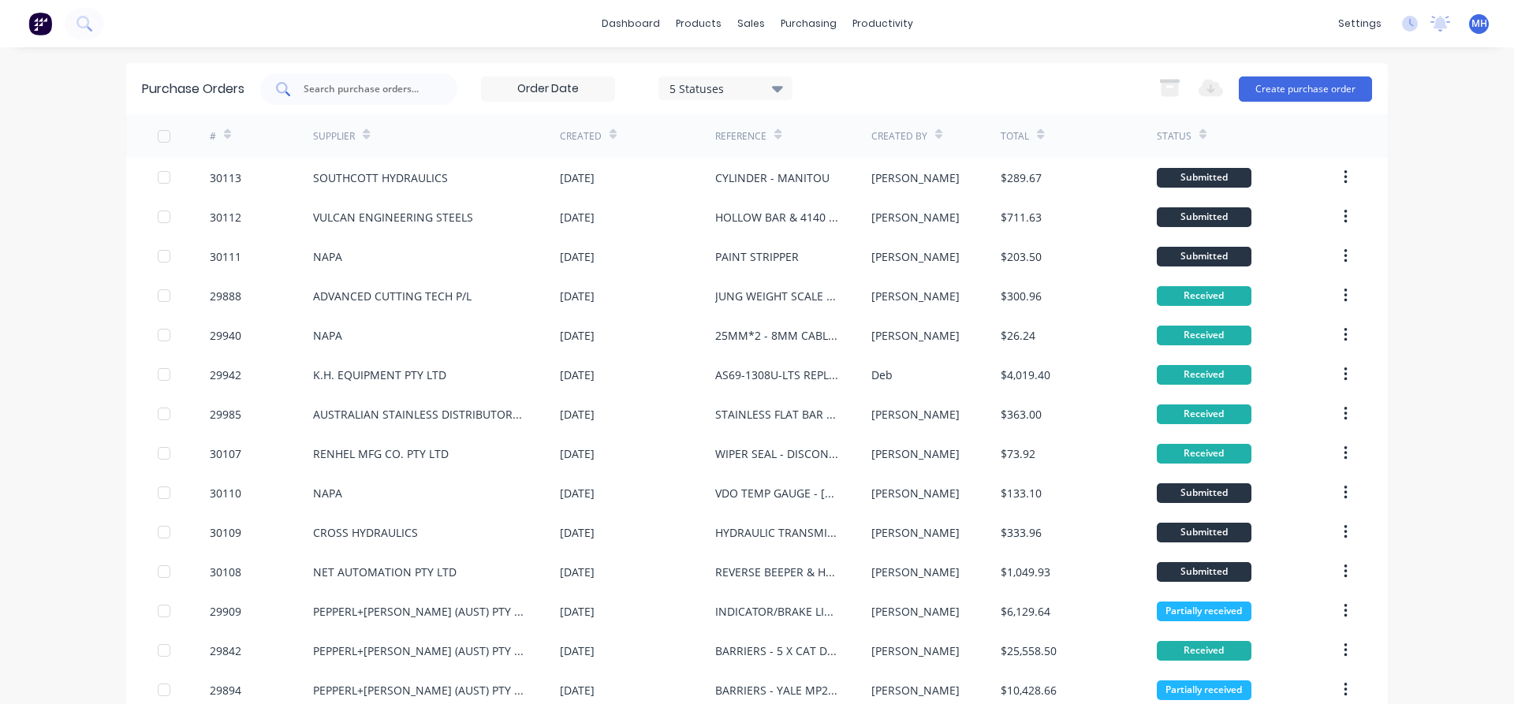
click at [373, 99] on div at bounding box center [358, 89] width 197 height 32
click at [311, 91] on input "text" at bounding box center [367, 89] width 131 height 16
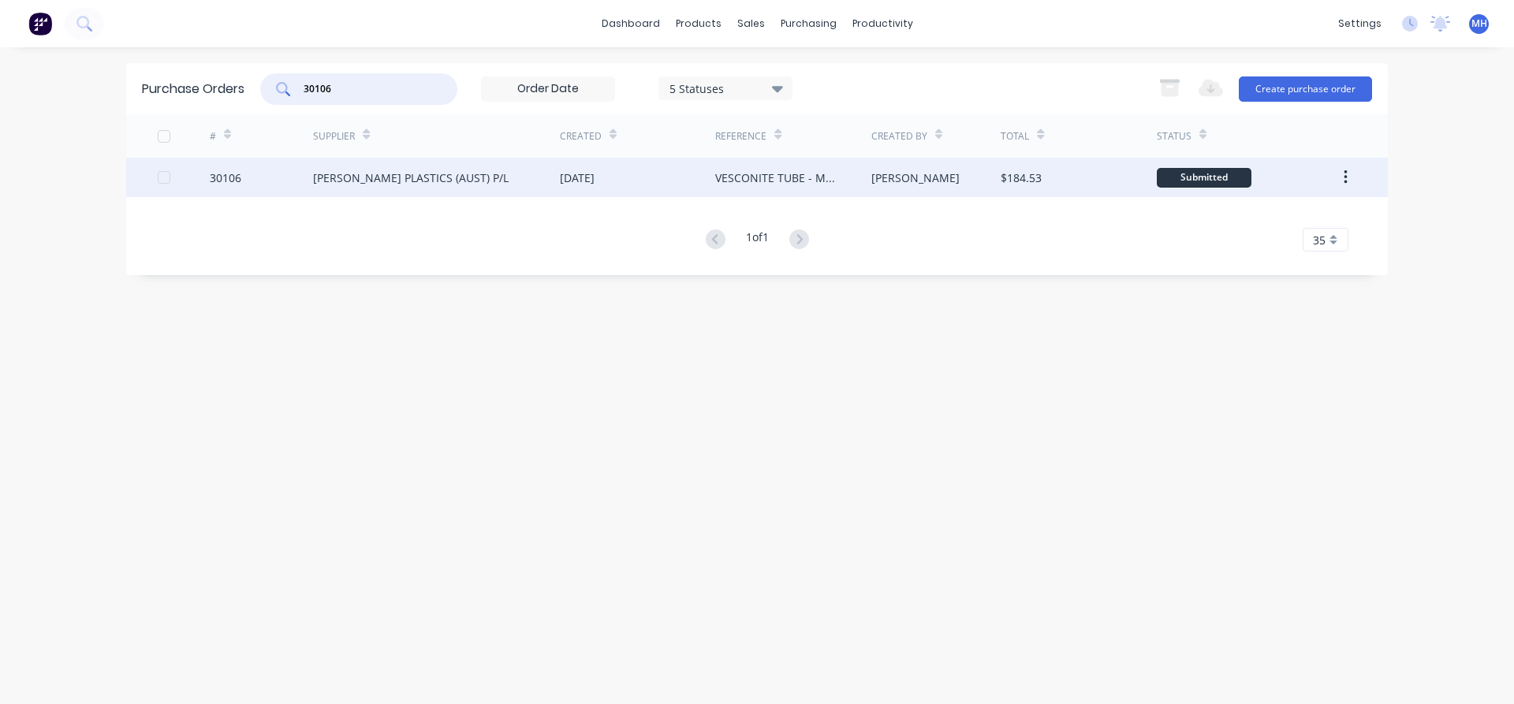
type input "30106"
click at [426, 185] on div "[PERSON_NAME] PLASTICS (AUST) P/L" at bounding box center [411, 178] width 196 height 17
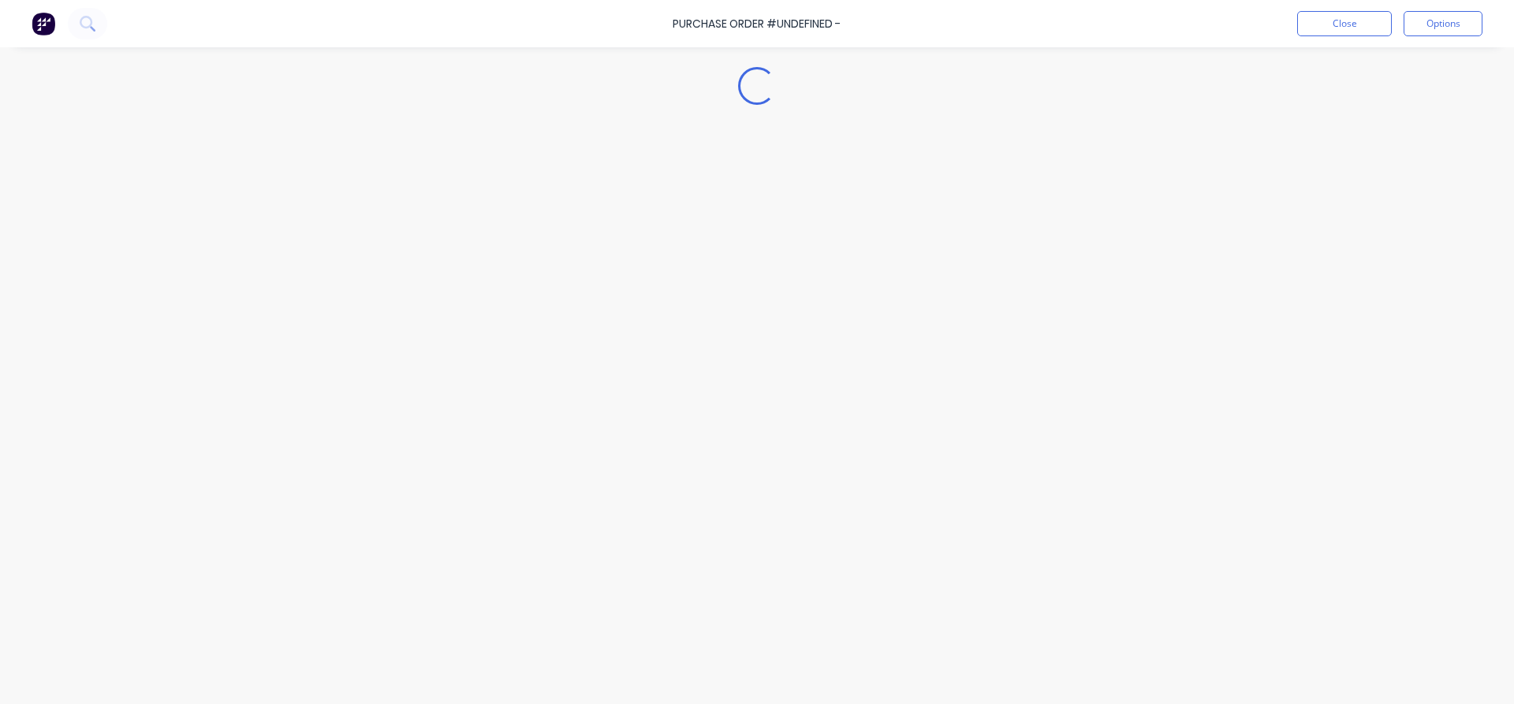
type textarea "x"
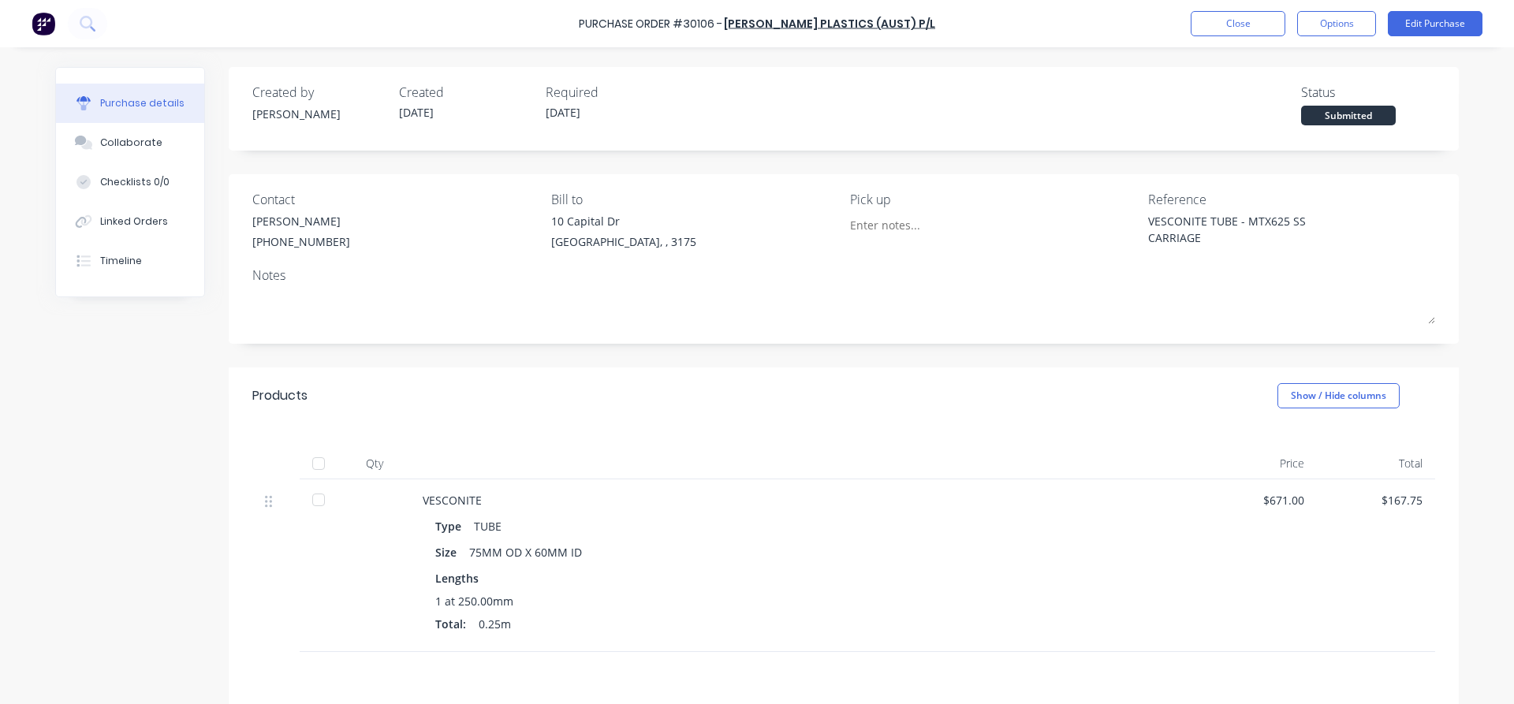
scroll to position [170, 0]
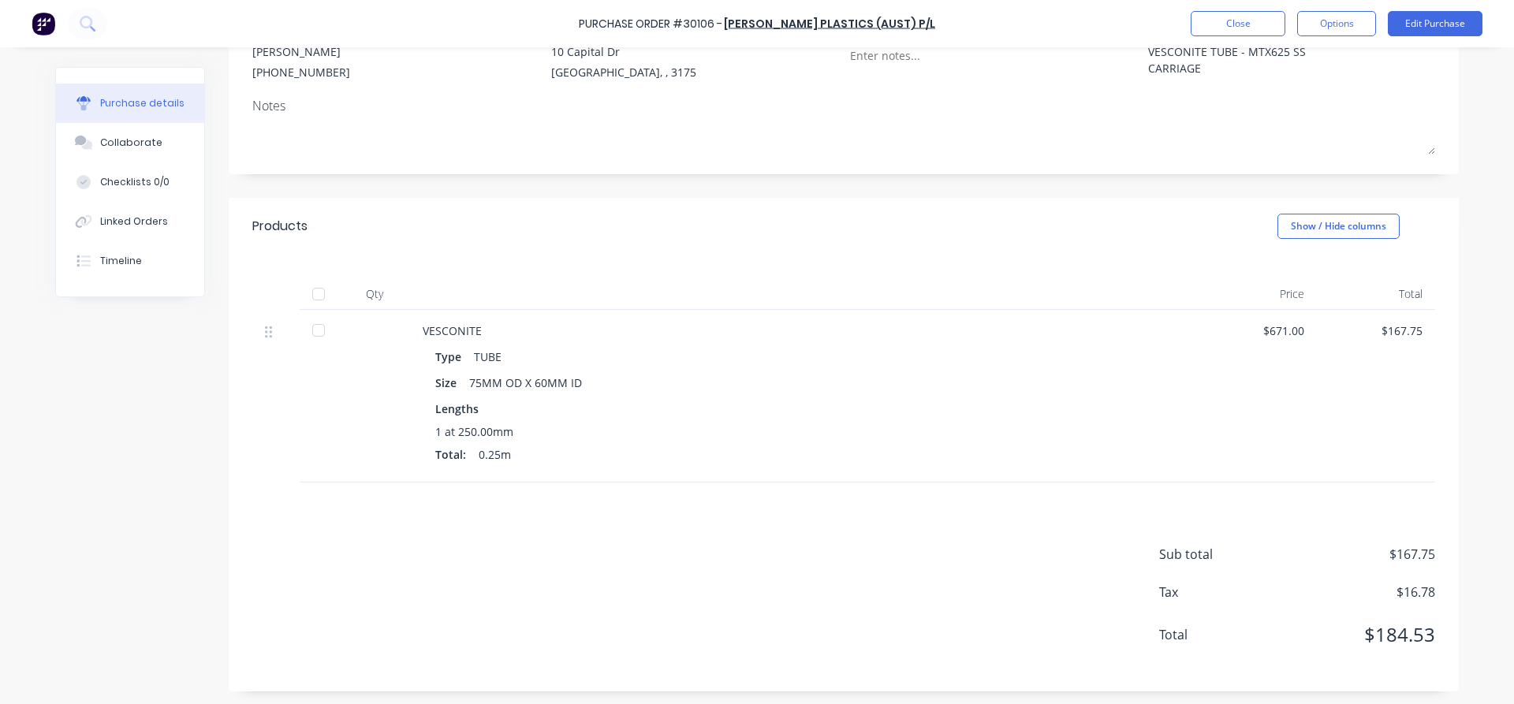
click at [1242, 9] on div "Purchase Order #30106 - [PERSON_NAME] PLASTICS (AUST) P/L Close Options Edit Pu…" at bounding box center [757, 23] width 1514 height 47
click at [1236, 27] on button "Close" at bounding box center [1238, 23] width 95 height 25
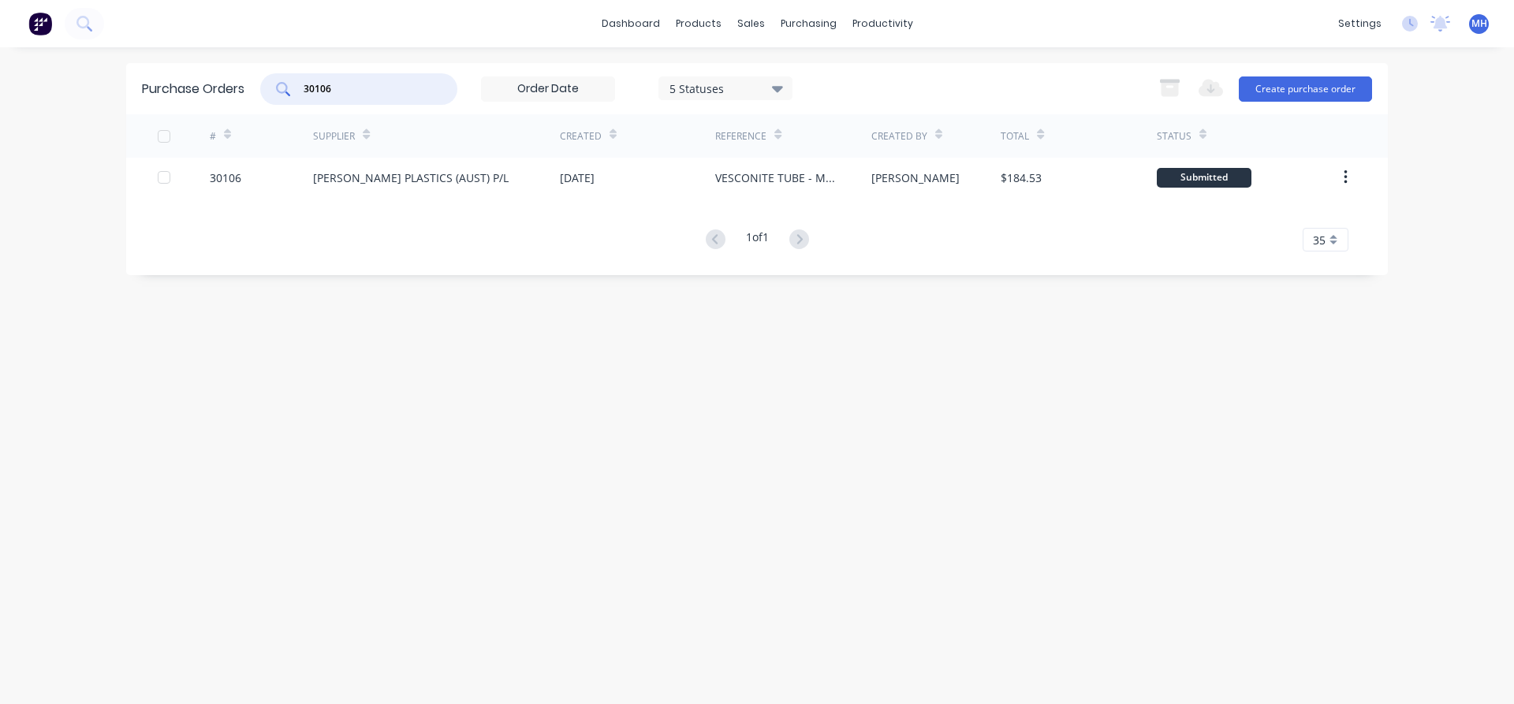
drag, startPoint x: 346, startPoint y: 91, endPoint x: 249, endPoint y: 87, distance: 97.1
click at [302, 87] on input "30106" at bounding box center [367, 89] width 131 height 16
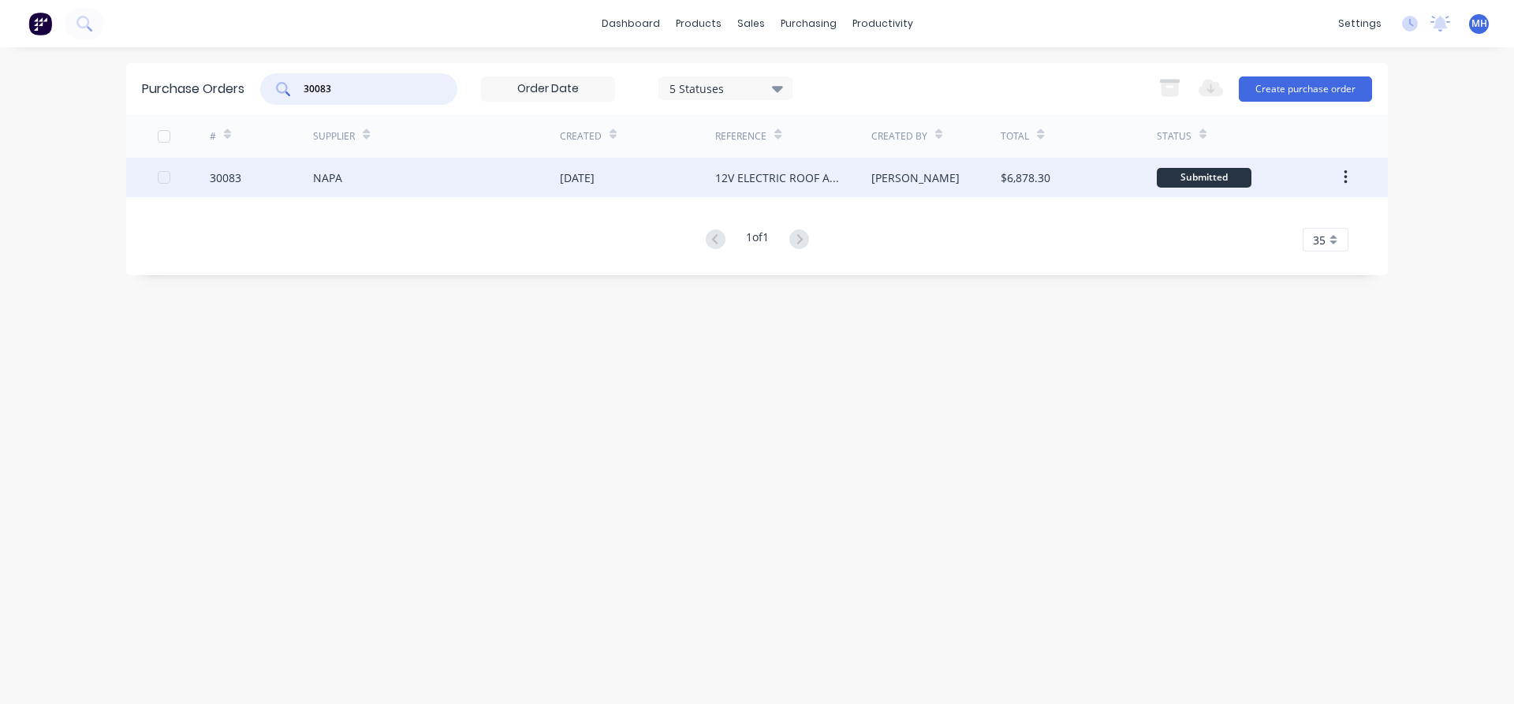
type input "30083"
click at [363, 191] on div "NAPA" at bounding box center [436, 177] width 247 height 39
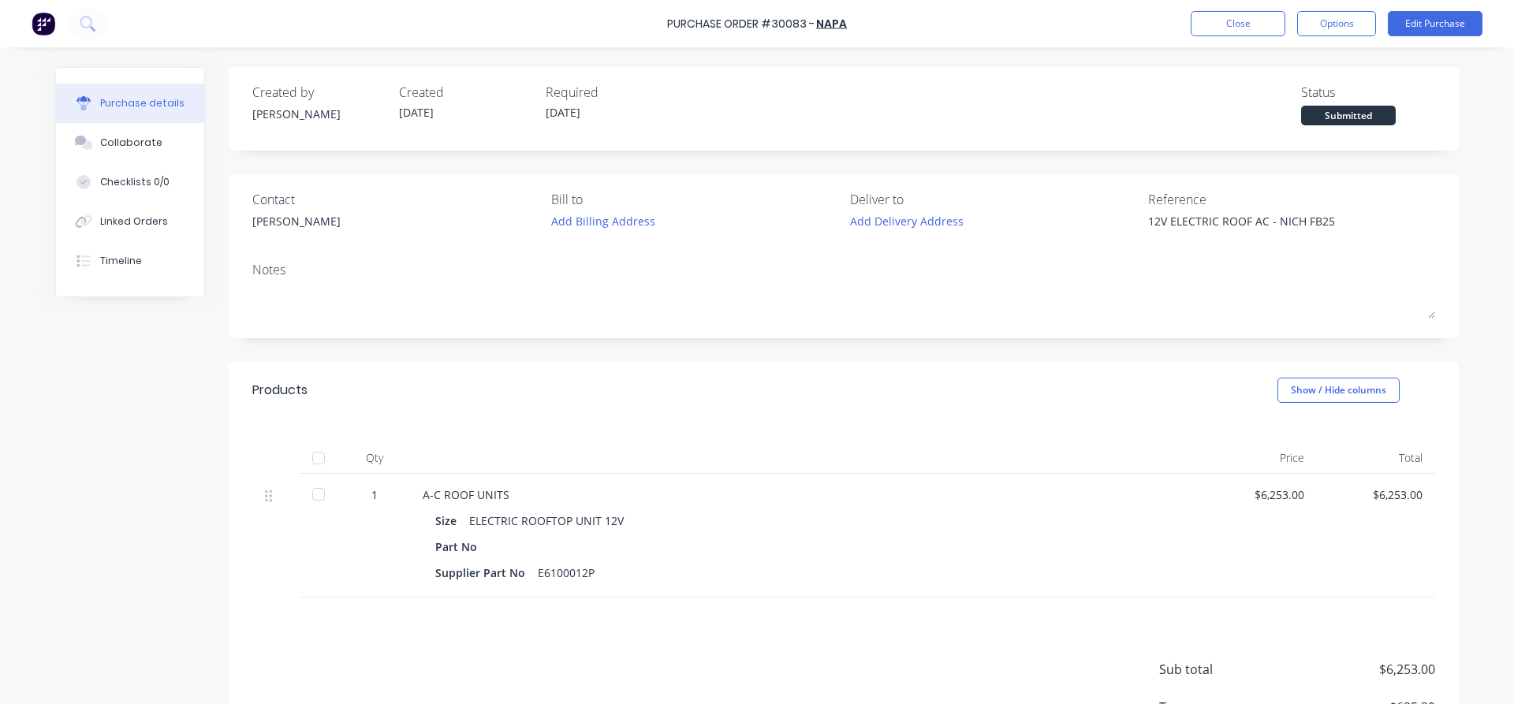
type textarea "x"
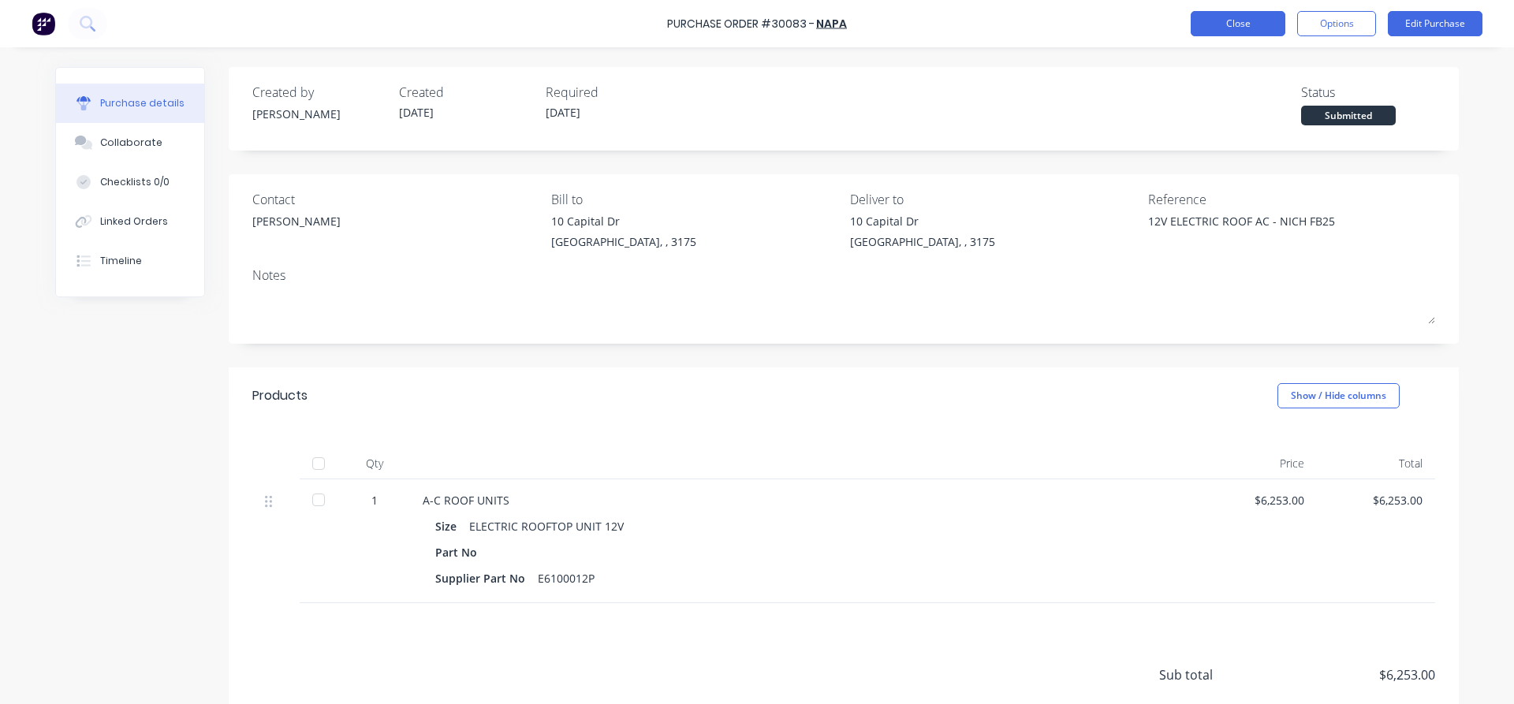
click at [1236, 33] on button "Close" at bounding box center [1238, 23] width 95 height 25
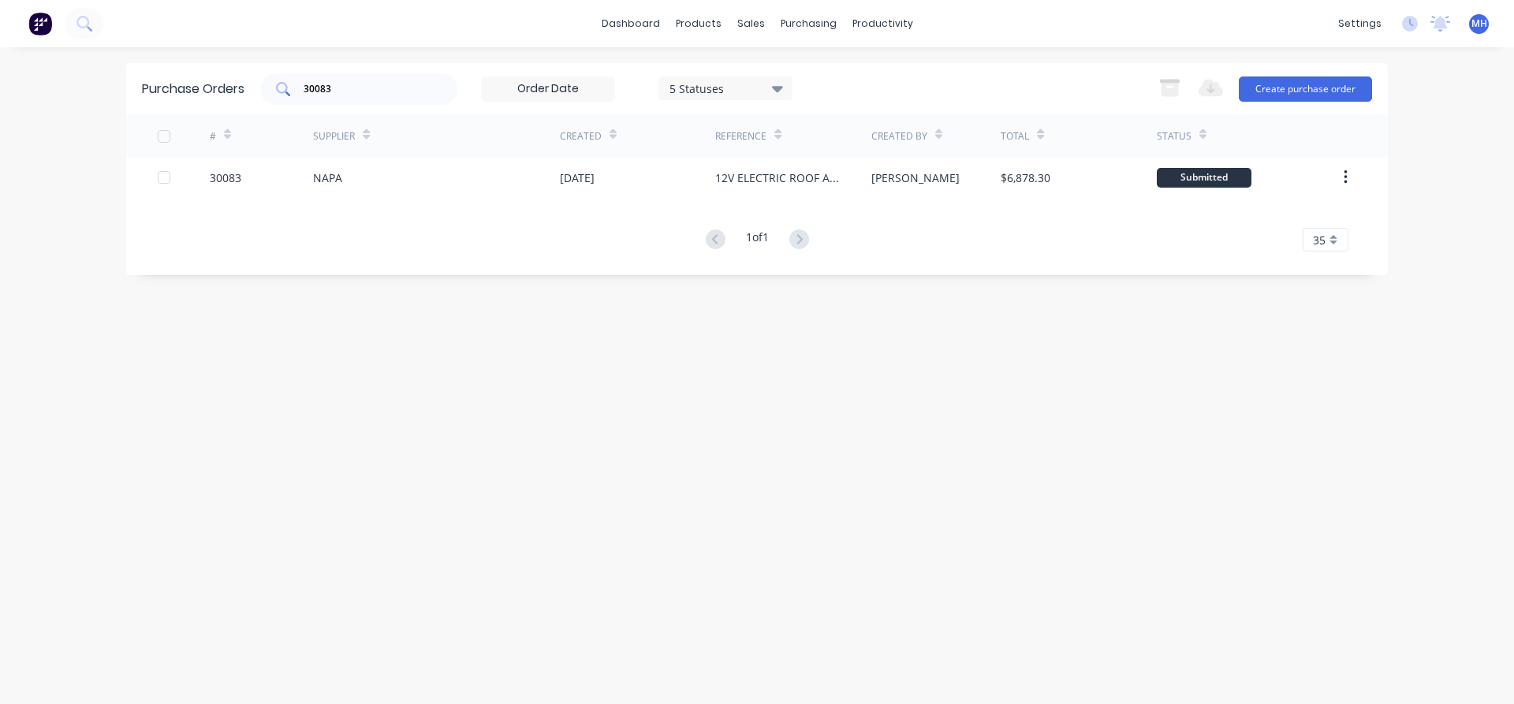
click at [341, 94] on input "30083" at bounding box center [367, 89] width 131 height 16
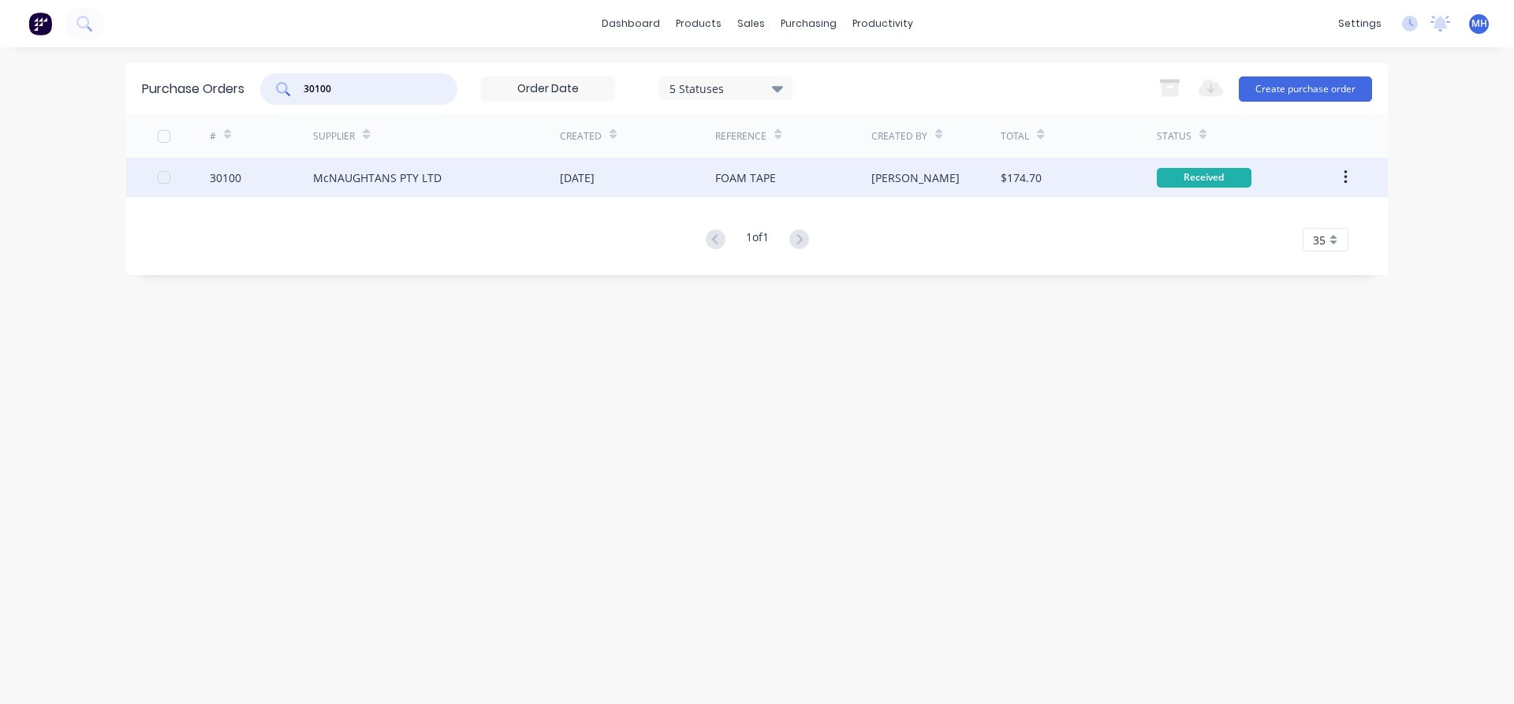
type input "30100"
click at [383, 180] on div "McNAUGHTANS PTY LTD" at bounding box center [377, 178] width 129 height 17
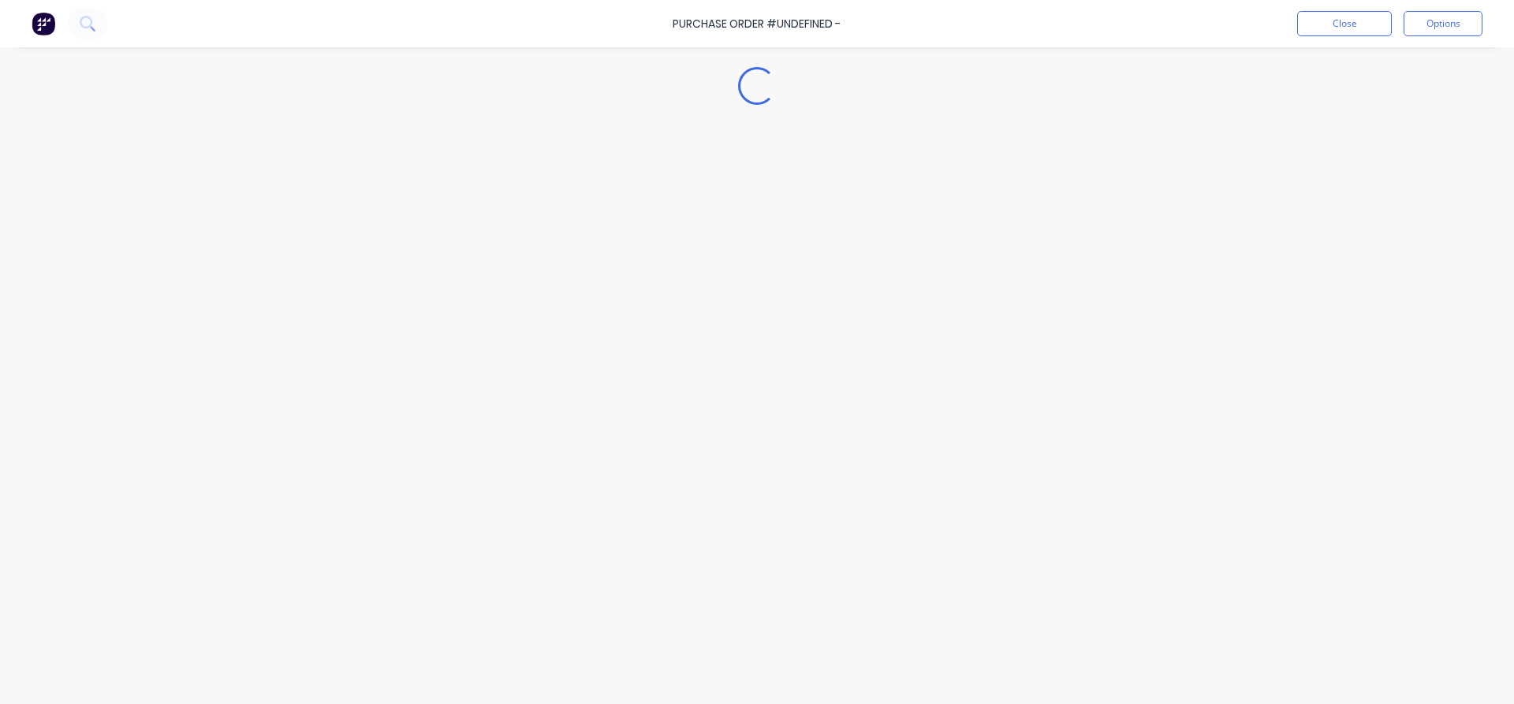
type textarea "x"
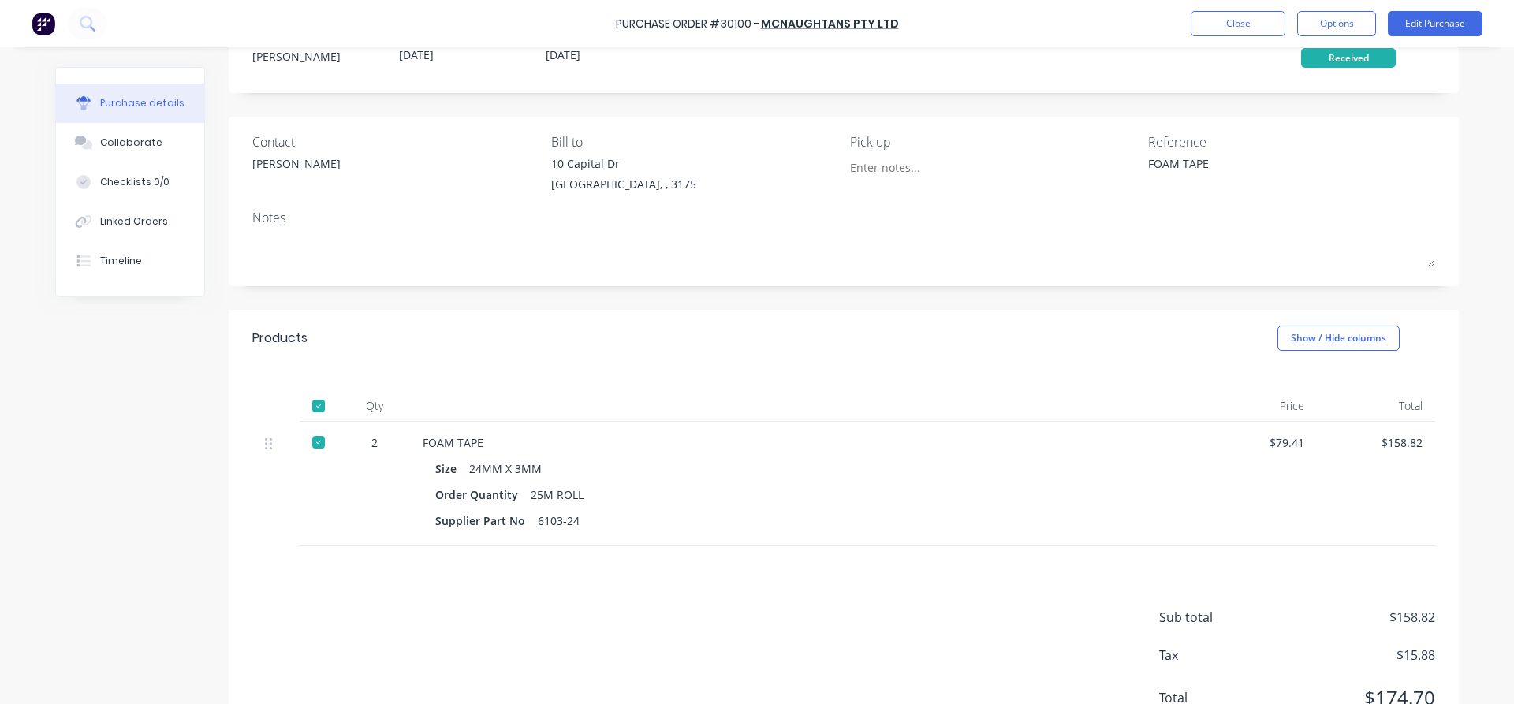
scroll to position [90, 0]
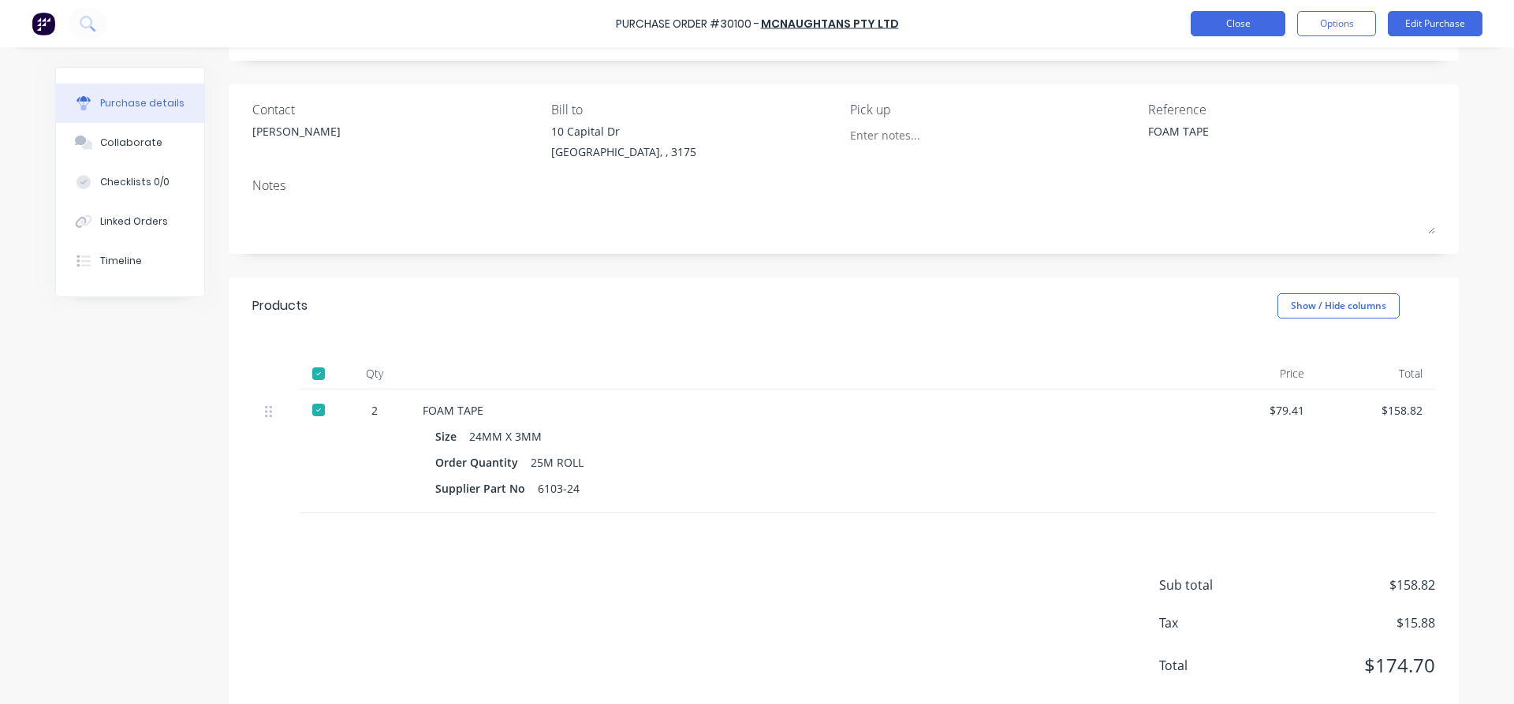
click at [1231, 27] on button "Close" at bounding box center [1238, 23] width 95 height 25
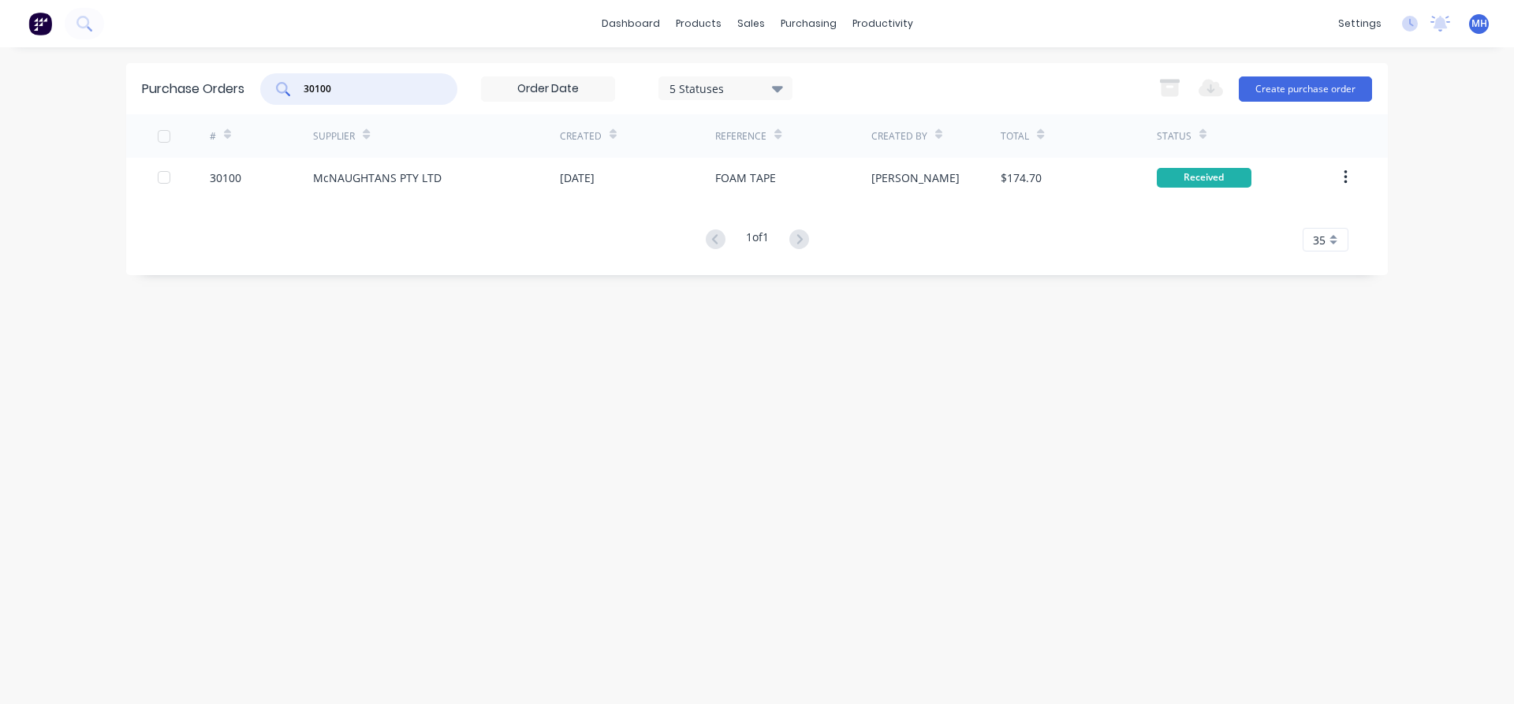
drag, startPoint x: 339, startPoint y: 88, endPoint x: 258, endPoint y: 91, distance: 81.3
click at [302, 91] on input "30100" at bounding box center [367, 89] width 131 height 16
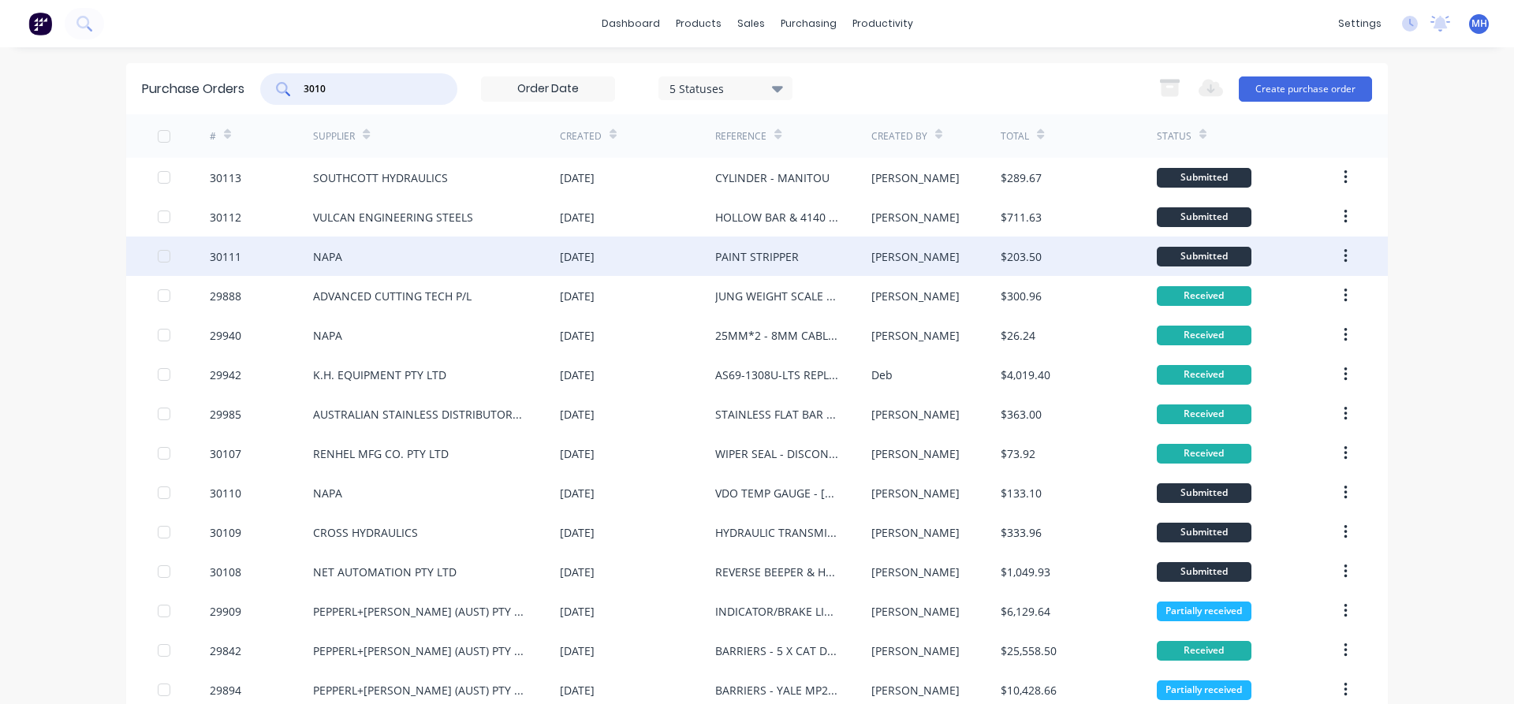
type input "30100"
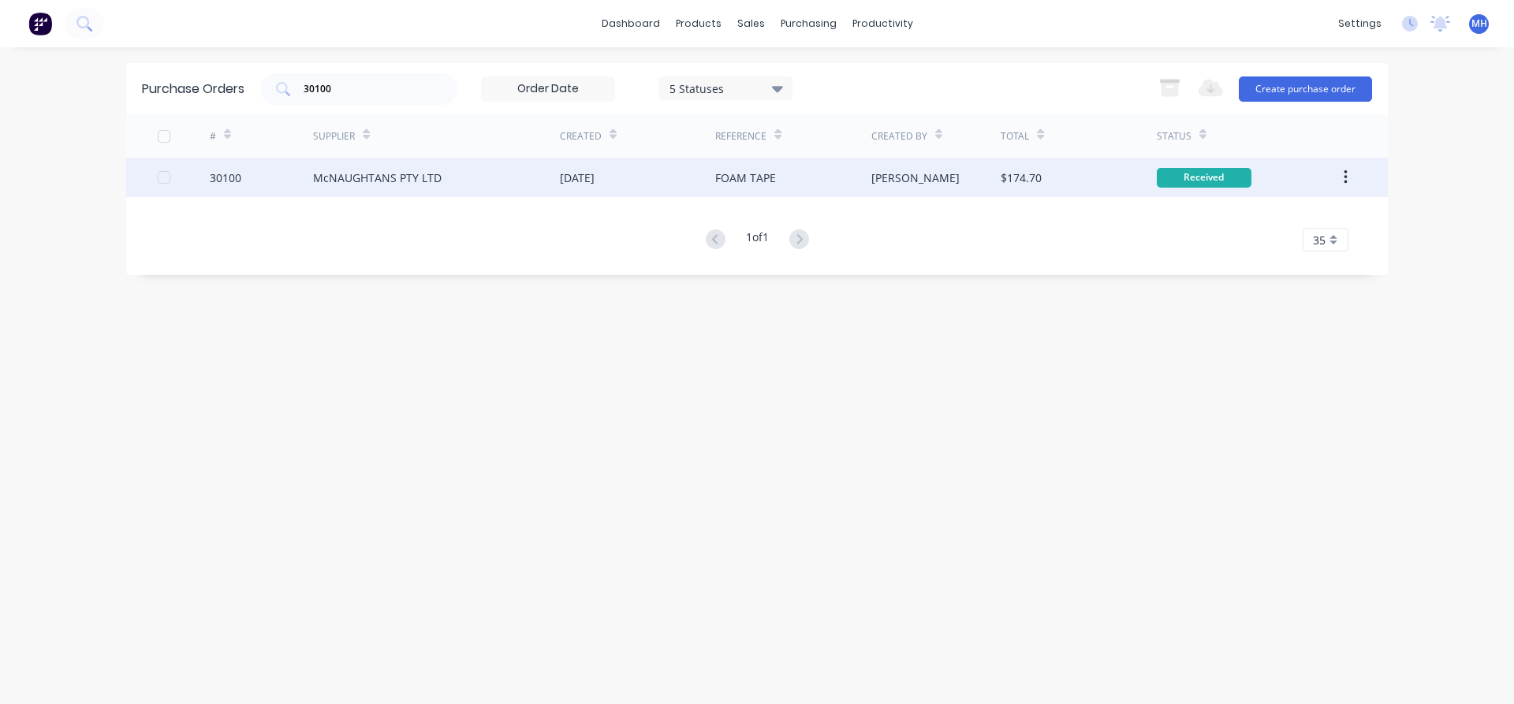
click at [420, 184] on div "McNAUGHTANS PTY LTD" at bounding box center [377, 178] width 129 height 17
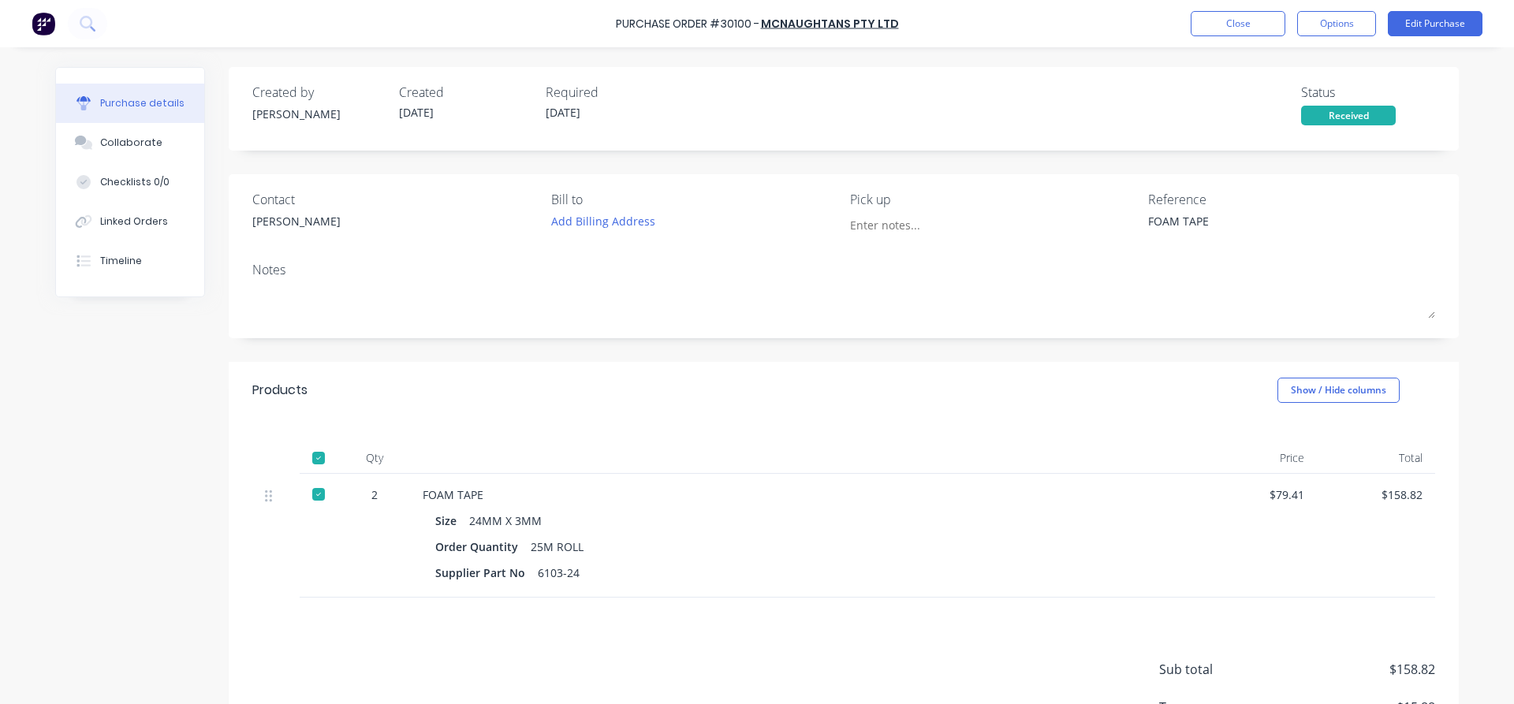
type textarea "x"
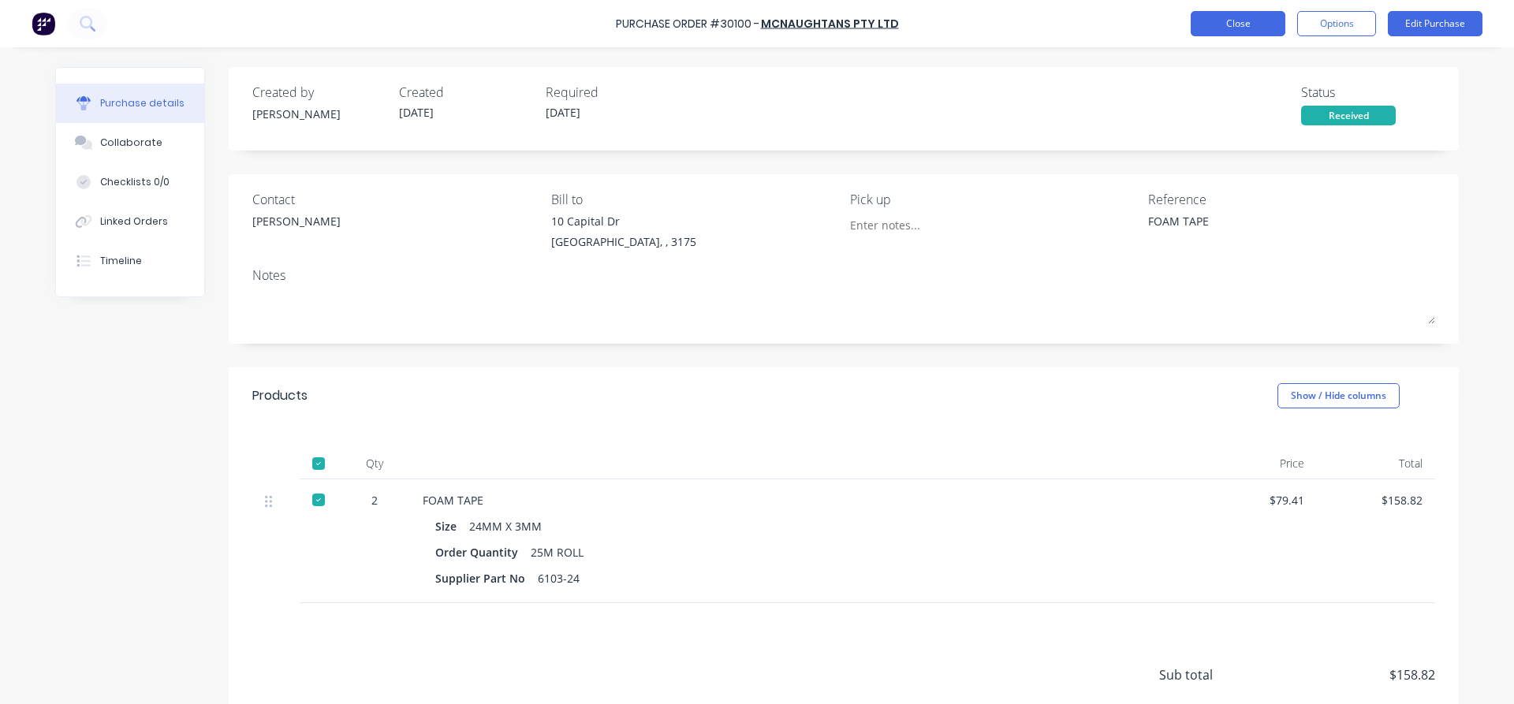
click at [1271, 20] on button "Close" at bounding box center [1238, 23] width 95 height 25
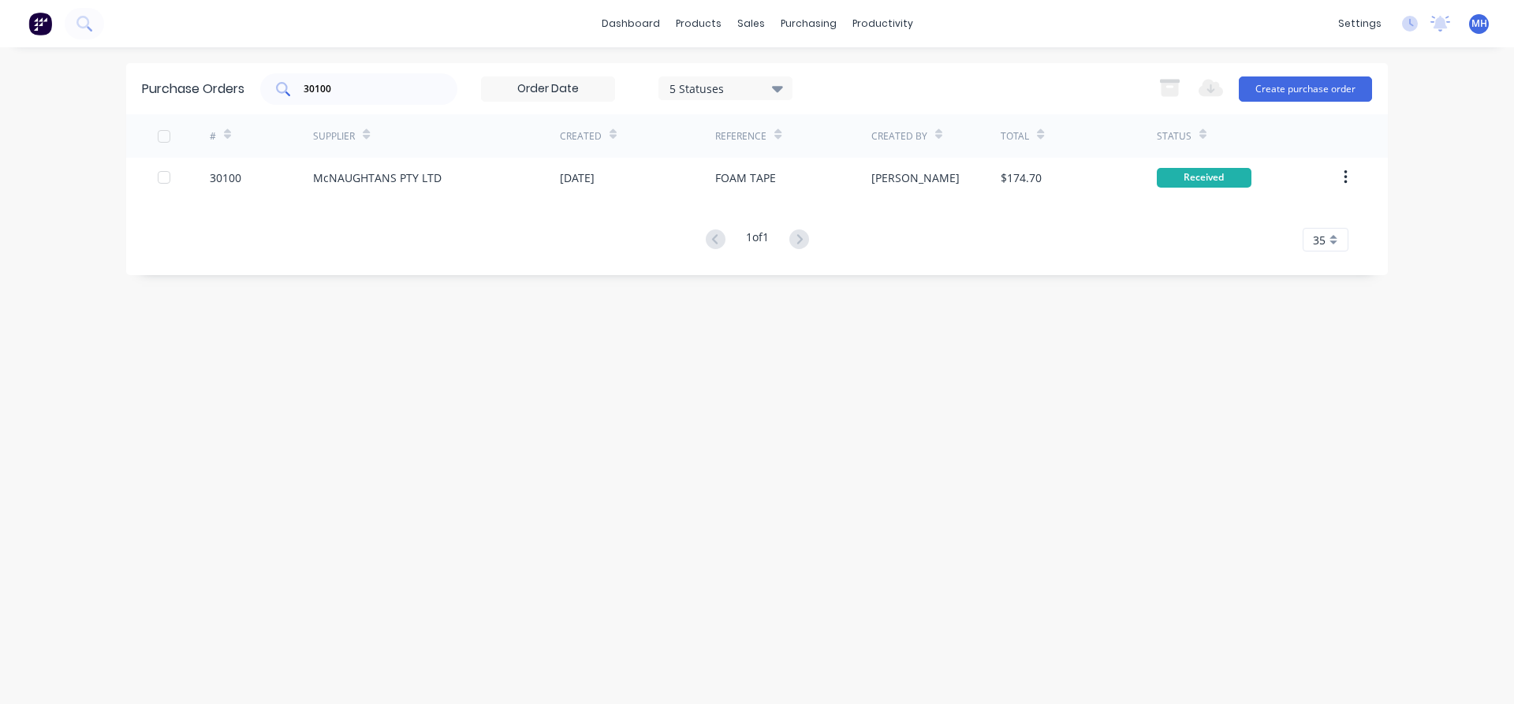
click at [346, 83] on input "30100" at bounding box center [367, 89] width 131 height 16
type input "30083"
click at [383, 181] on div "NAPA" at bounding box center [436, 177] width 247 height 39
type textarea "x"
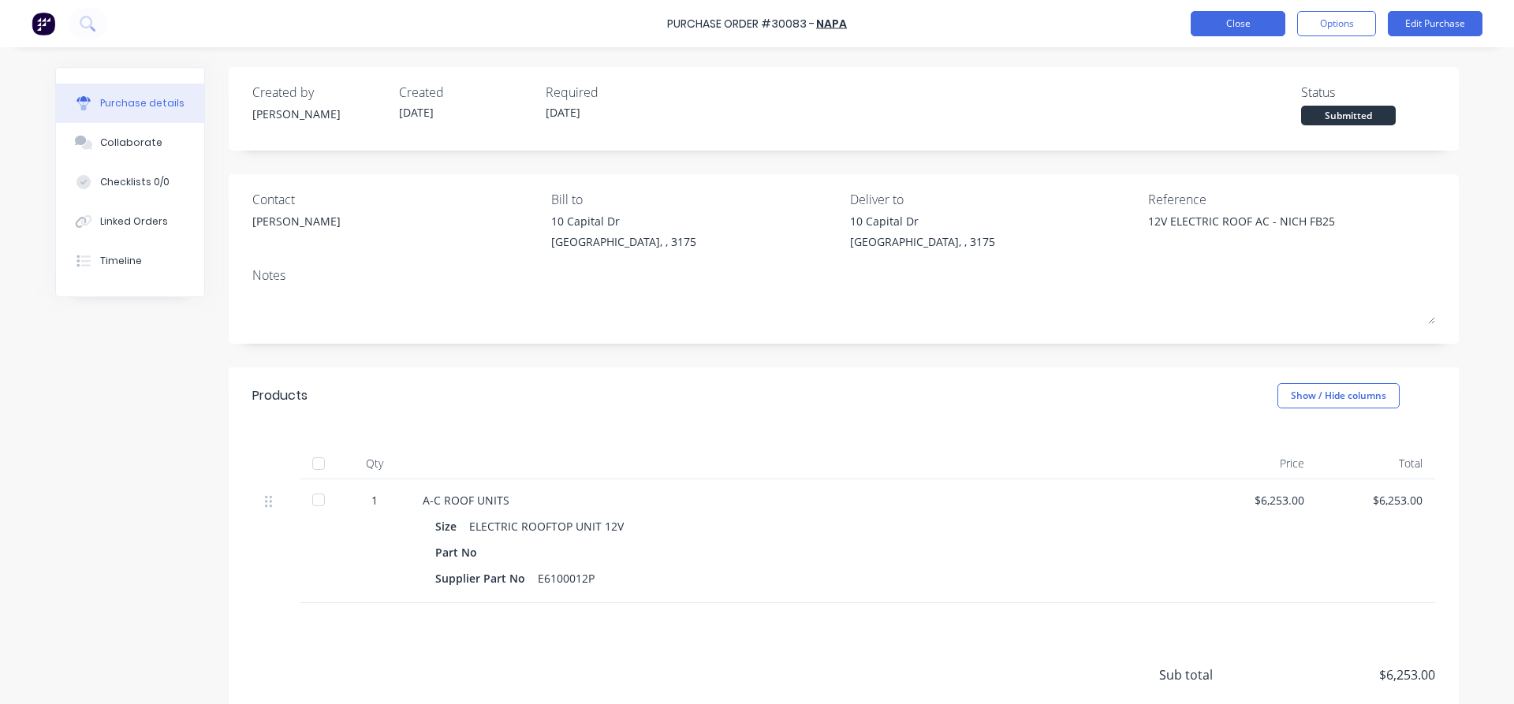
click at [1246, 25] on button "Close" at bounding box center [1238, 23] width 95 height 25
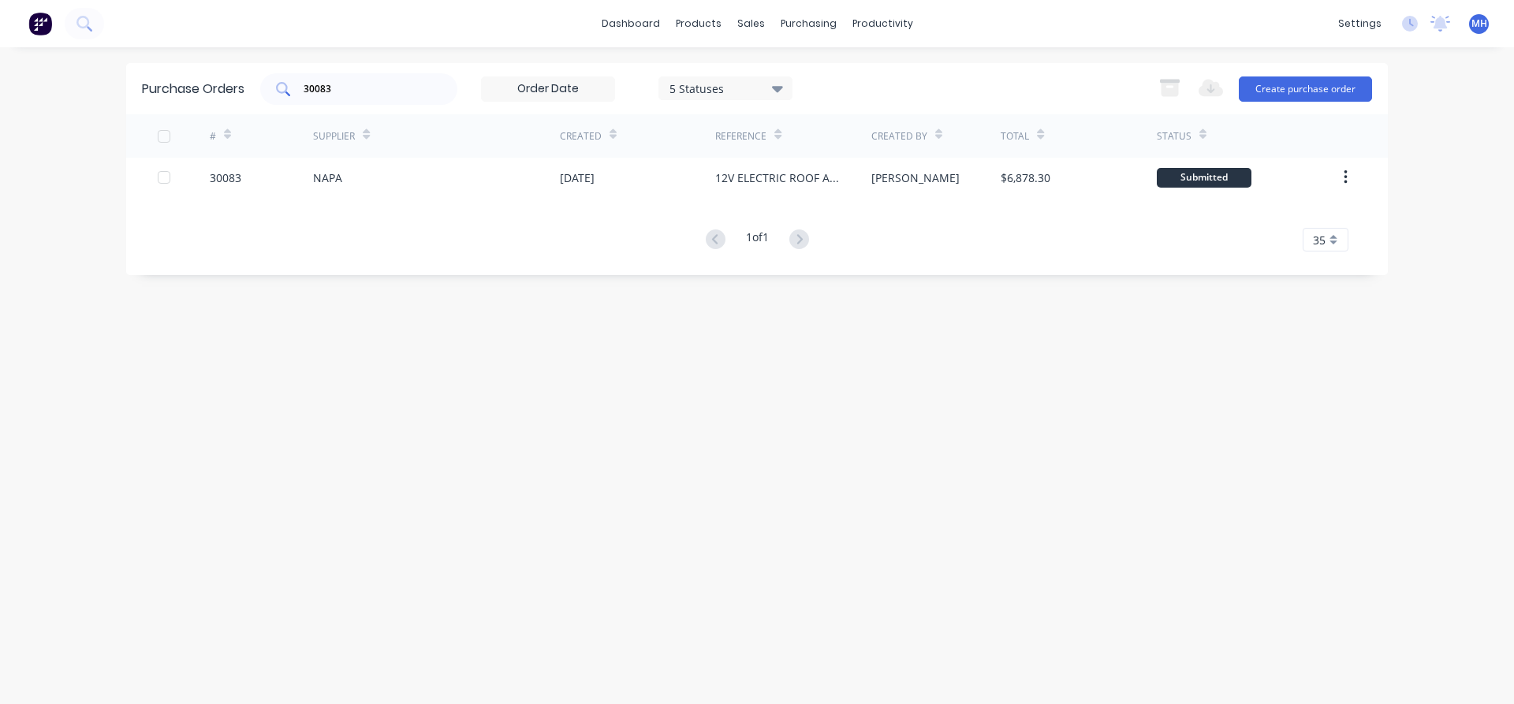
click at [336, 84] on input "30083" at bounding box center [367, 89] width 131 height 16
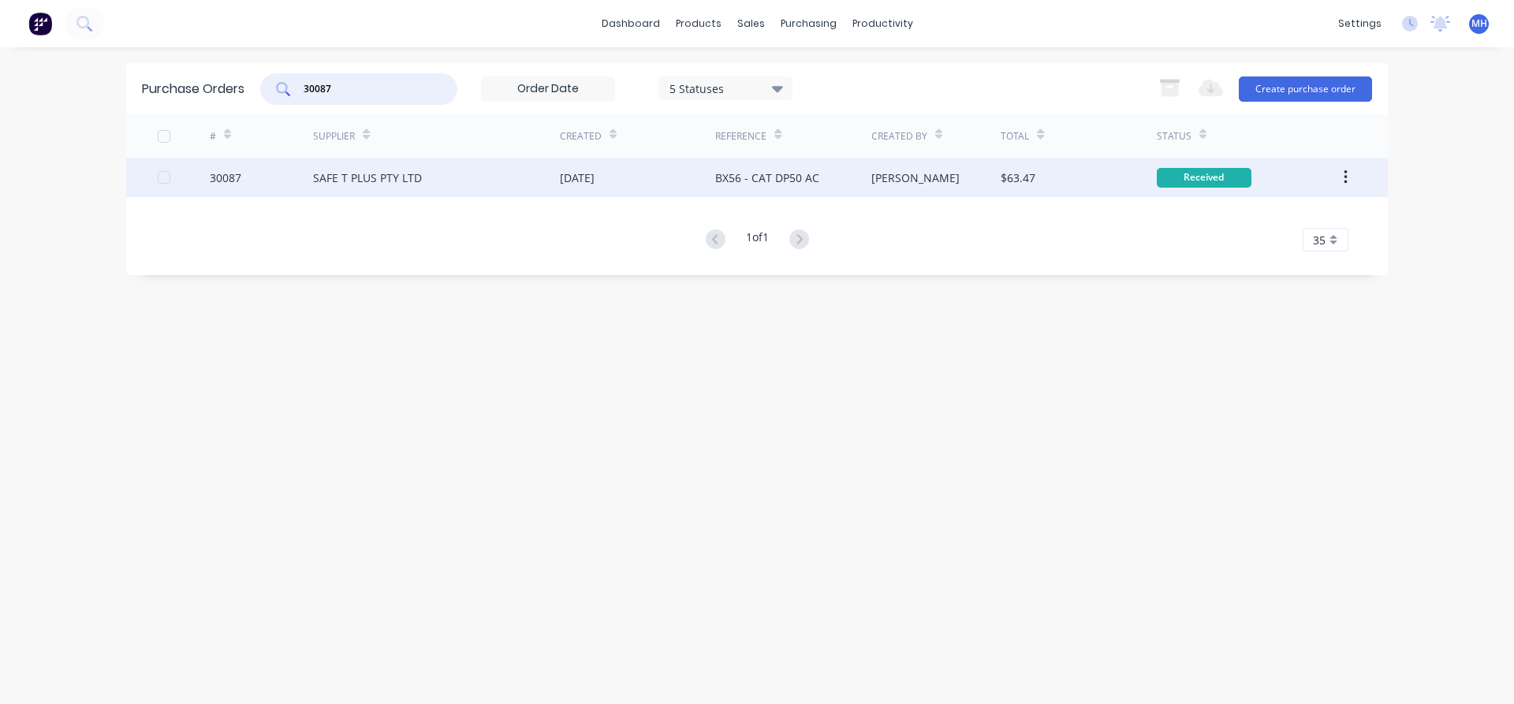
type input "30087"
click at [369, 183] on div "SAFE T PLUS PTY LTD" at bounding box center [367, 178] width 109 height 17
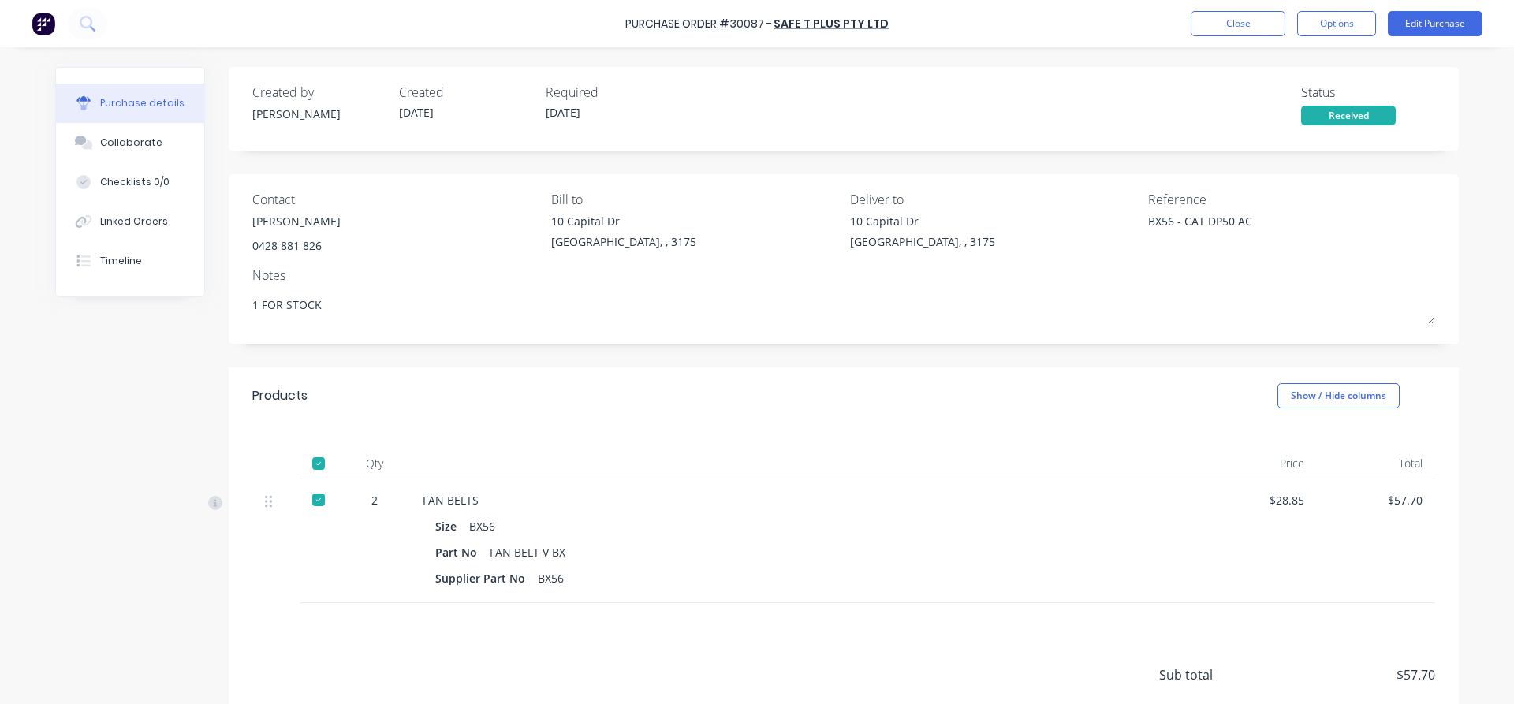
scroll to position [121, 0]
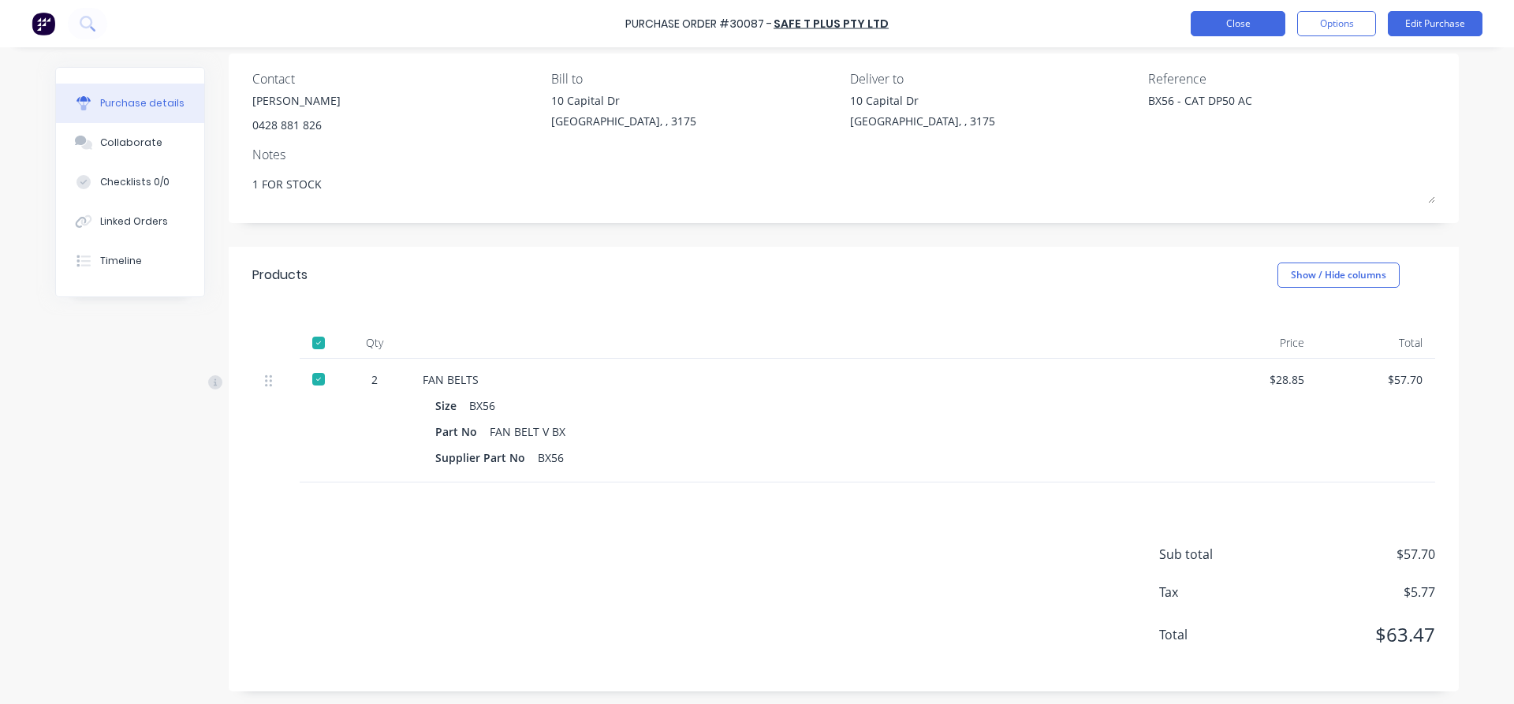
click at [1217, 22] on button "Close" at bounding box center [1238, 23] width 95 height 25
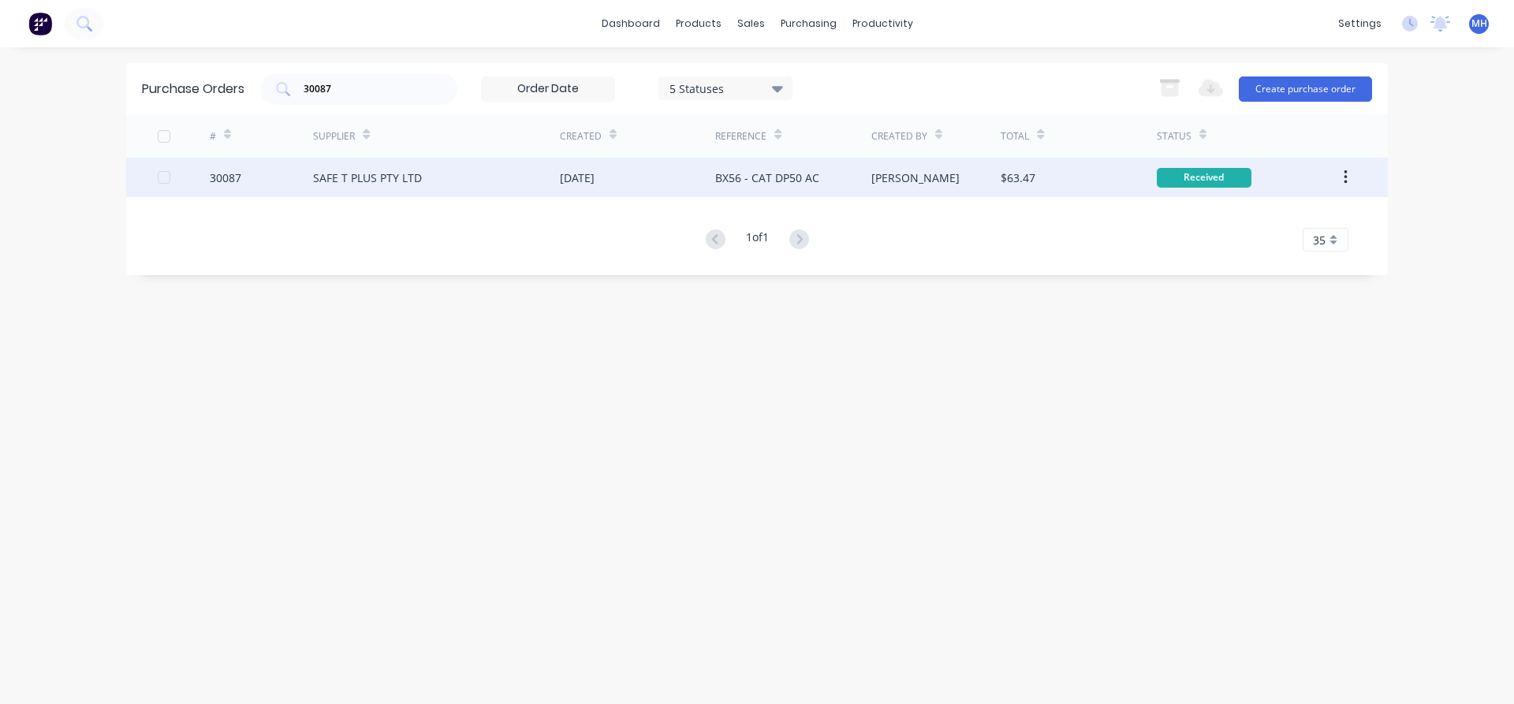
click at [413, 181] on div "SAFE T PLUS PTY LTD" at bounding box center [367, 178] width 109 height 17
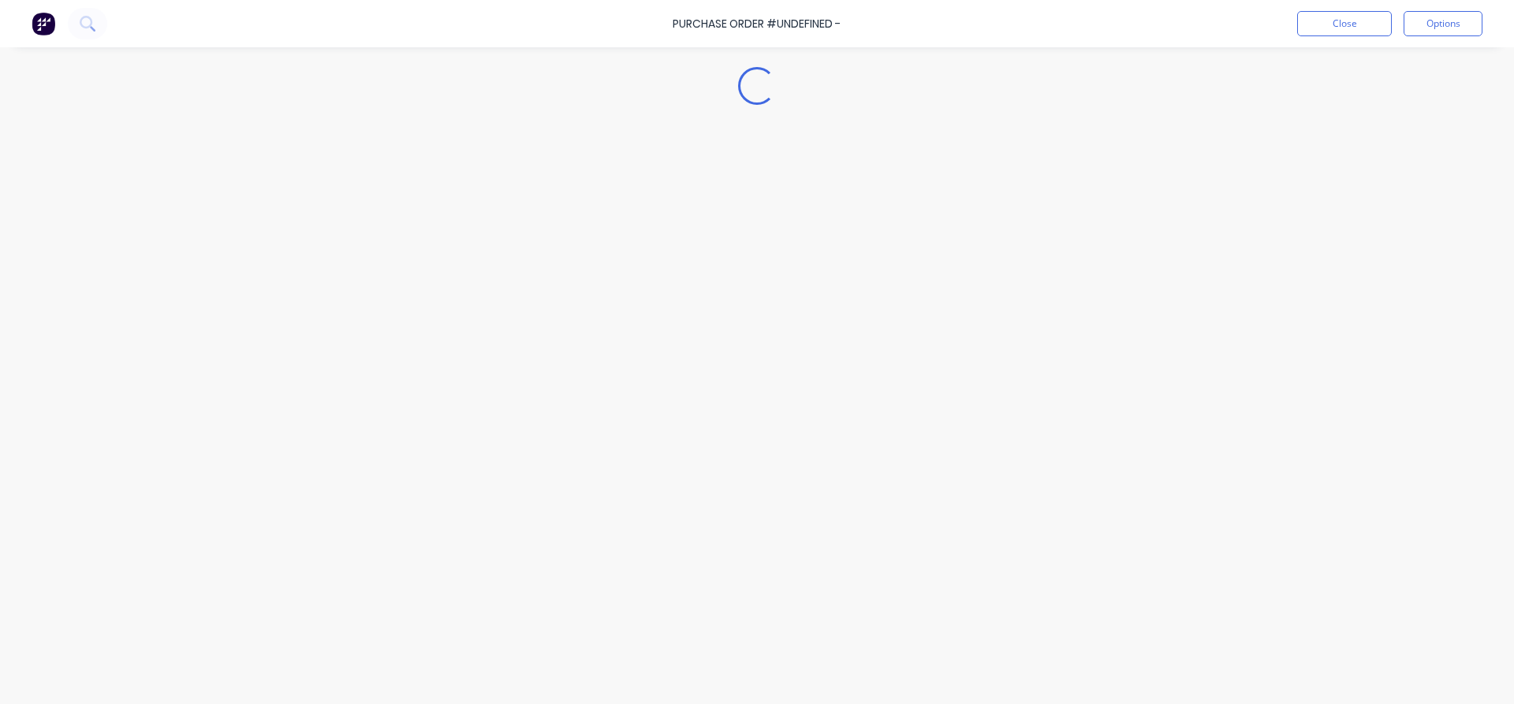
type textarea "x"
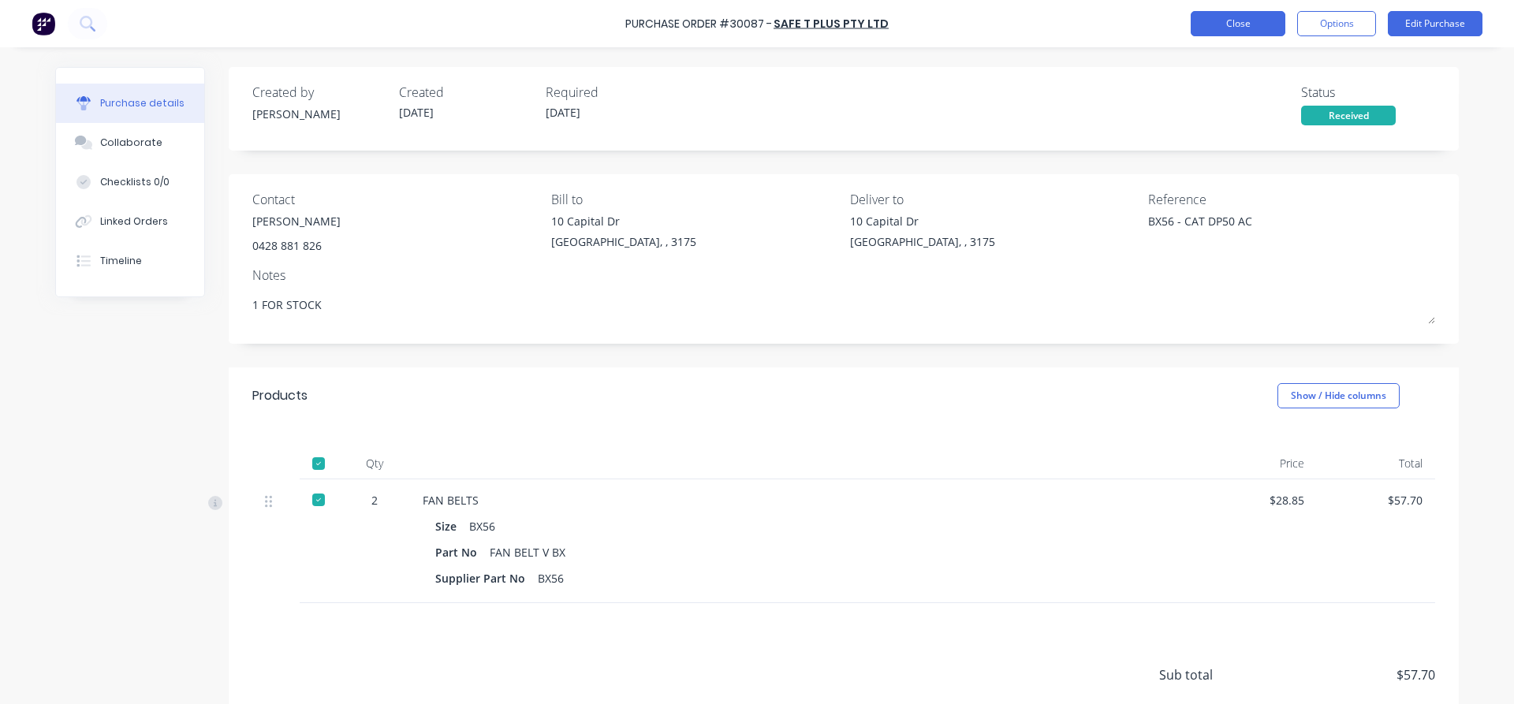
click at [1236, 31] on button "Close" at bounding box center [1238, 23] width 95 height 25
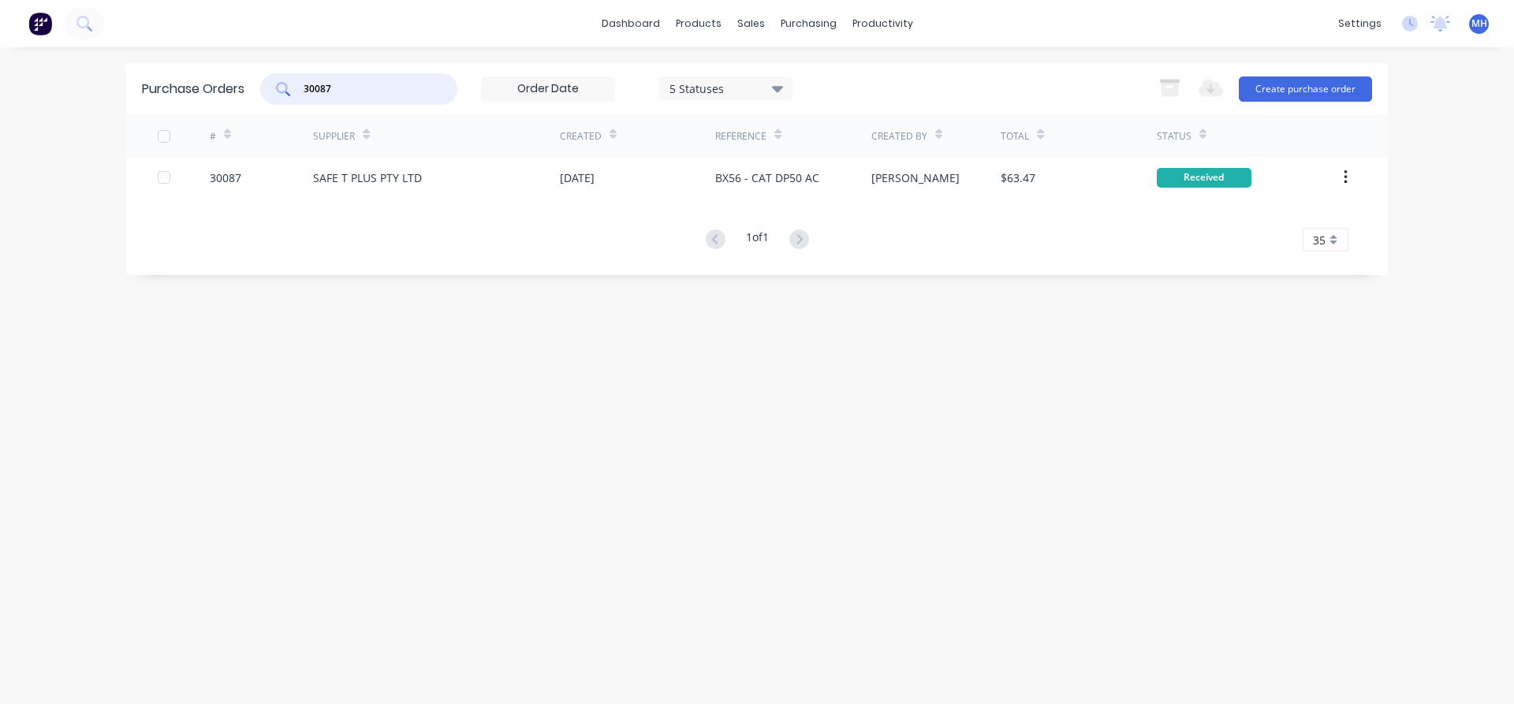
drag, startPoint x: 334, startPoint y: 91, endPoint x: 245, endPoint y: 88, distance: 88.3
click at [302, 88] on input "30087" at bounding box center [367, 89] width 131 height 16
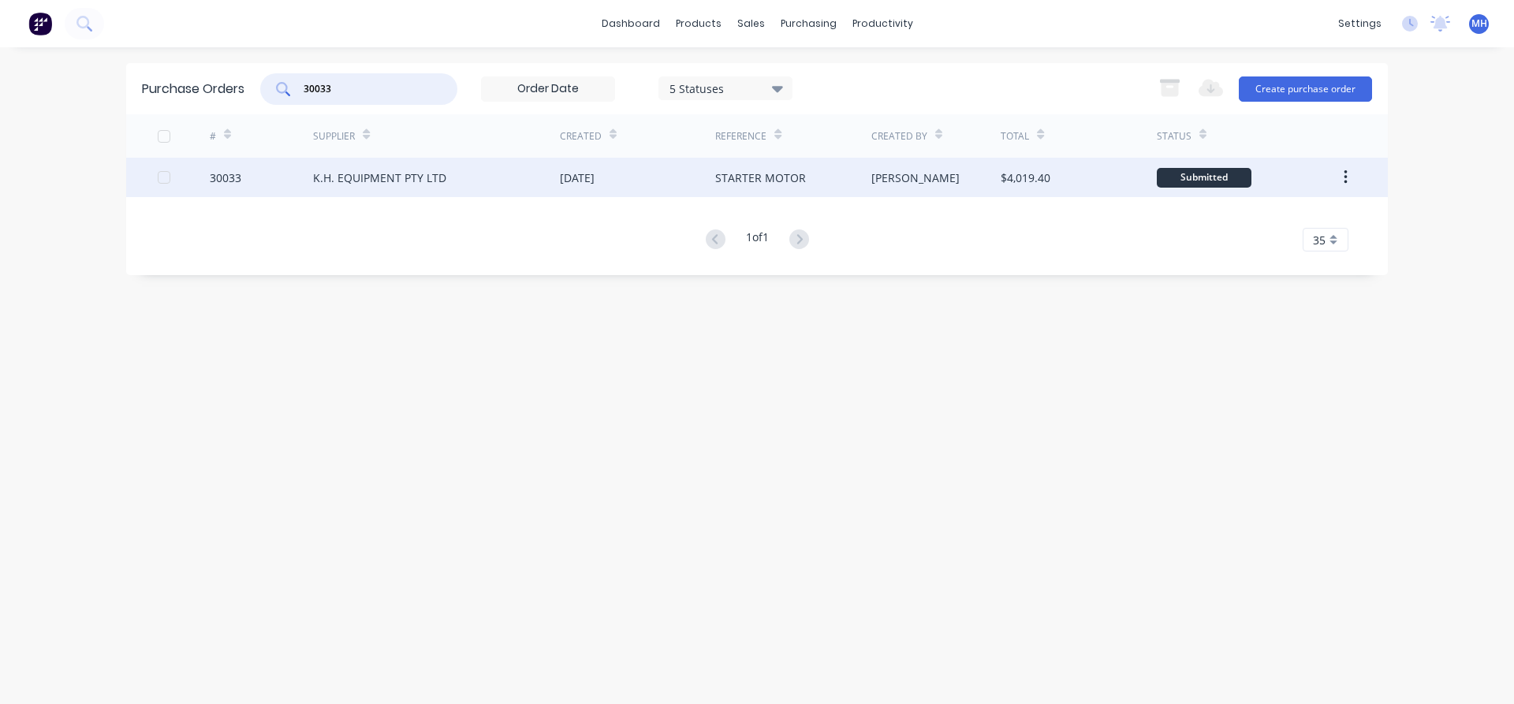
type input "30033"
click at [373, 181] on div "K.H. EQUIPMENT PTY LTD" at bounding box center [379, 178] width 133 height 17
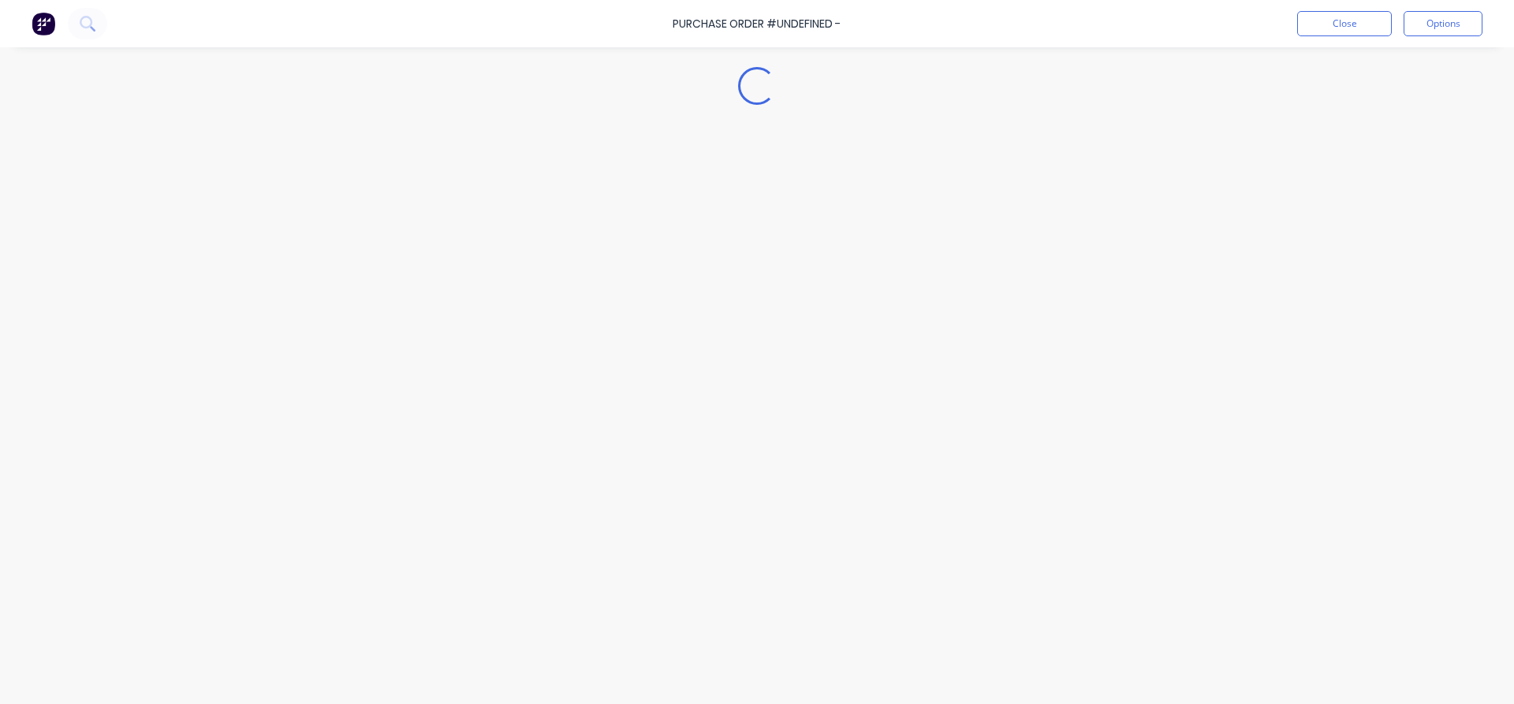
type textarea "x"
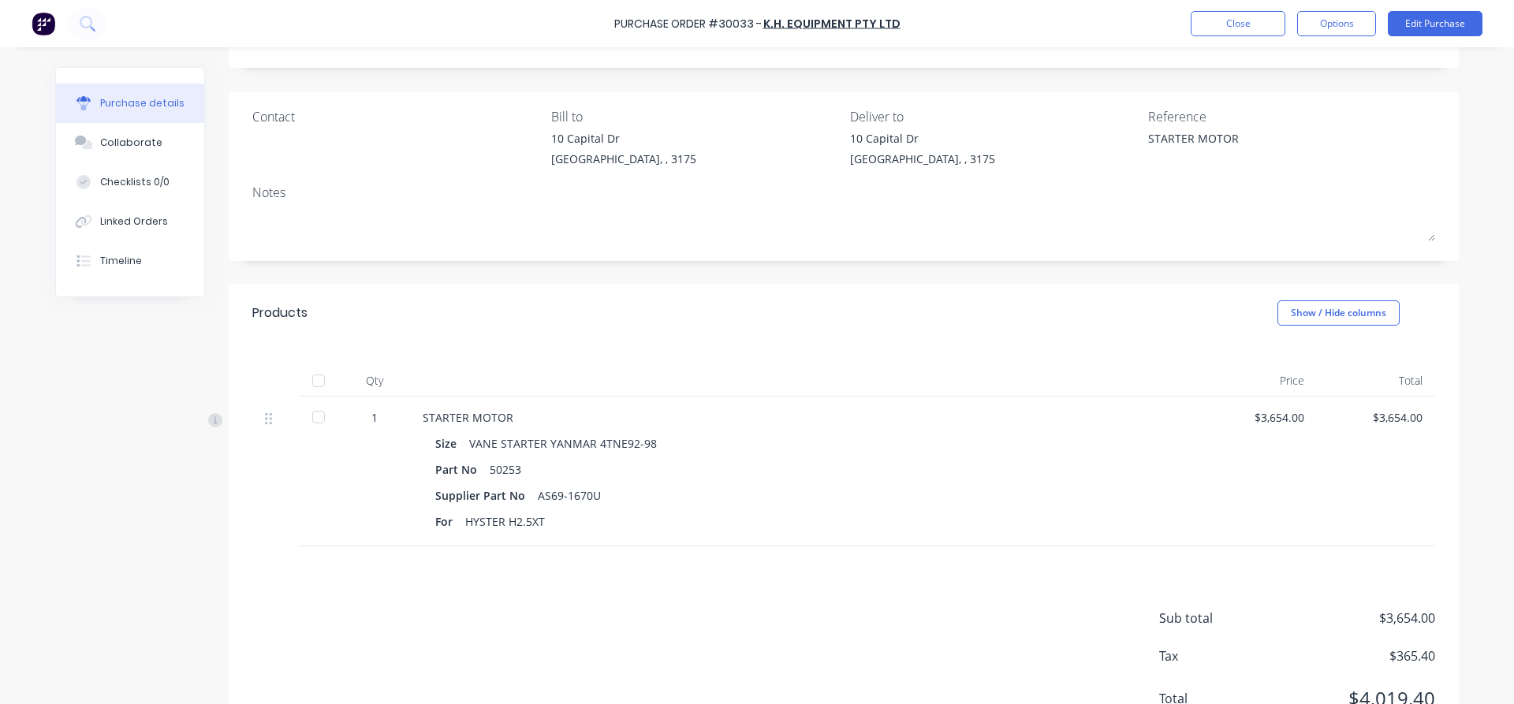
scroll to position [147, 0]
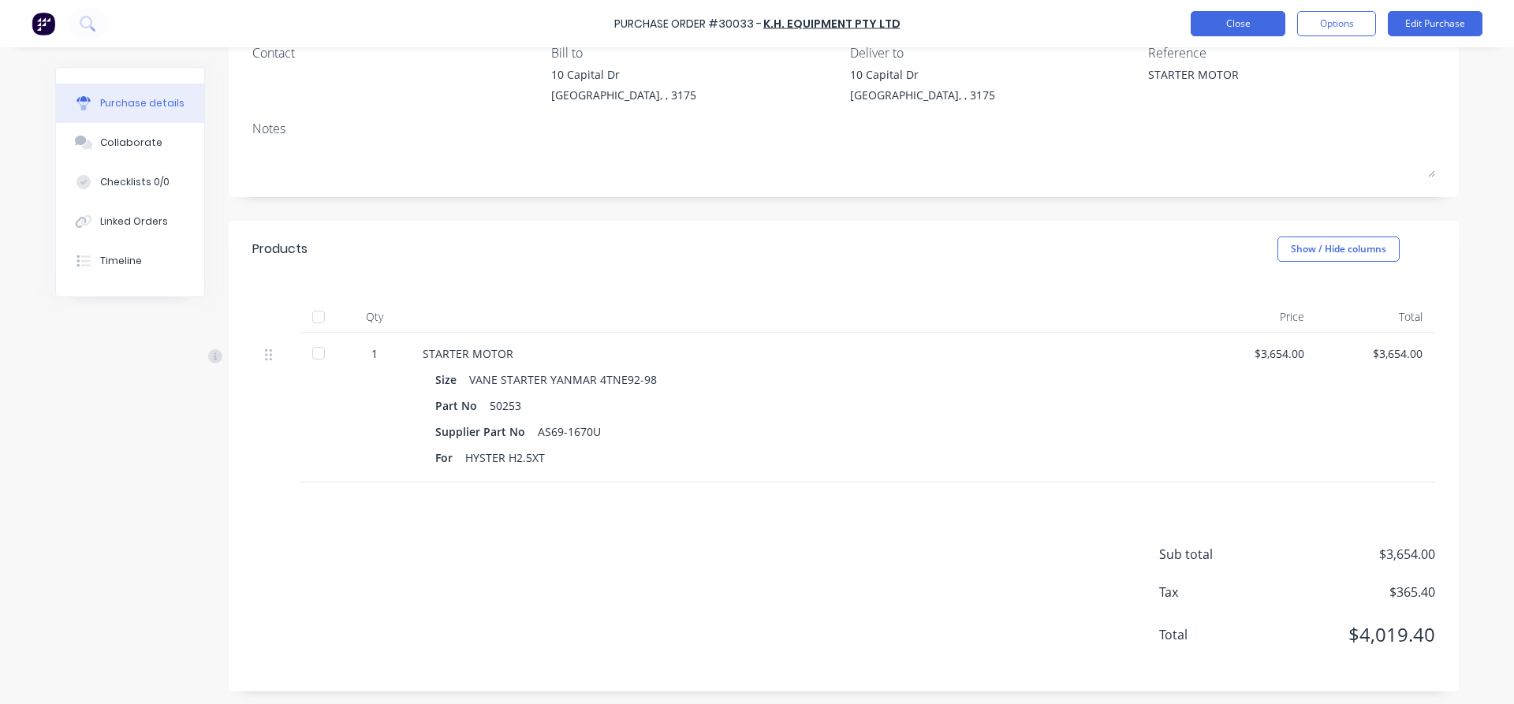
click at [1243, 17] on button "Close" at bounding box center [1238, 23] width 95 height 25
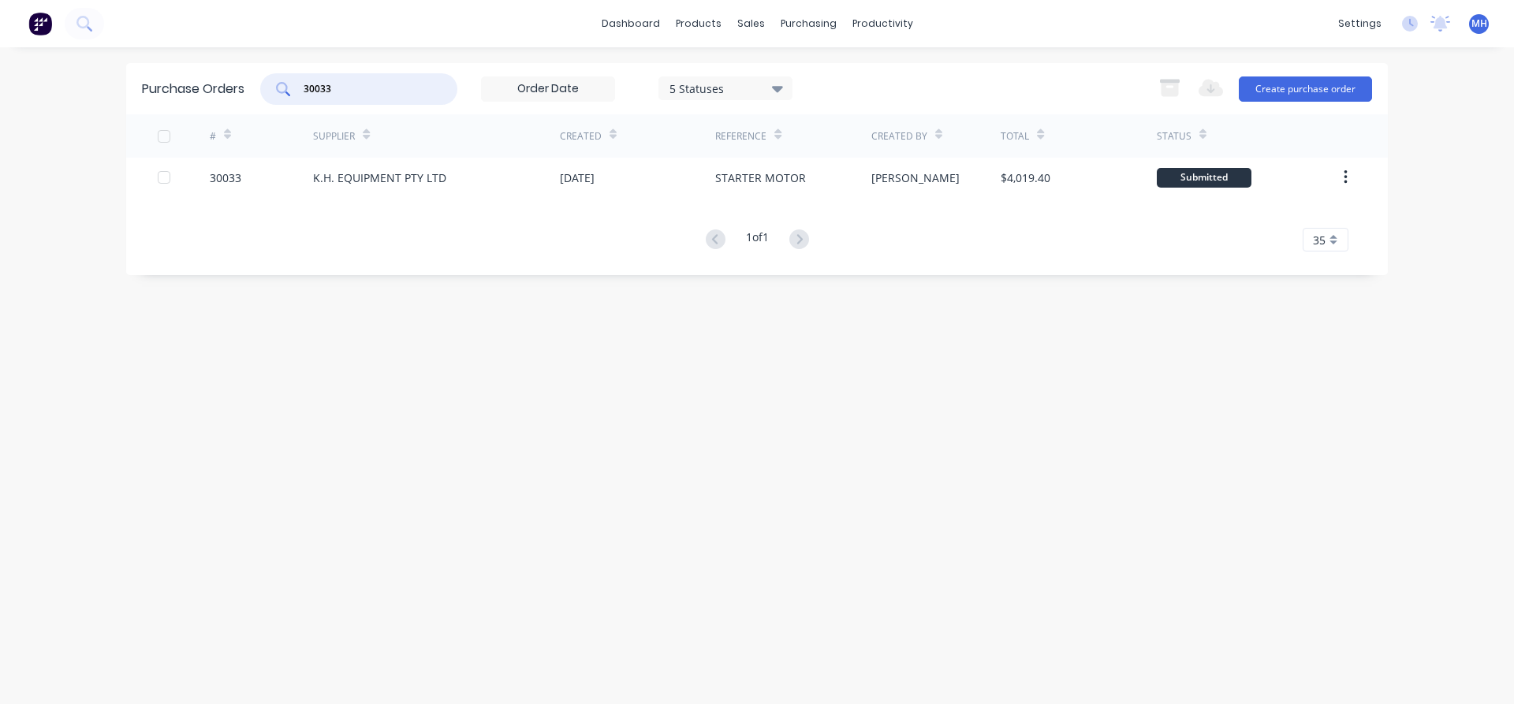
drag, startPoint x: 332, startPoint y: 85, endPoint x: 216, endPoint y: 98, distance: 116.6
click at [302, 97] on input "30033" at bounding box center [367, 89] width 131 height 16
